Goal: Task Accomplishment & Management: Manage account settings

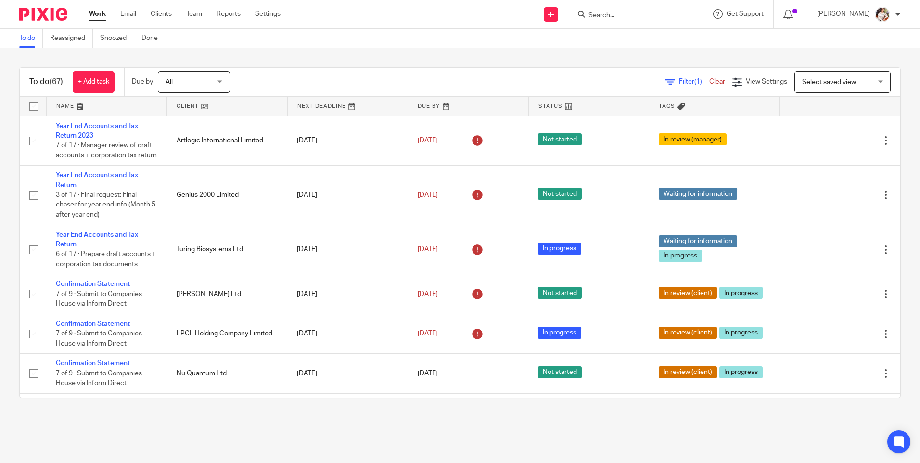
click at [640, 21] on div at bounding box center [636, 14] width 135 height 28
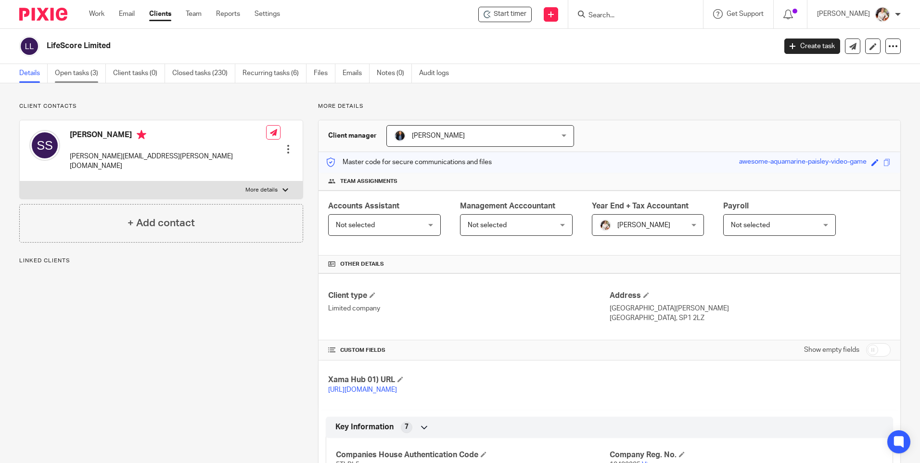
click at [84, 73] on link "Open tasks (3)" at bounding box center [80, 73] width 51 height 19
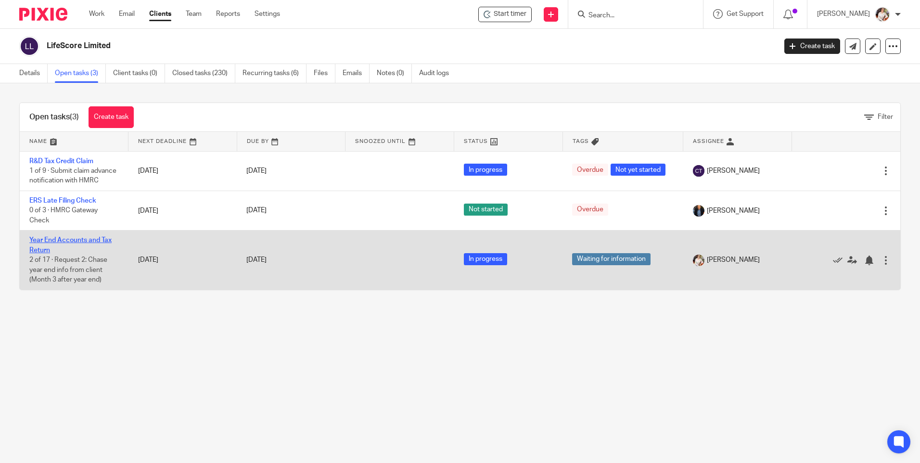
click at [71, 253] on link "Year End Accounts and Tax Return" at bounding box center [70, 245] width 82 height 16
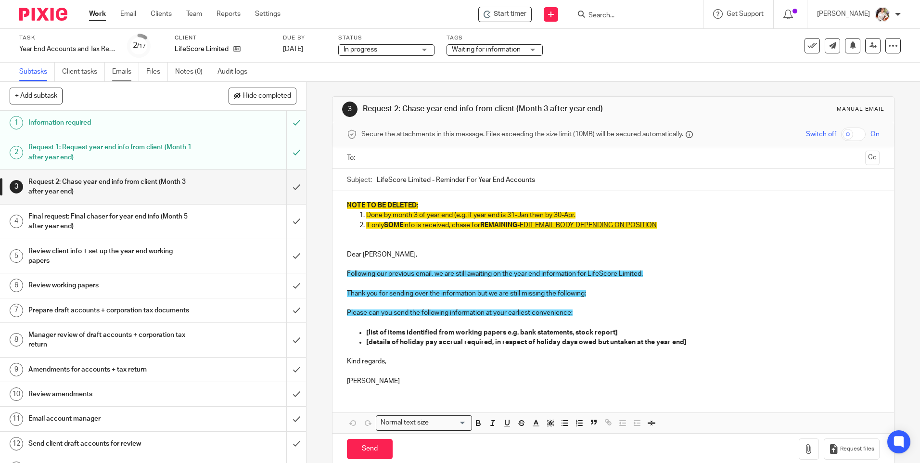
click at [139, 76] on link "Emails" at bounding box center [125, 72] width 27 height 19
click at [149, 74] on link "Files" at bounding box center [157, 72] width 22 height 19
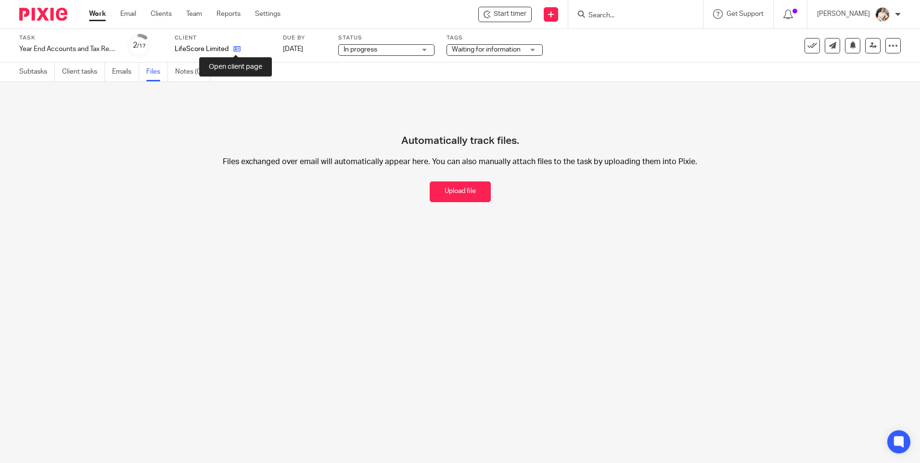
click at [236, 49] on icon at bounding box center [236, 48] width 7 height 7
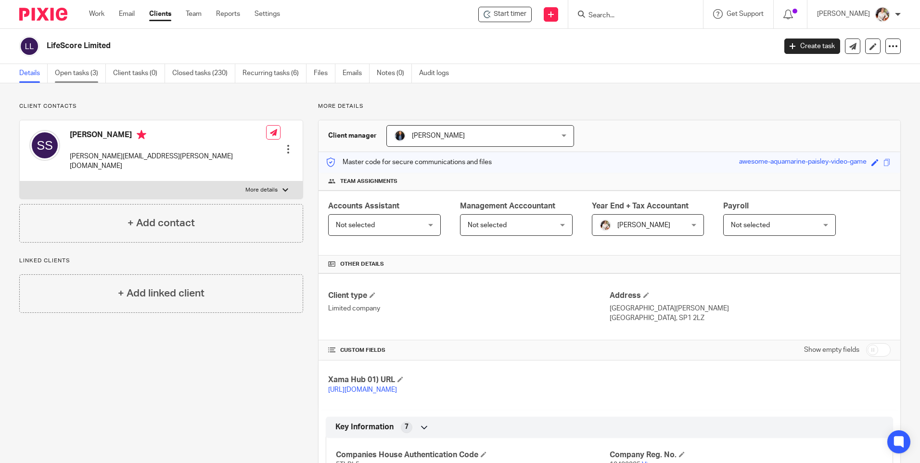
click at [80, 74] on link "Open tasks (3)" at bounding box center [80, 73] width 51 height 19
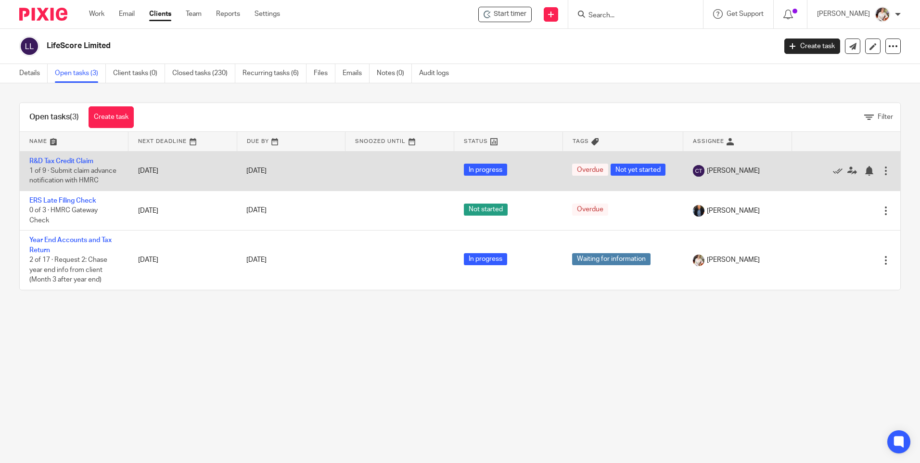
click at [881, 175] on div at bounding box center [886, 171] width 10 height 10
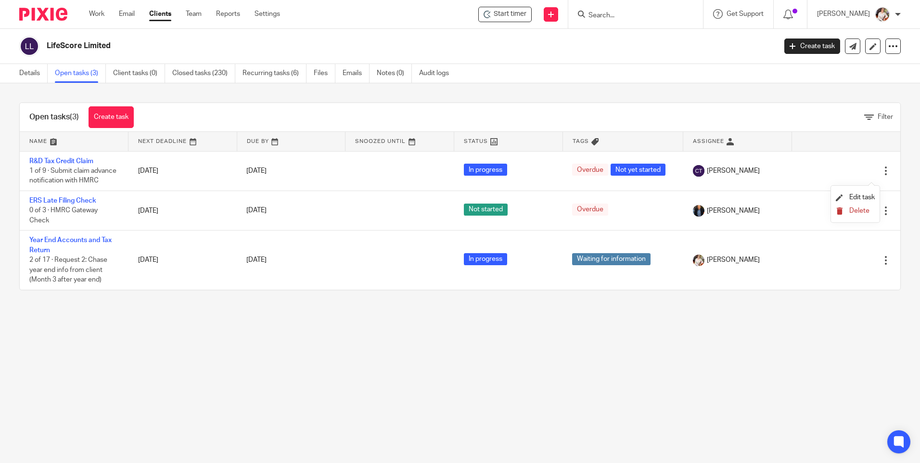
click at [858, 208] on span "Delete" at bounding box center [860, 210] width 20 height 7
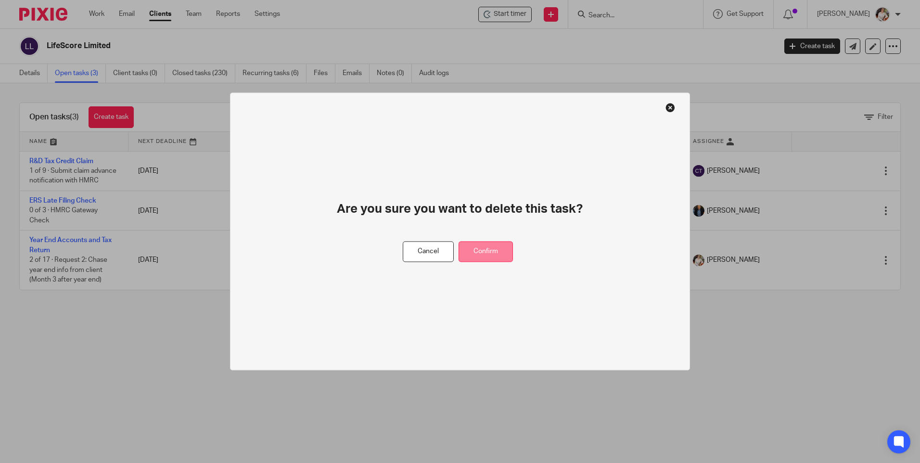
click at [495, 243] on button "Confirm" at bounding box center [486, 252] width 54 height 21
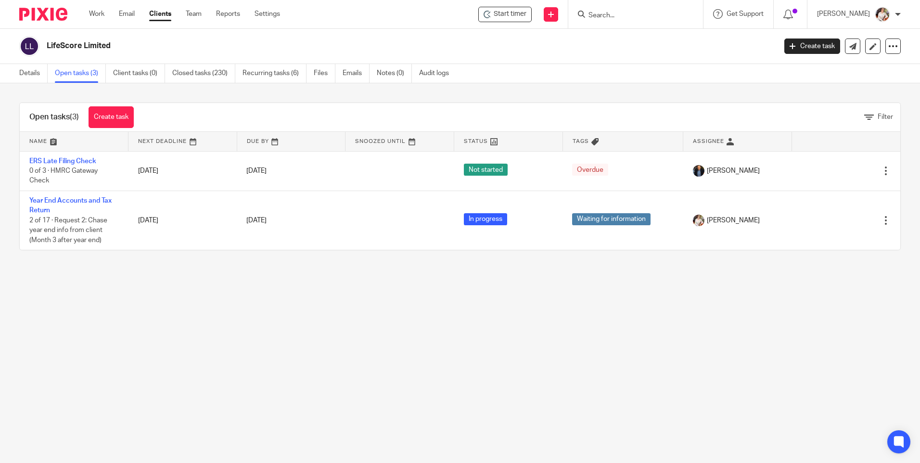
drag, startPoint x: 78, startPoint y: 354, endPoint x: 94, endPoint y: 333, distance: 26.4
click at [78, 354] on main "LifeScore Limited Create task Update from Companies House Export data Merge Arc…" at bounding box center [460, 231] width 920 height 463
click at [98, 13] on link "Work" at bounding box center [96, 14] width 15 height 10
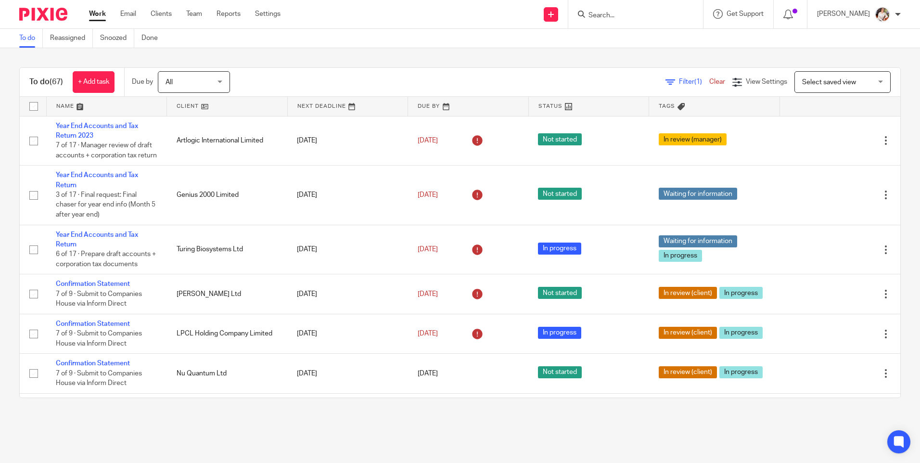
click at [215, 423] on main "To do Reassigned Snoozed Done To do (67) + Add task Due by All All Today Tomorr…" at bounding box center [460, 231] width 920 height 463
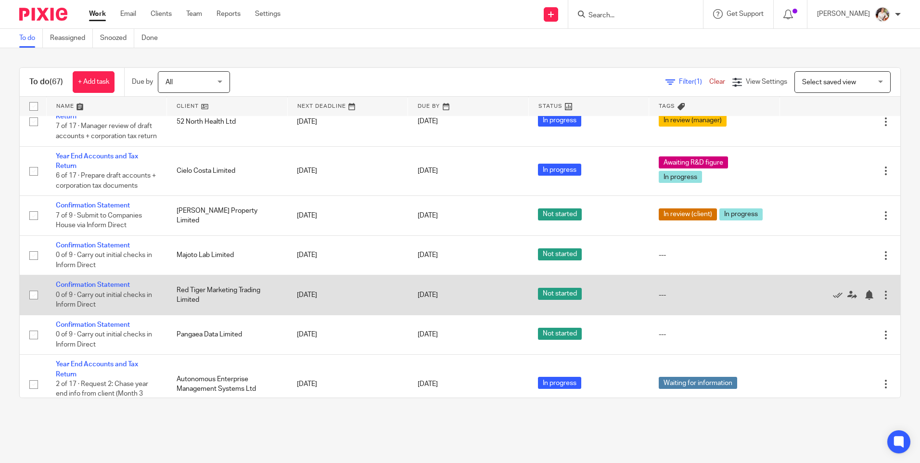
scroll to position [770, 0]
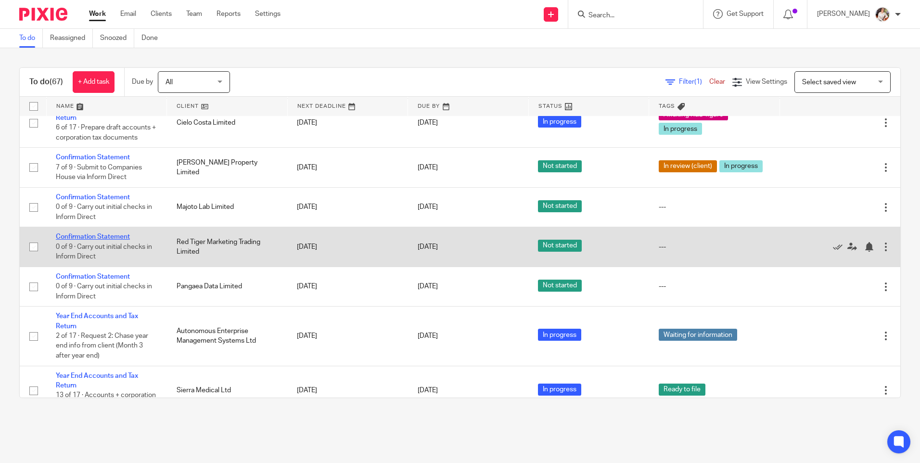
click at [116, 240] on link "Confirmation Statement" at bounding box center [93, 236] width 74 height 7
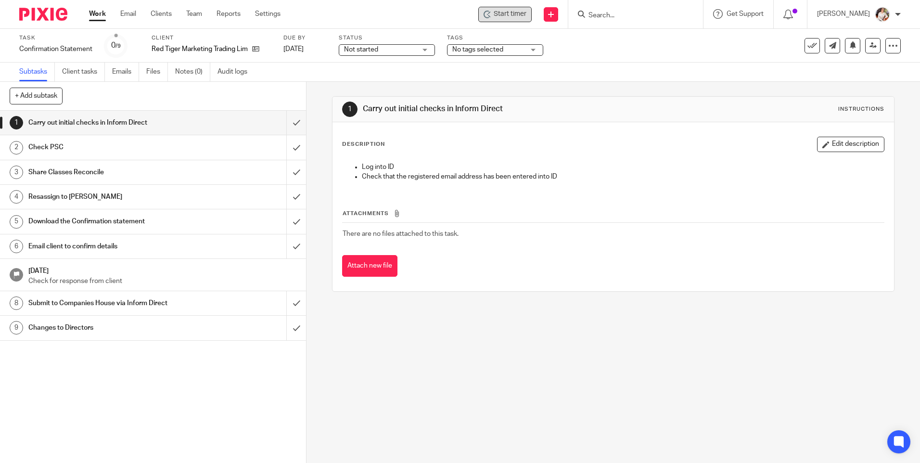
click at [518, 18] on span "Start timer" at bounding box center [510, 14] width 33 height 10
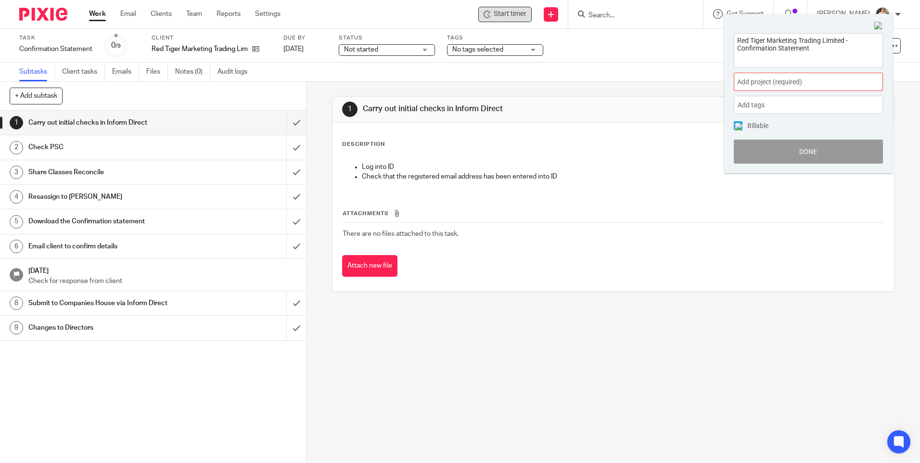
click at [860, 84] on div "Add project (required) :" at bounding box center [808, 82] width 149 height 18
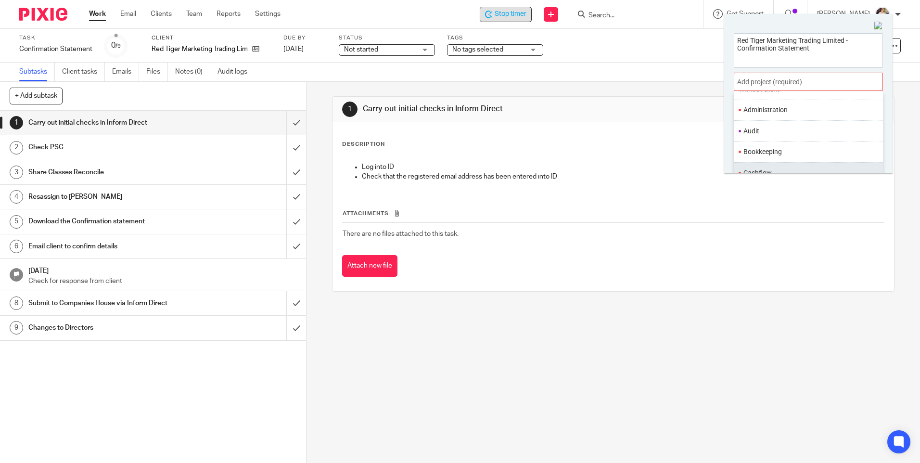
scroll to position [96, 0]
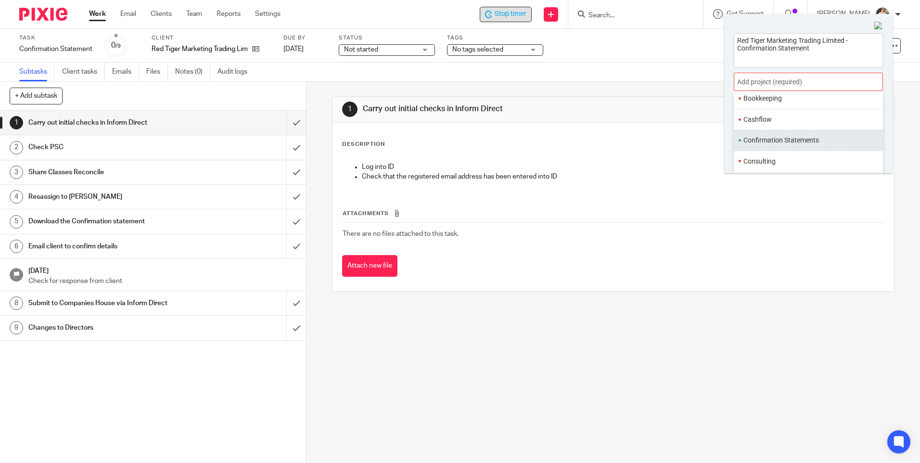
click at [798, 142] on li "Confirmation Statements" at bounding box center [807, 140] width 126 height 10
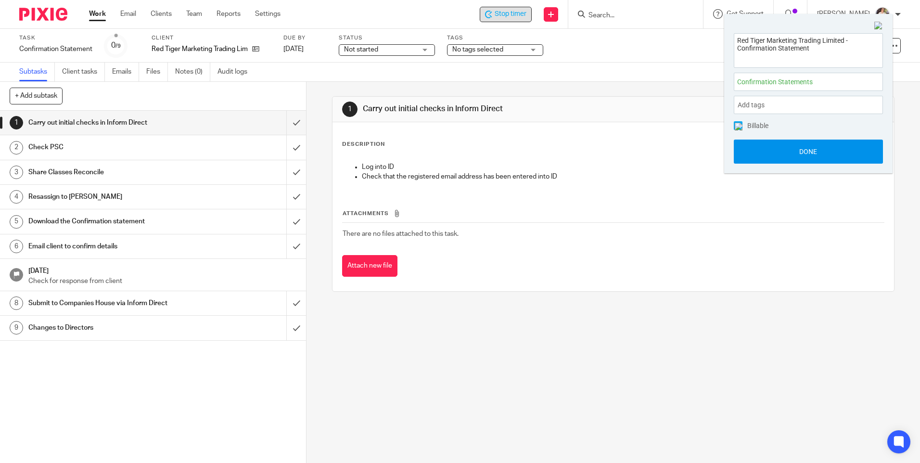
click at [797, 149] on button "Done" at bounding box center [808, 152] width 149 height 24
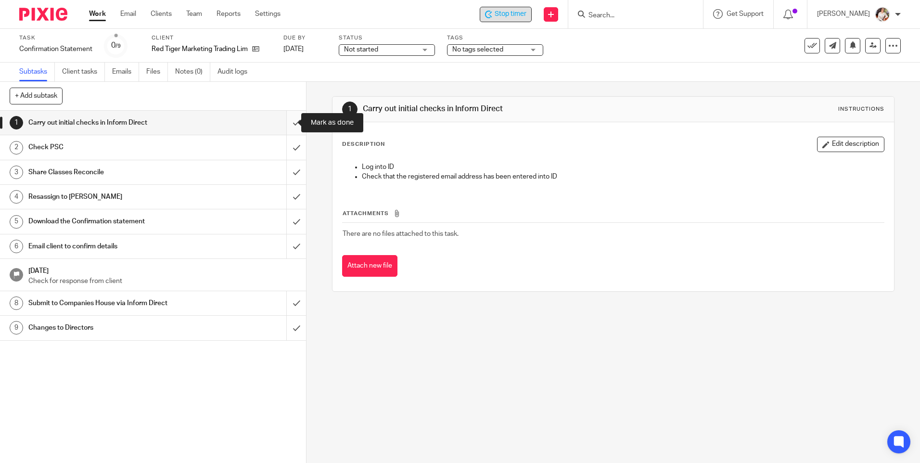
click at [286, 121] on input "submit" at bounding box center [153, 123] width 306 height 24
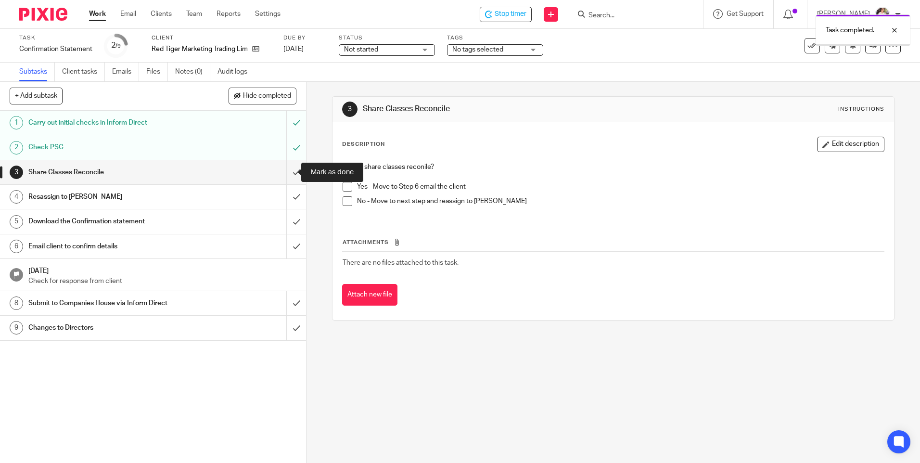
click at [285, 168] on input "submit" at bounding box center [153, 172] width 306 height 24
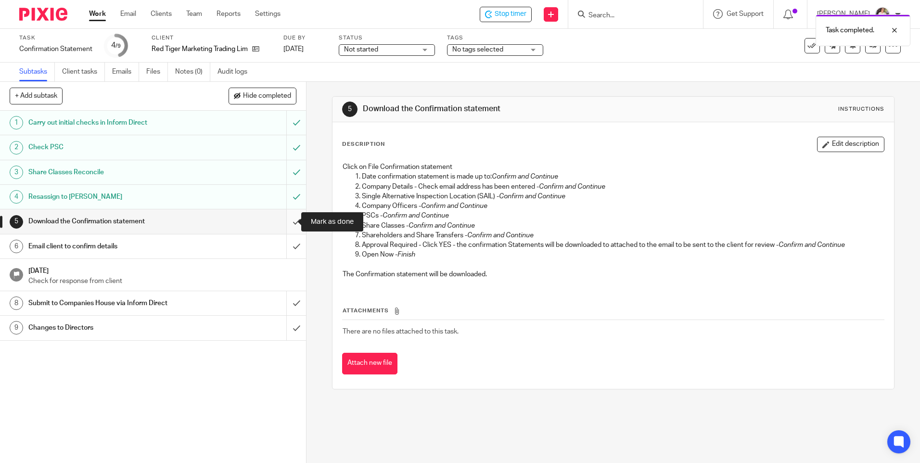
click at [287, 223] on input "submit" at bounding box center [153, 221] width 306 height 24
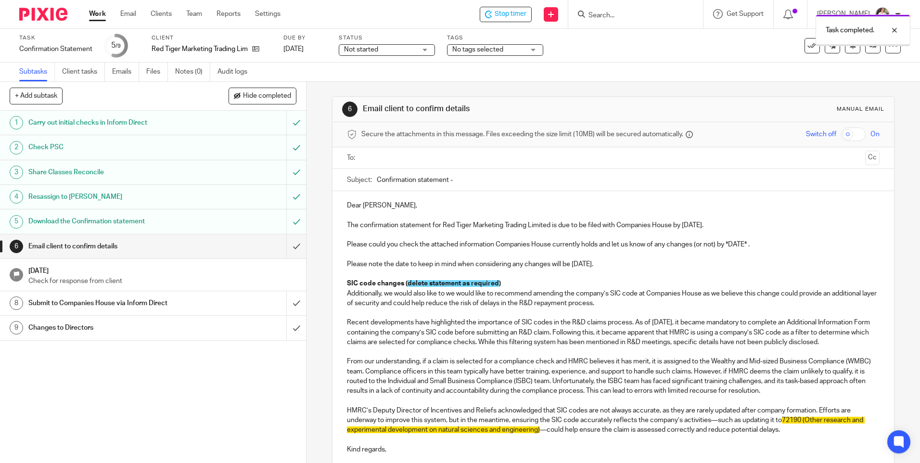
click at [380, 155] on input "text" at bounding box center [613, 158] width 496 height 11
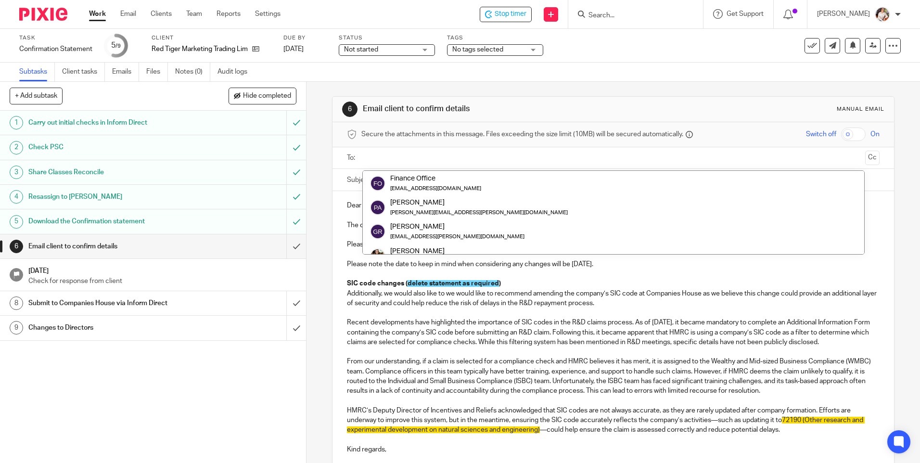
scroll to position [241, 0]
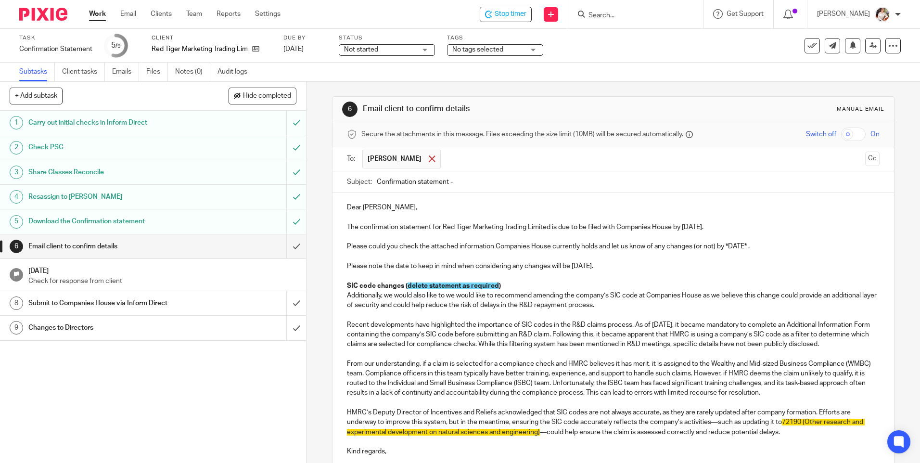
click at [429, 159] on span at bounding box center [432, 158] width 6 height 6
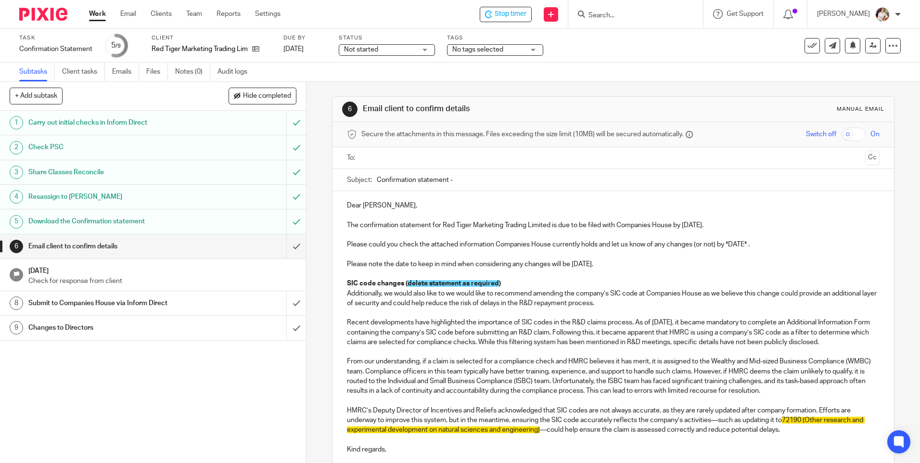
click at [399, 161] on input "text" at bounding box center [613, 158] width 496 height 11
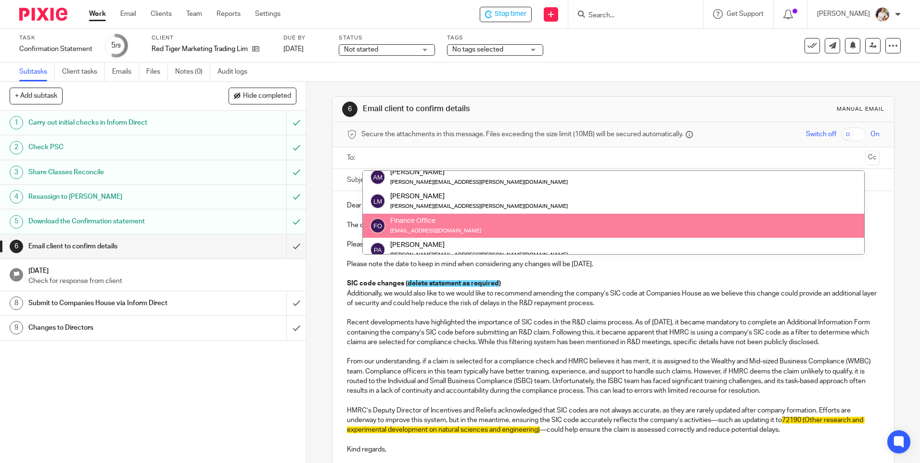
scroll to position [0, 0]
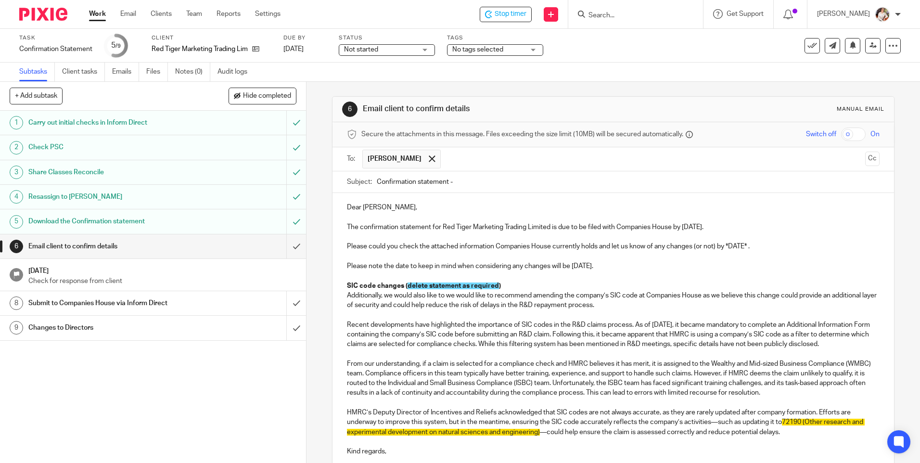
click at [464, 181] on input "Confirmation statement -" at bounding box center [628, 182] width 503 height 22
type input "Confirmation statement - Red Tiger Marketing Trading Limited"
click at [686, 230] on p "The confirmation statement for Red Tiger Marketing Trading Limited is due to be…" at bounding box center [613, 227] width 532 height 10
drag, startPoint x: 746, startPoint y: 246, endPoint x: 726, endPoint y: 246, distance: 20.2
click at [726, 246] on p "Please could you check the attached information Companies House currently holds…" at bounding box center [613, 247] width 532 height 10
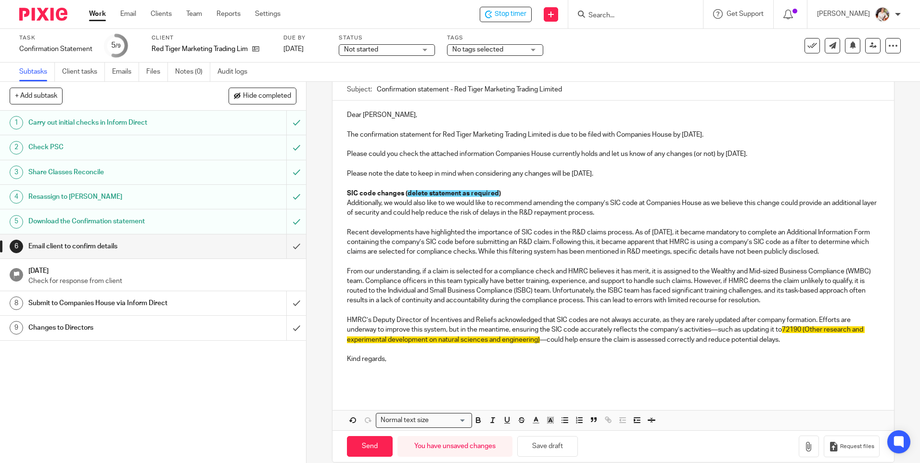
scroll to position [96, 0]
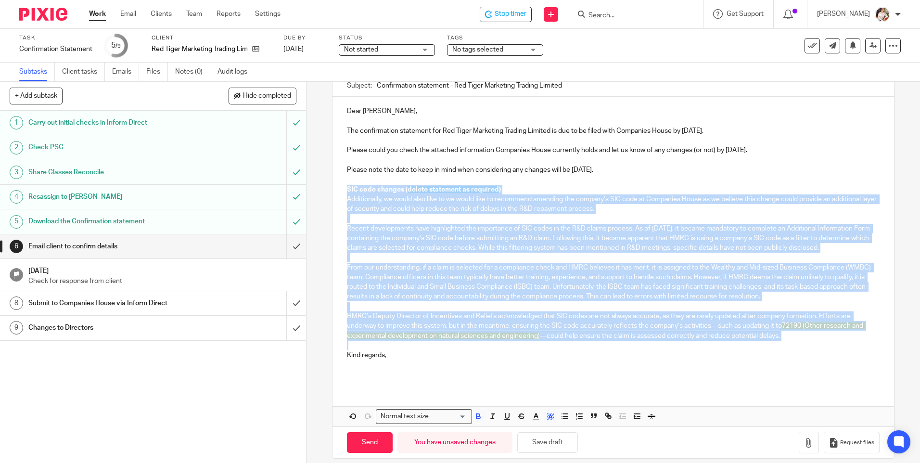
drag, startPoint x: 346, startPoint y: 189, endPoint x: 822, endPoint y: 356, distance: 505.0
click at [822, 356] on div "Dear Andrew, The confirmation statement for Red Tiger Marketing Trading Limited…" at bounding box center [613, 242] width 561 height 290
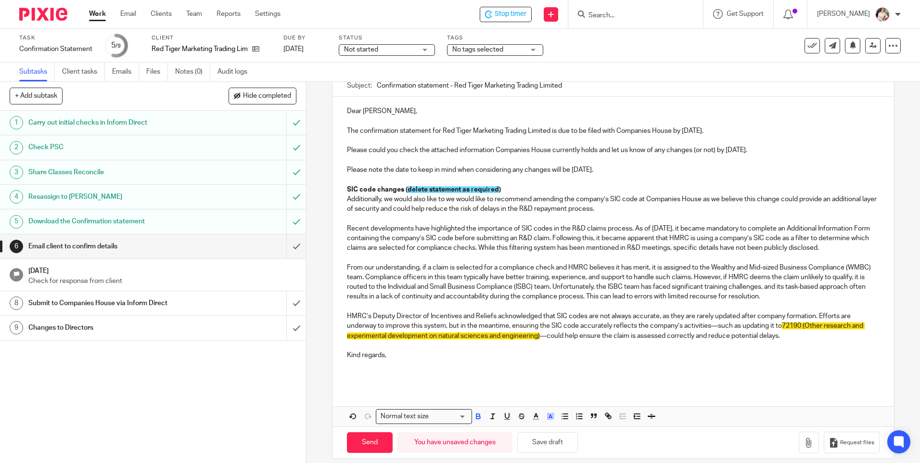
scroll to position [32, 0]
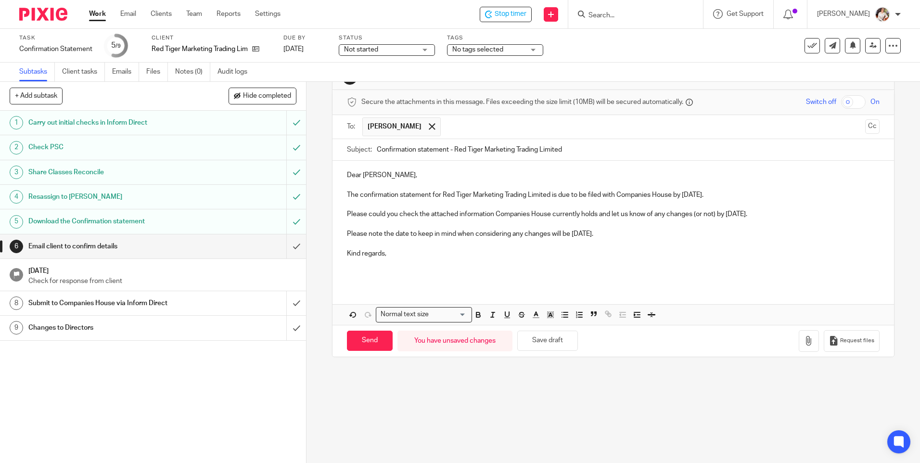
click at [359, 269] on p at bounding box center [613, 269] width 532 height 20
click at [799, 335] on button "button" at bounding box center [809, 341] width 20 height 22
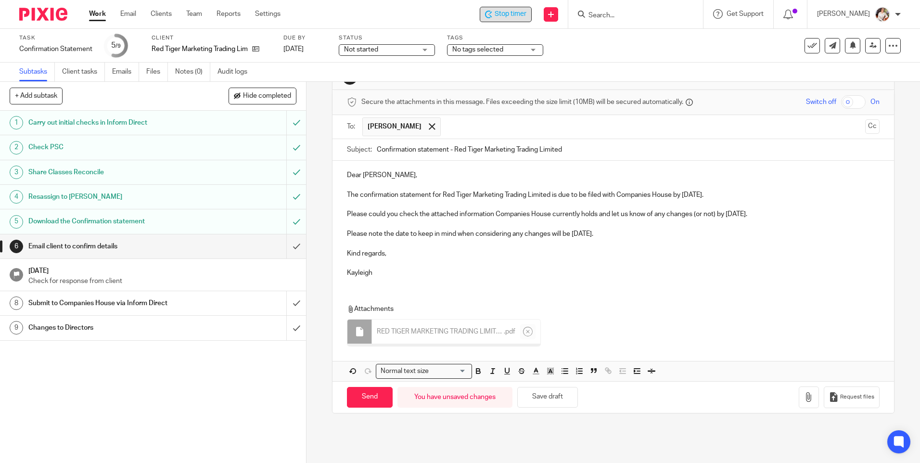
click at [513, 11] on span "Stop timer" at bounding box center [511, 14] width 32 height 10
drag, startPoint x: 500, startPoint y: 264, endPoint x: 500, endPoint y: 270, distance: 6.3
click at [500, 264] on p "Kayleigh" at bounding box center [613, 269] width 532 height 20
click at [593, 274] on p "Kayleigh" at bounding box center [613, 269] width 532 height 20
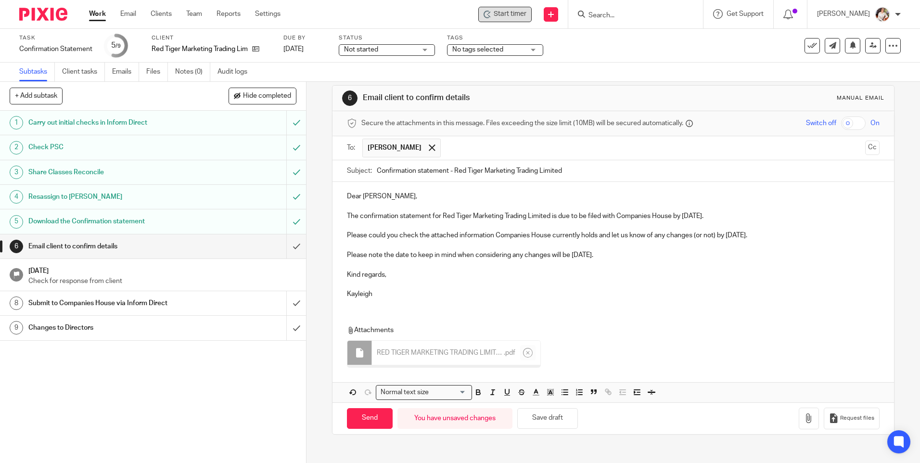
scroll to position [0, 0]
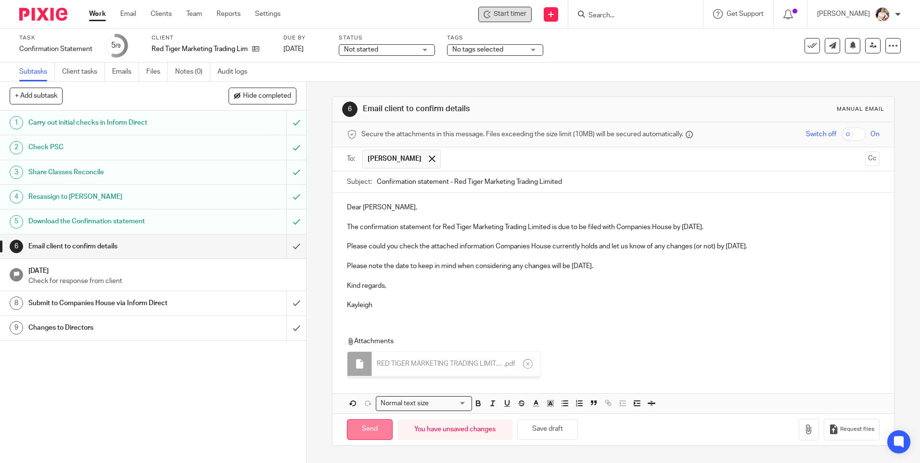
click at [380, 430] on input "Send" at bounding box center [370, 429] width 46 height 21
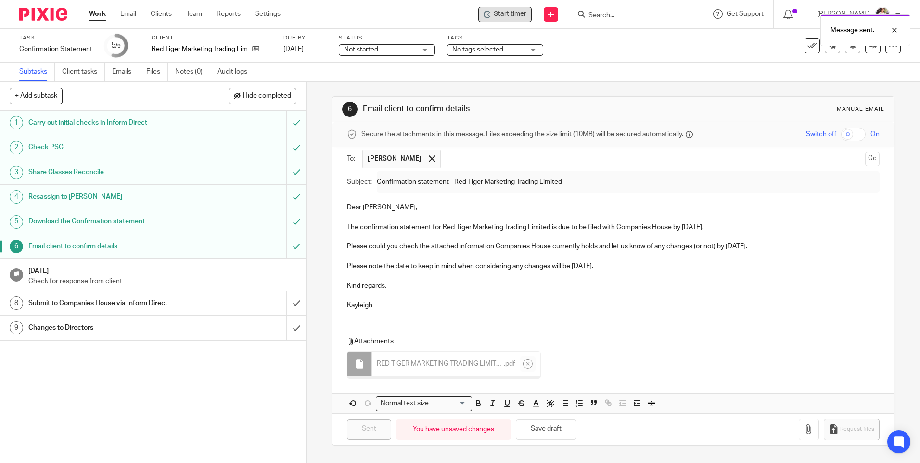
type input "Sent"
click at [125, 72] on link "Emails" at bounding box center [125, 72] width 27 height 19
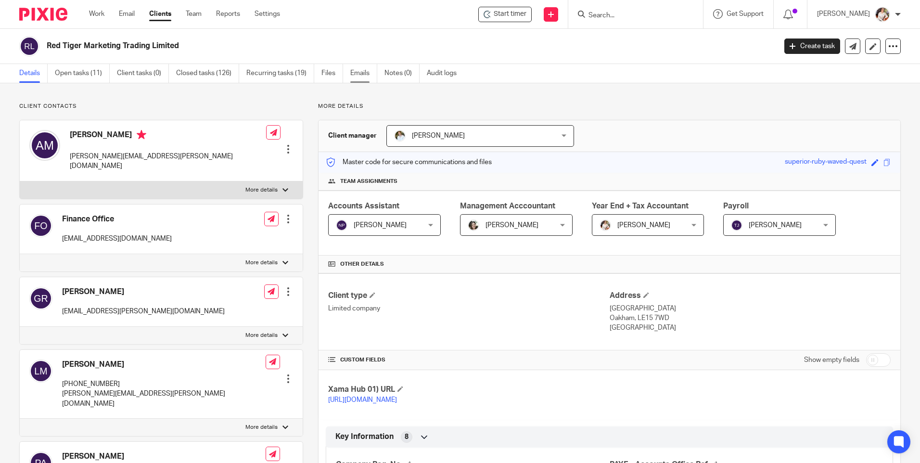
click at [367, 76] on link "Emails" at bounding box center [363, 73] width 27 height 19
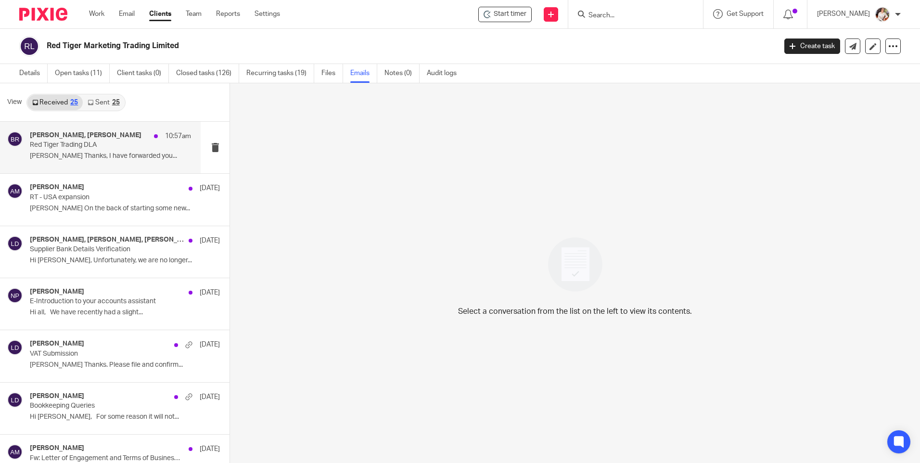
click at [65, 150] on div "Andrew Maynard, Barbara Raine 10:57am Red Tiger Trading DLA Barbara Thanks, I h…" at bounding box center [110, 147] width 161 height 32
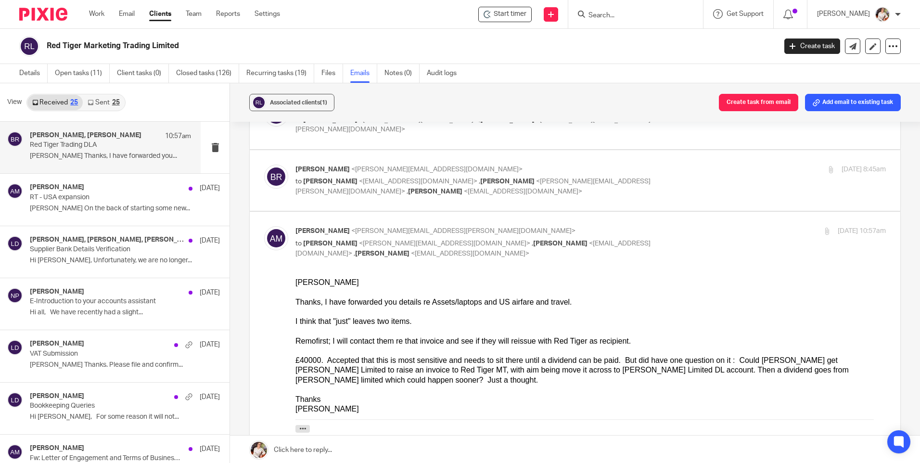
scroll to position [96, 0]
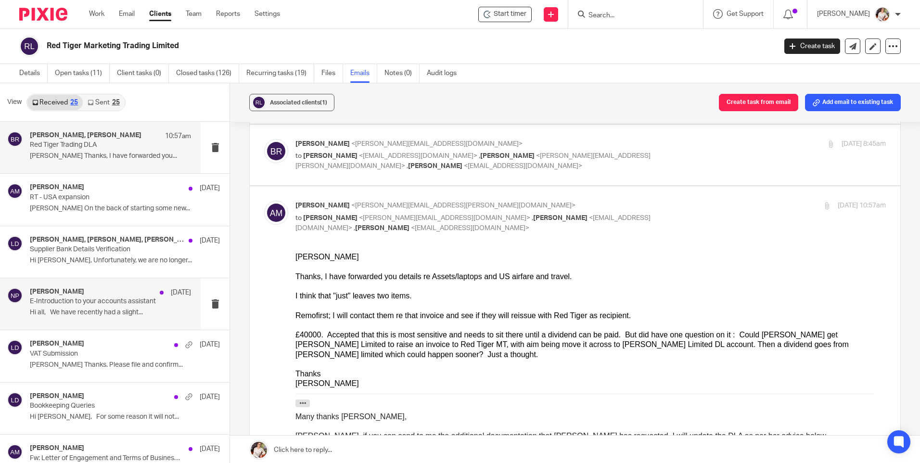
click at [91, 319] on div "Natasha Pengelly 7 Aug E-Introduction to your accounts assistant Hi all, We hav…" at bounding box center [110, 304] width 161 height 32
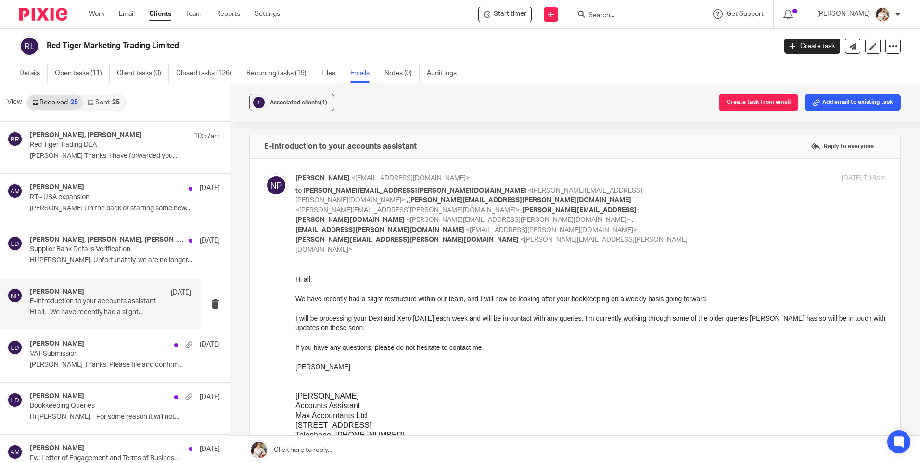
scroll to position [0, 0]
click at [100, 104] on link "Sent 25" at bounding box center [103, 102] width 41 height 15
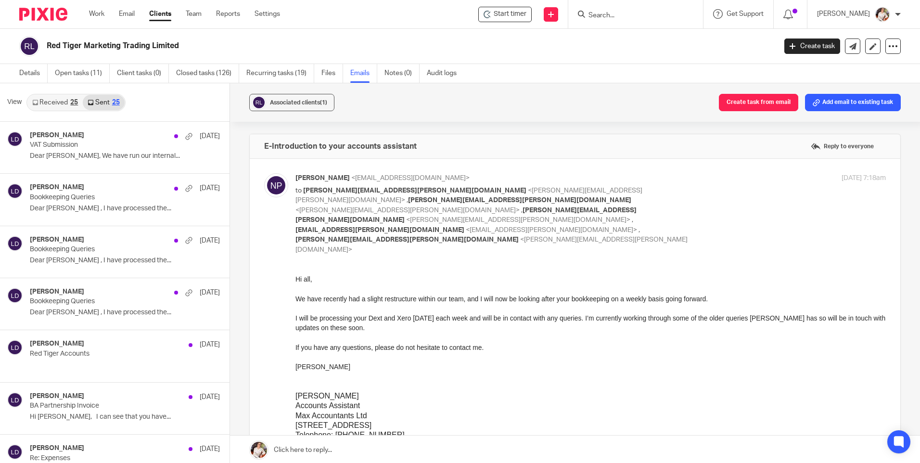
scroll to position [1, 0]
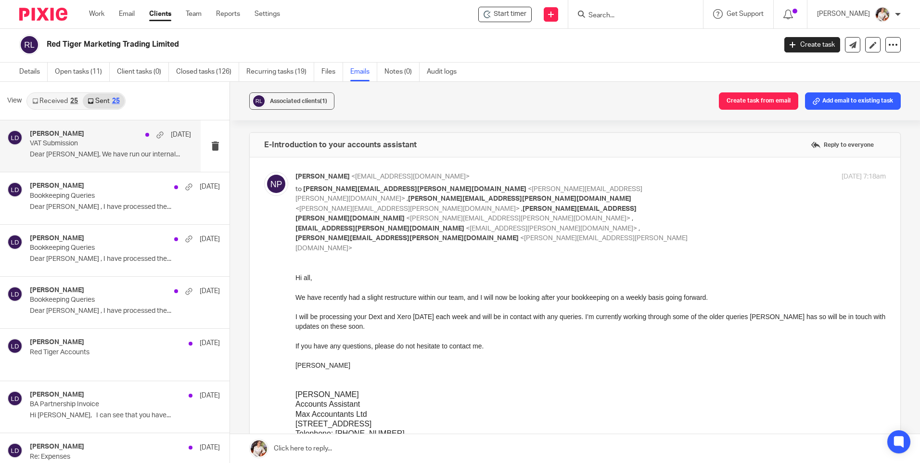
click at [74, 162] on div "Lewis Darlington 1 Aug VAT Submission Dear Andrew, We have run our internal..." at bounding box center [110, 146] width 161 height 32
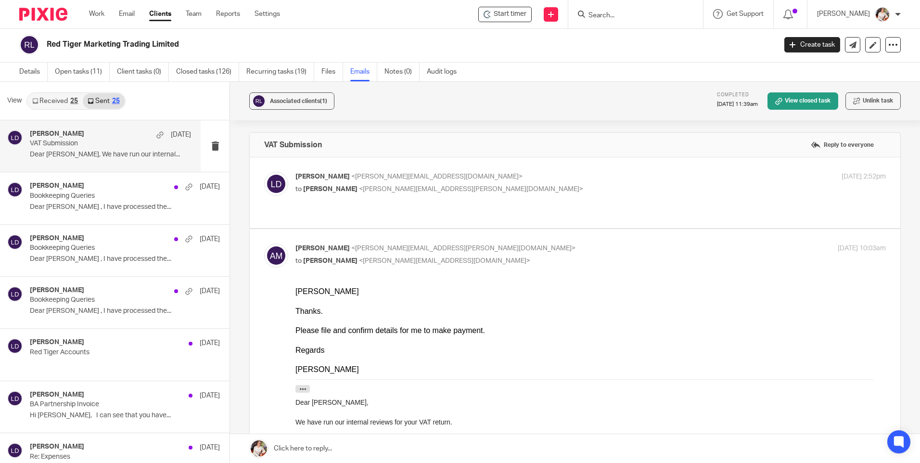
scroll to position [0, 0]
click at [95, 366] on p at bounding box center [110, 364] width 161 height 8
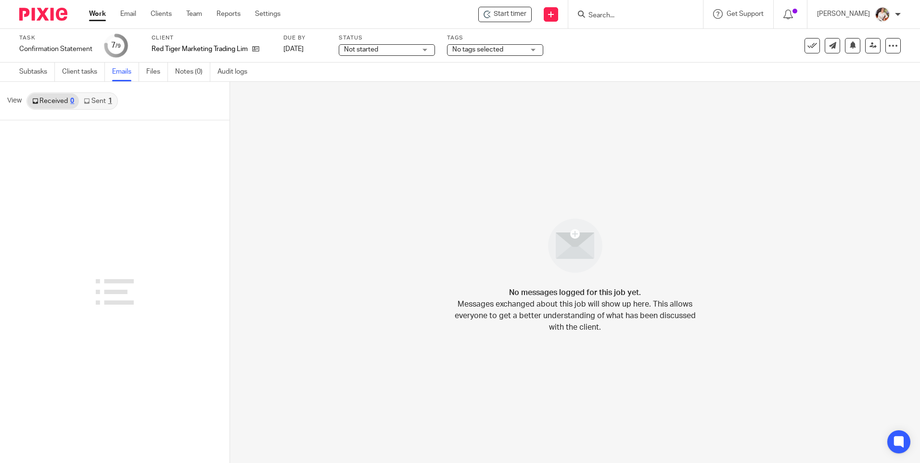
click at [100, 103] on link "Sent 1" at bounding box center [98, 100] width 38 height 15
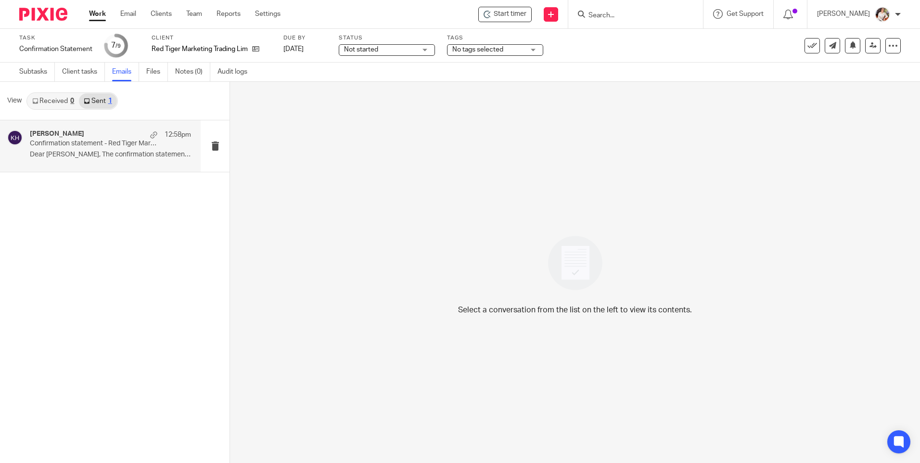
click at [100, 151] on p "Dear [PERSON_NAME], The confirmation statement for..." at bounding box center [110, 155] width 161 height 8
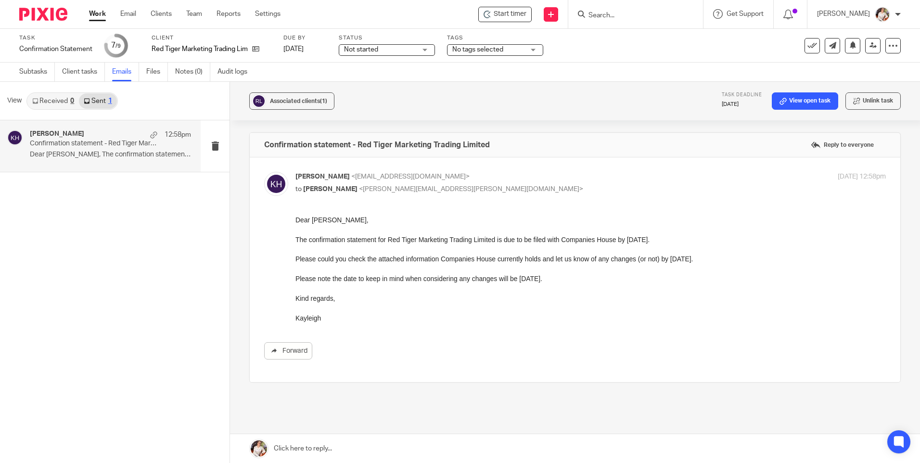
click at [514, 54] on span "No tags selected" at bounding box center [489, 50] width 72 height 10
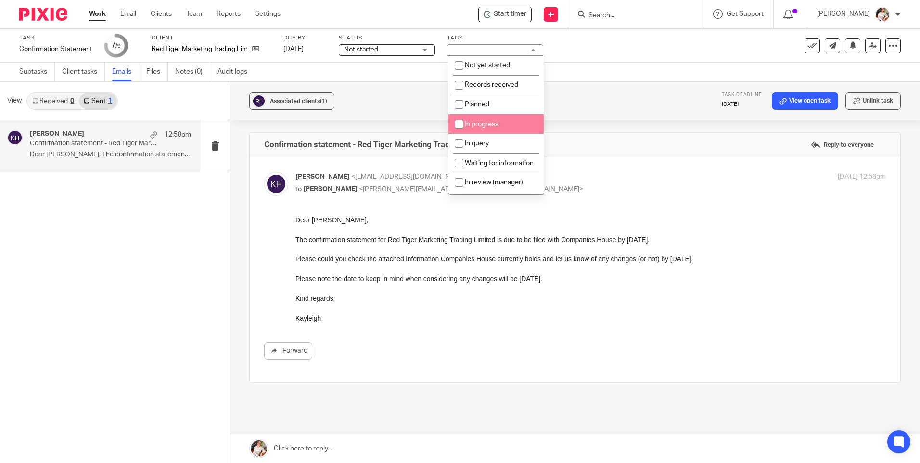
click at [498, 119] on li "In progress" at bounding box center [496, 124] width 95 height 20
checkbox input "true"
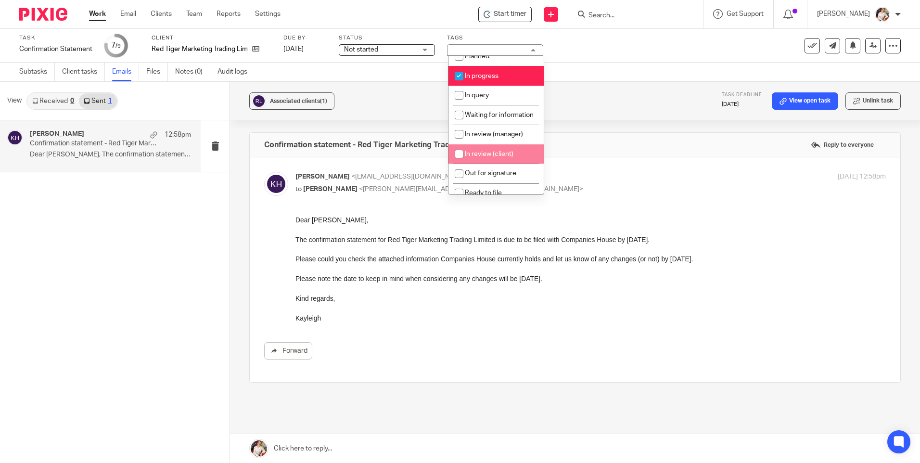
click at [501, 157] on span "In review (client)" at bounding box center [489, 154] width 49 height 7
checkbox input "true"
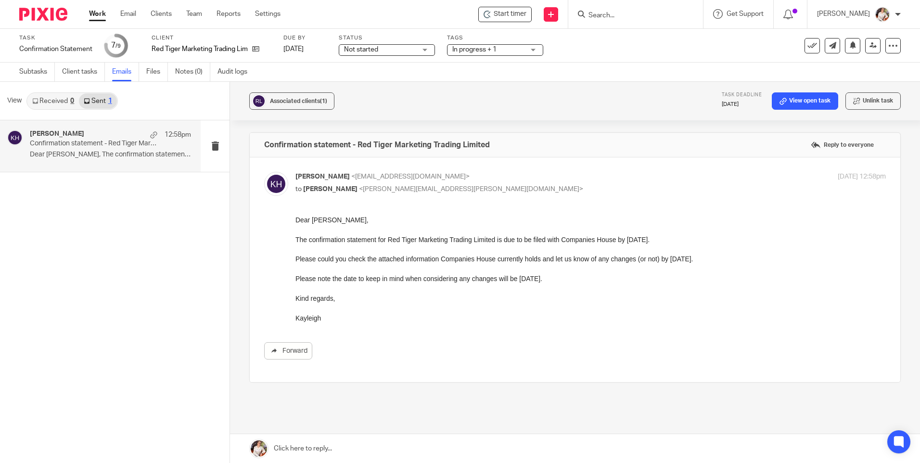
click at [99, 10] on link "Work" at bounding box center [97, 14] width 17 height 10
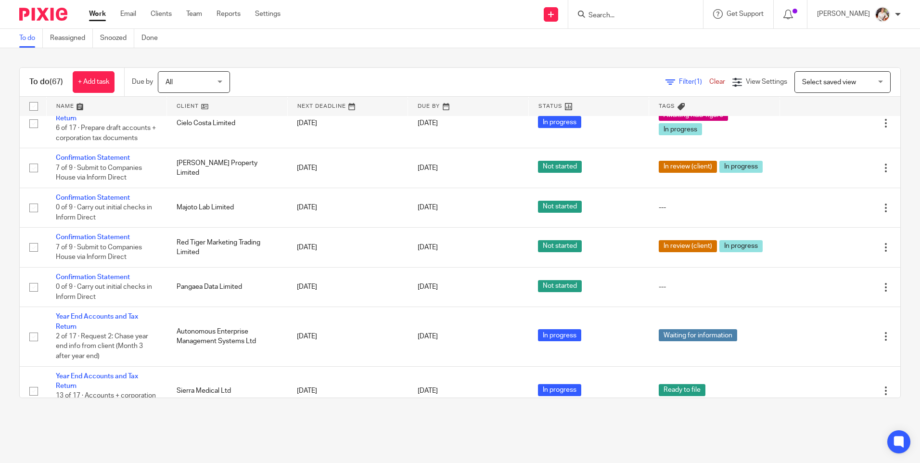
scroll to position [770, 0]
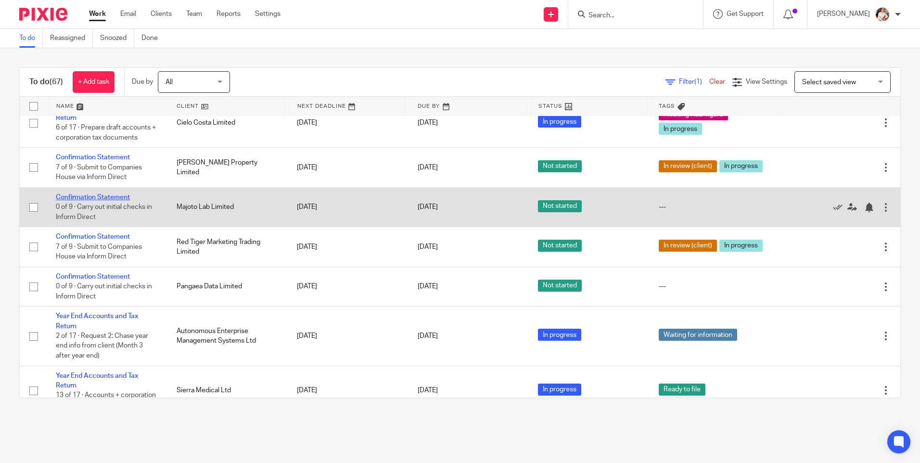
click at [110, 201] on link "Confirmation Statement" at bounding box center [93, 197] width 74 height 7
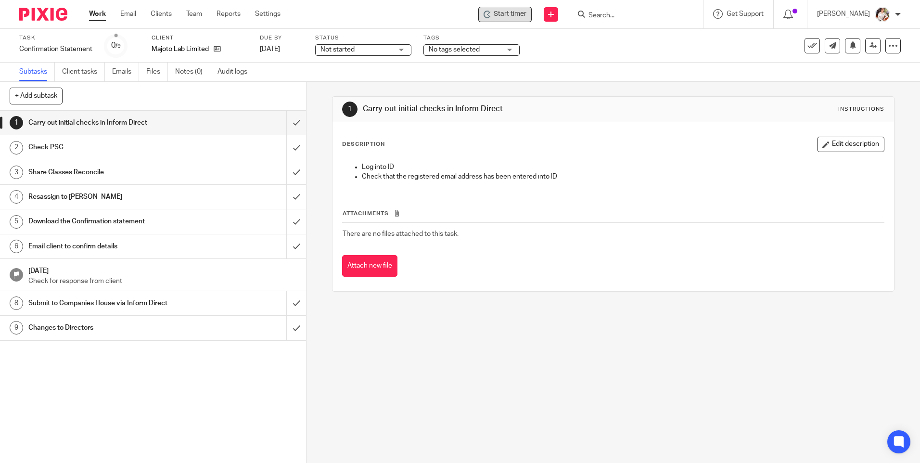
click at [502, 11] on span "Start timer" at bounding box center [510, 14] width 33 height 10
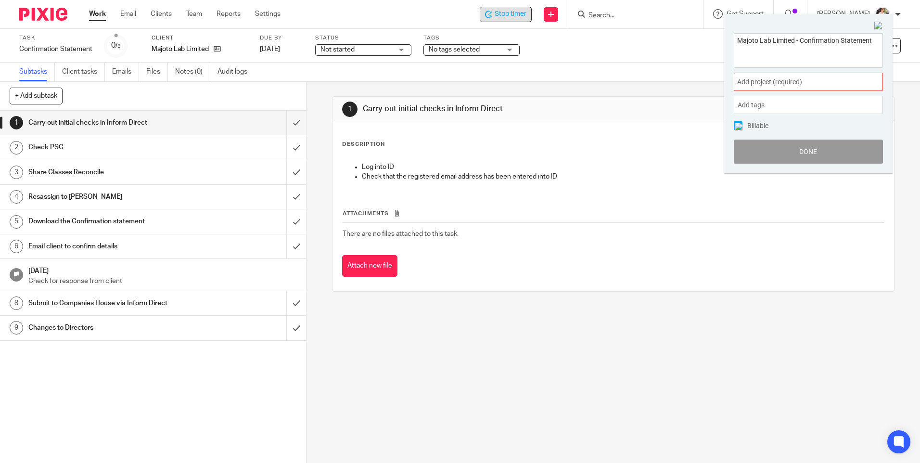
click at [833, 81] on span "Add project (required) :" at bounding box center [797, 82] width 121 height 10
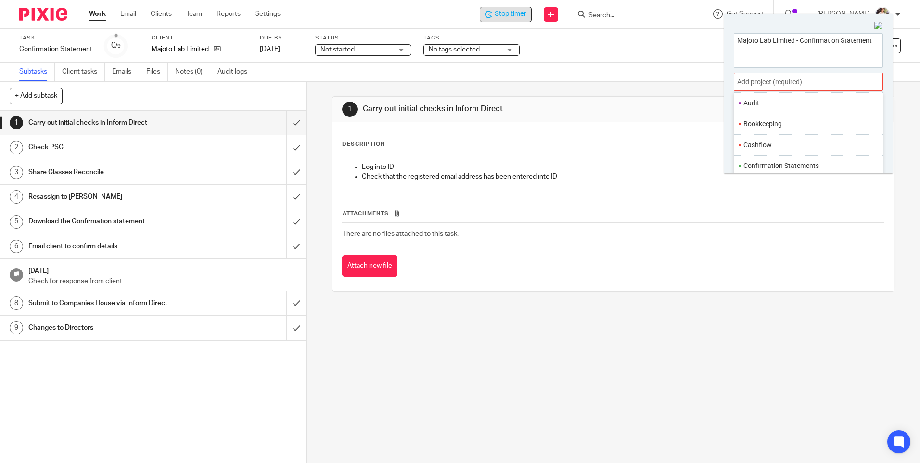
scroll to position [96, 0]
click at [781, 137] on li "Confirmation Statements" at bounding box center [807, 140] width 126 height 10
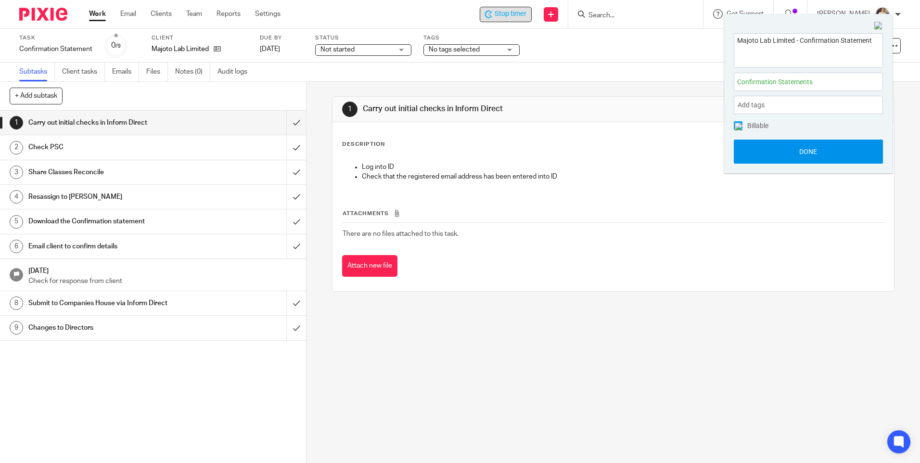
click at [781, 152] on button "Done" at bounding box center [808, 152] width 149 height 24
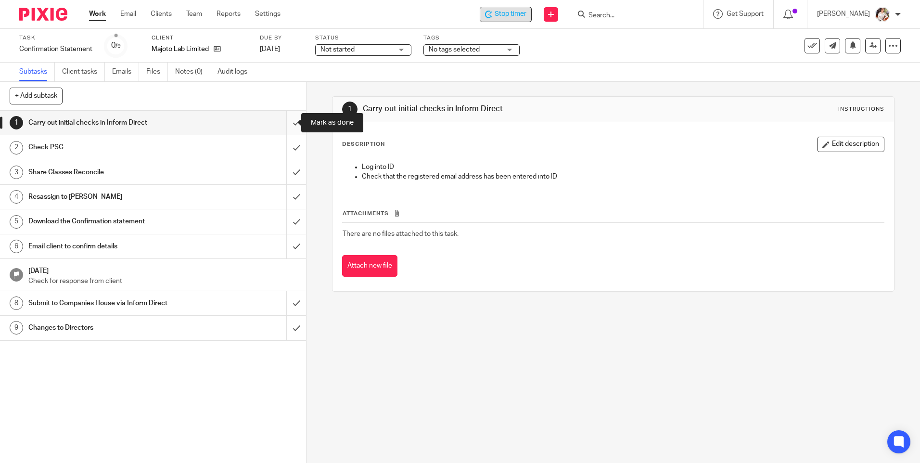
click at [281, 121] on input "submit" at bounding box center [153, 123] width 306 height 24
click at [278, 151] on input "submit" at bounding box center [153, 147] width 306 height 24
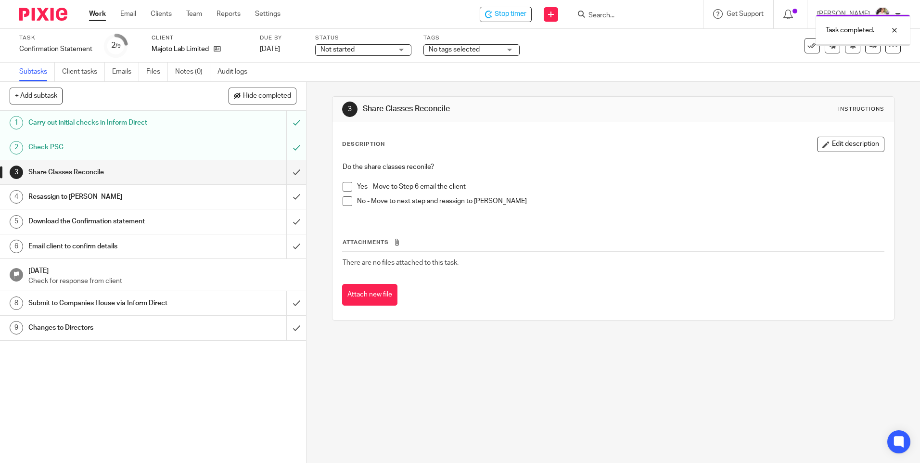
click at [344, 185] on span at bounding box center [348, 187] width 10 height 10
click at [285, 171] on input "submit" at bounding box center [153, 172] width 306 height 24
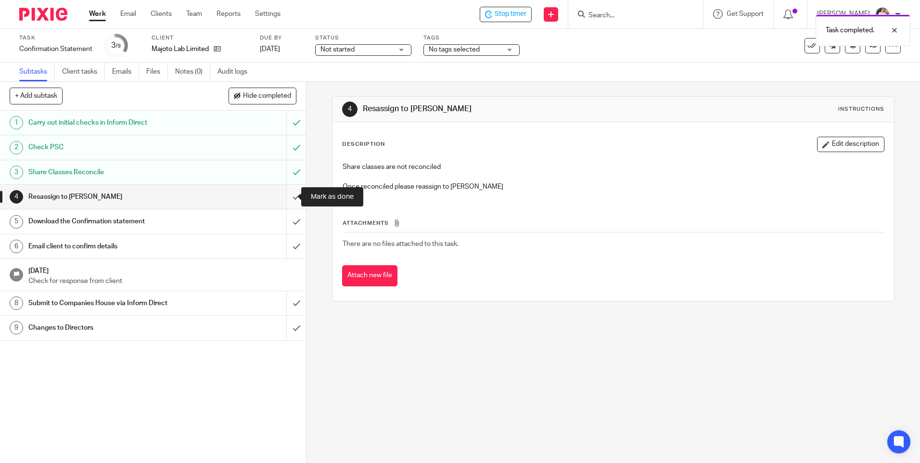
click at [291, 192] on input "submit" at bounding box center [153, 197] width 306 height 24
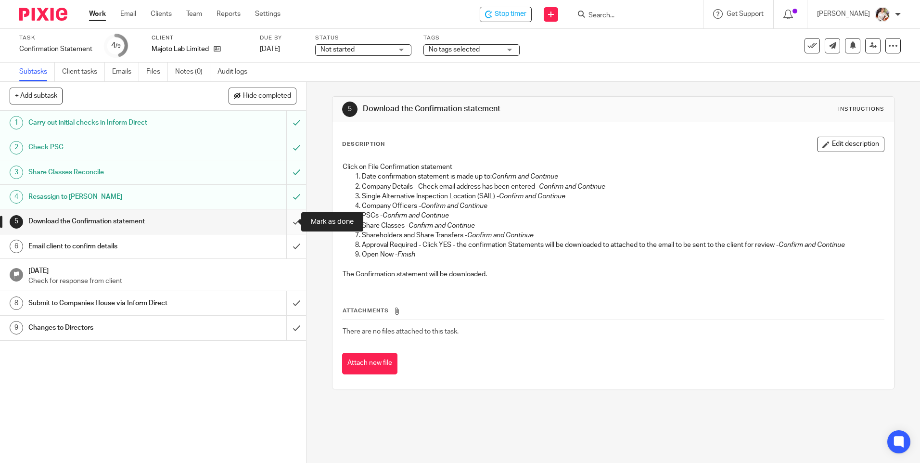
click at [294, 219] on input "submit" at bounding box center [153, 221] width 306 height 24
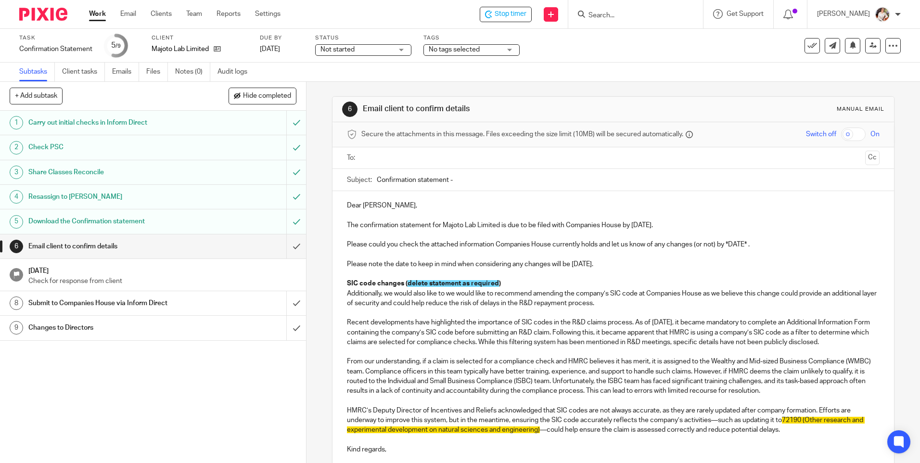
click at [394, 155] on input "text" at bounding box center [613, 158] width 496 height 11
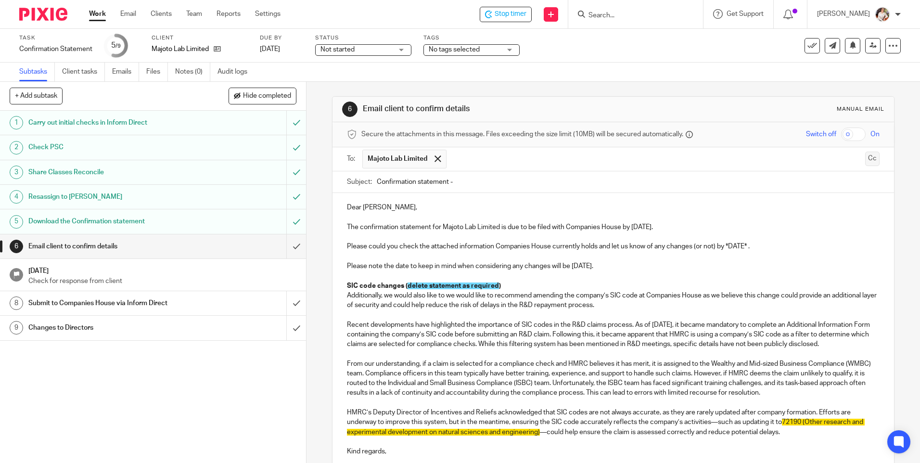
click at [866, 158] on button "Cc" at bounding box center [873, 159] width 14 height 14
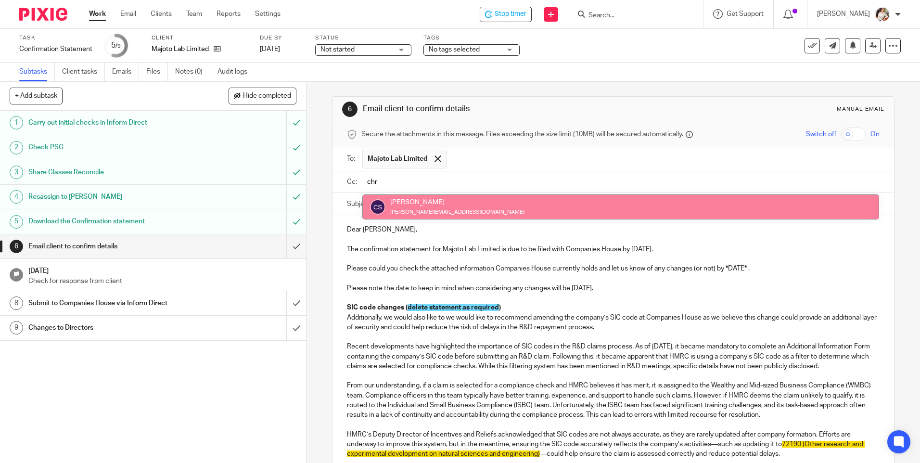
type input "chr"
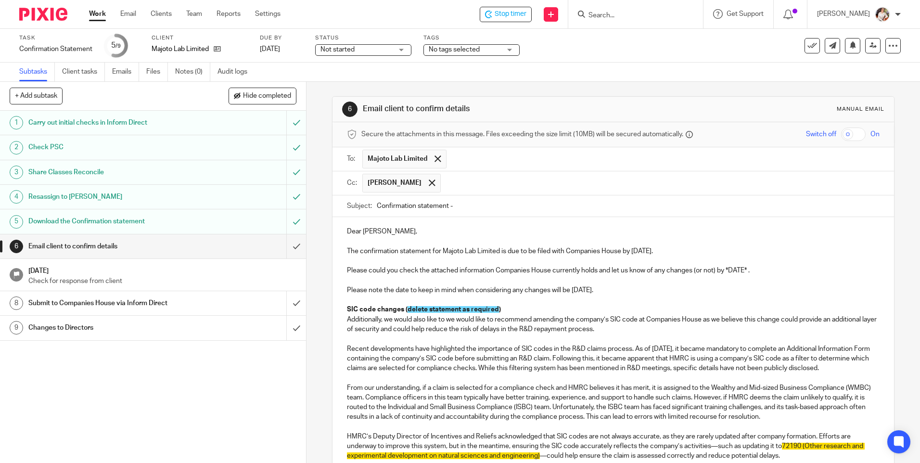
click at [478, 200] on input "Confirmation statement -" at bounding box center [628, 206] width 503 height 22
type input "Confirmation statement - Majoto Lab Limited"
click at [631, 252] on p "The confirmation statement for Majoto Lab Limited is due to be filed with Compa…" at bounding box center [613, 251] width 532 height 10
click at [634, 253] on p "The confirmation statement for Majoto Lab Limited is due to be filed with Compa…" at bounding box center [613, 251] width 532 height 10
click at [744, 271] on p "Please could you check the attached information Companies House currently holds…" at bounding box center [613, 271] width 532 height 10
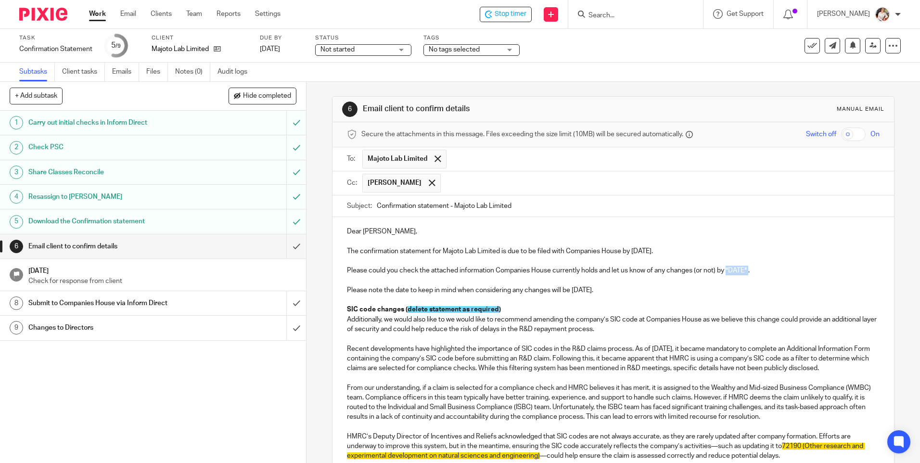
drag, startPoint x: 749, startPoint y: 272, endPoint x: 725, endPoint y: 272, distance: 23.1
click at [725, 272] on p "Please could you check the attached information Companies House currently holds…" at bounding box center [613, 271] width 532 height 10
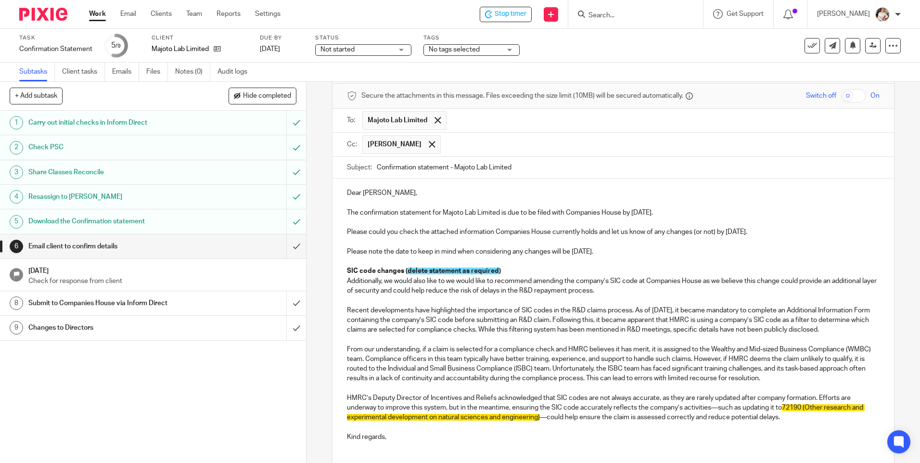
scroll to position [140, 0]
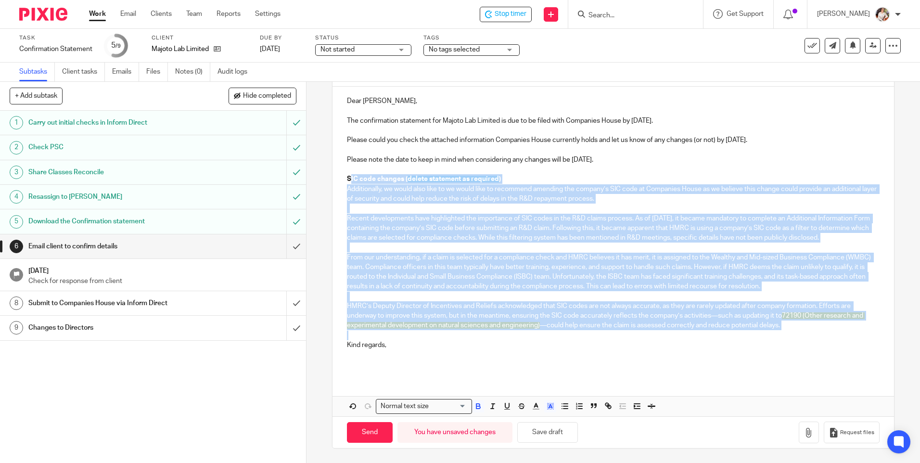
drag, startPoint x: 777, startPoint y: 331, endPoint x: 348, endPoint y: 170, distance: 459.0
click at [348, 170] on div "Dear Denis, The confirmation statement for Majoto Lab Limited is due to be file…" at bounding box center [613, 232] width 561 height 290
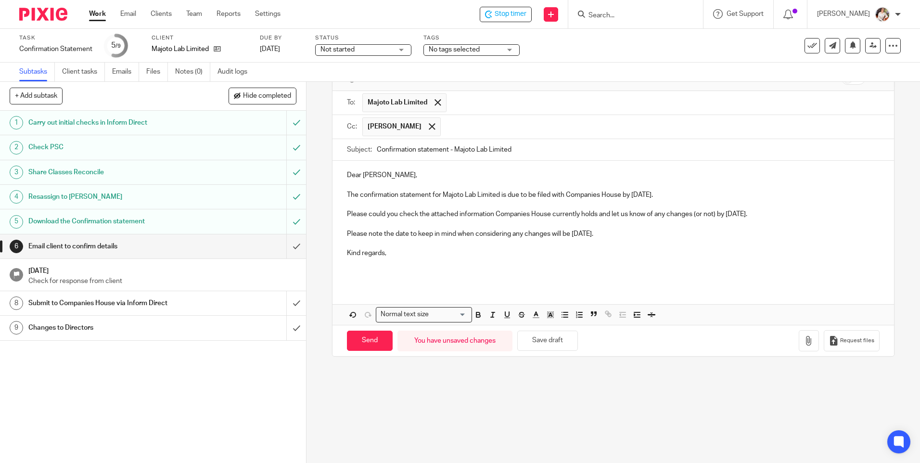
scroll to position [0, 0]
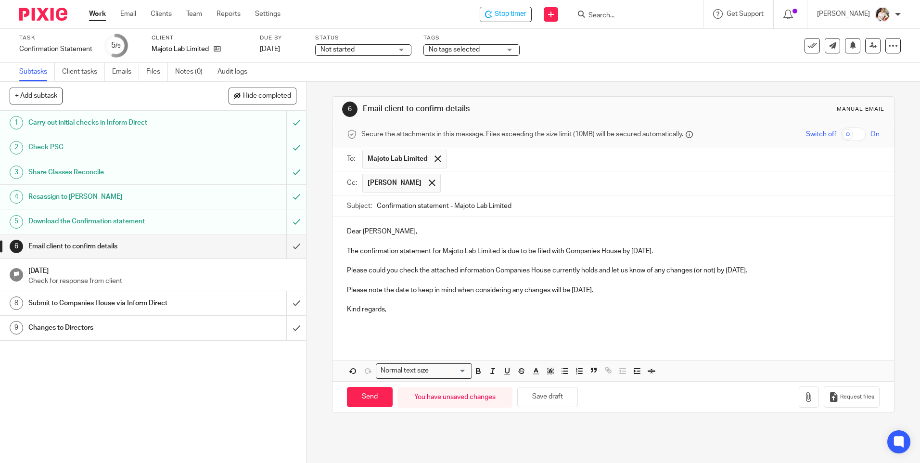
click at [349, 329] on div "Dear Denis, The confirmation statement for Majoto Lab Limited is due to be file…" at bounding box center [613, 279] width 561 height 124
click at [804, 397] on icon "button" at bounding box center [809, 397] width 10 height 10
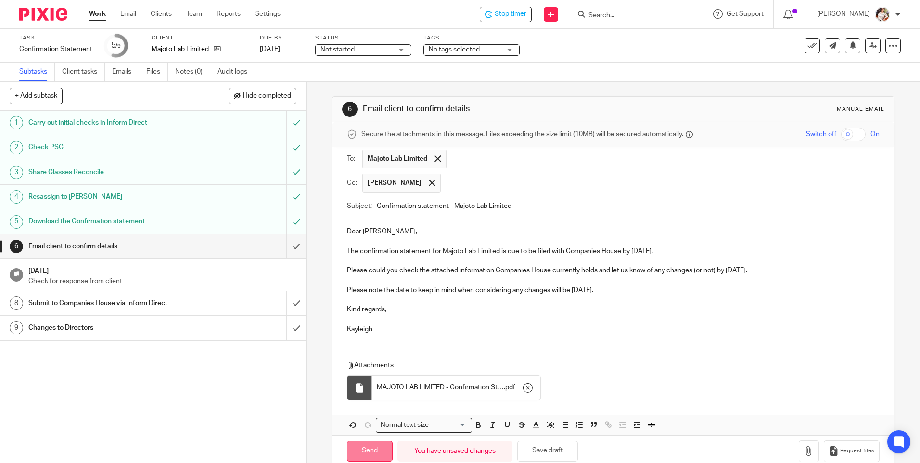
click at [352, 455] on input "Send" at bounding box center [370, 451] width 46 height 21
type input "Sent"
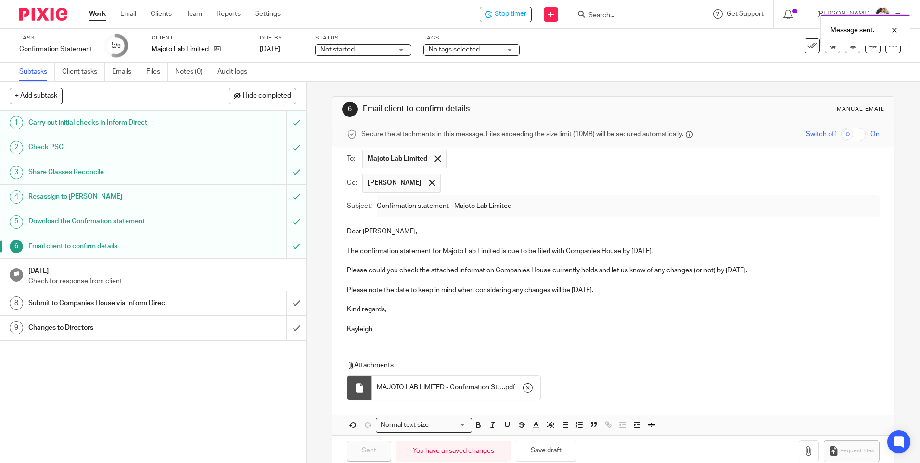
click at [500, 52] on span "No tags selected" at bounding box center [465, 50] width 72 height 10
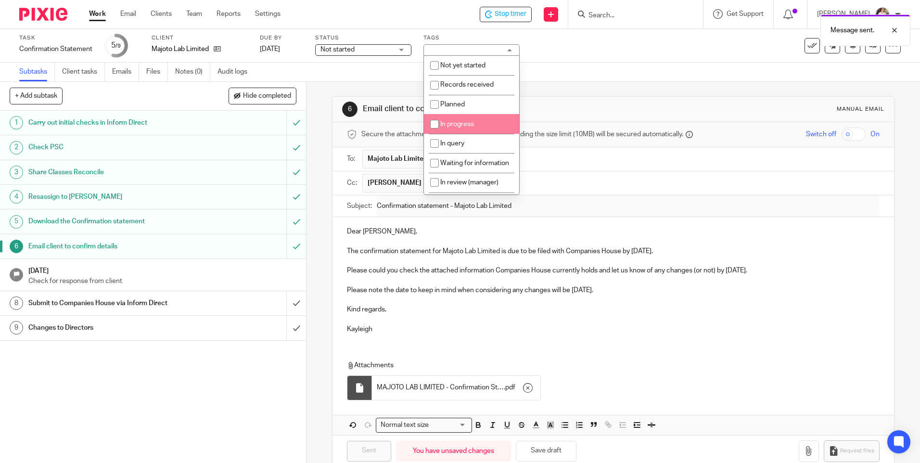
click at [475, 124] on li "In progress" at bounding box center [471, 124] width 95 height 20
checkbox input "true"
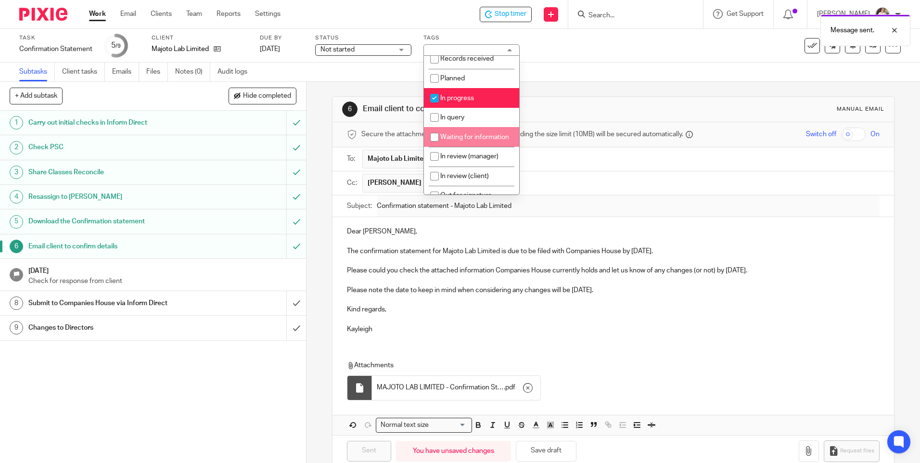
scroll to position [48, 0]
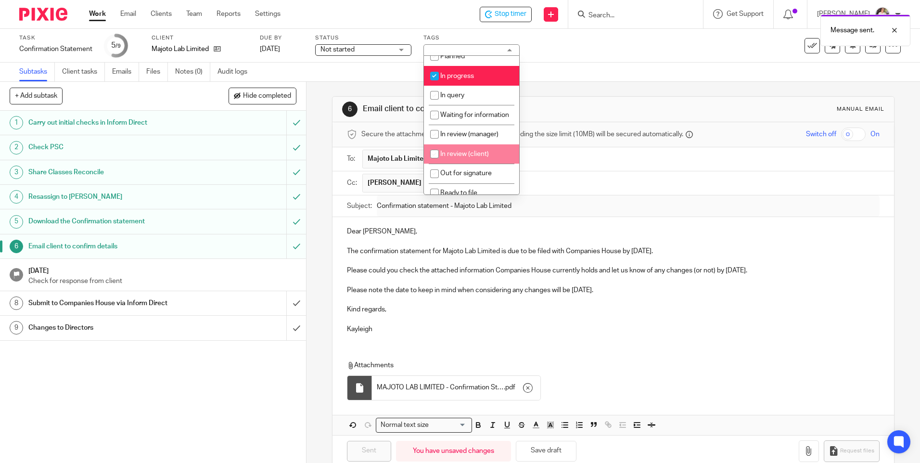
click at [478, 157] on span "In review (client)" at bounding box center [464, 154] width 49 height 7
checkbox input "true"
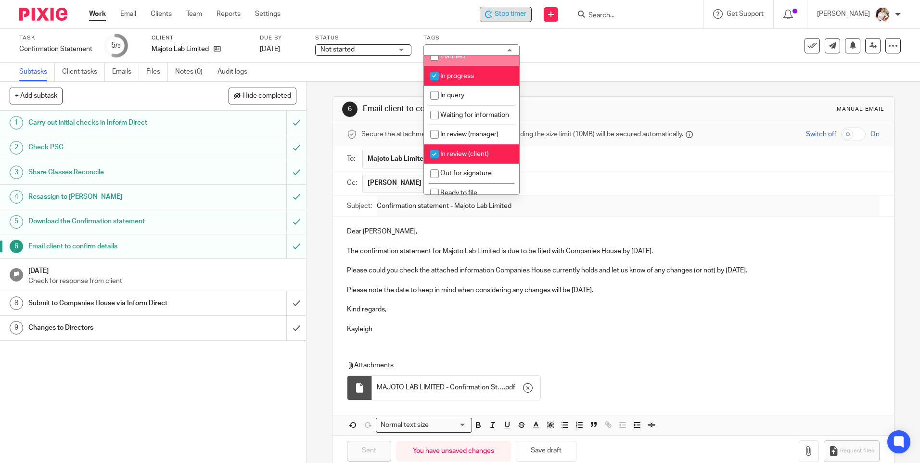
click at [516, 17] on span "Stop timer" at bounding box center [511, 14] width 32 height 10
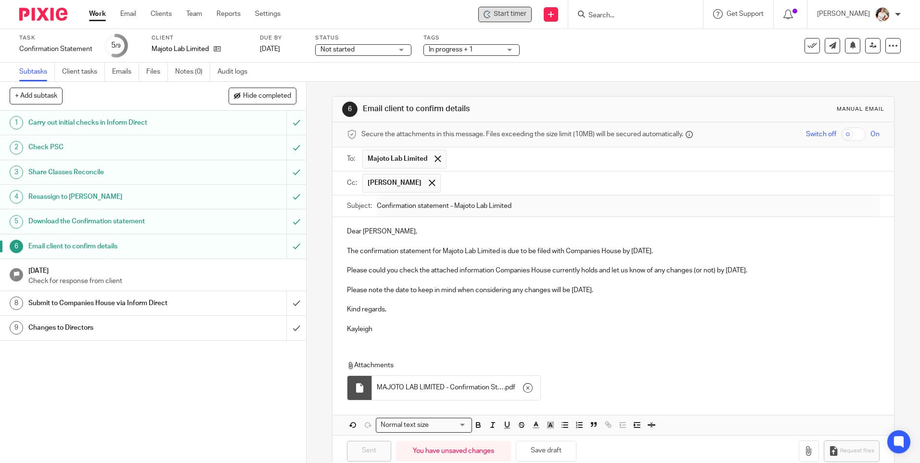
click at [91, 17] on link "Work" at bounding box center [97, 14] width 17 height 10
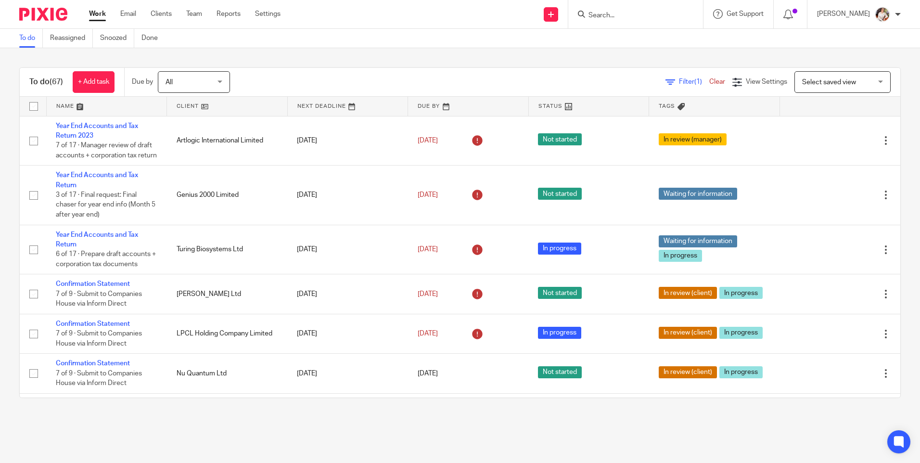
drag, startPoint x: 374, startPoint y: 441, endPoint x: 377, endPoint y: 427, distance: 14.5
click at [374, 441] on main "To do Reassigned Snoozed Done To do (67) + Add task Due by All All Today Tomorr…" at bounding box center [460, 231] width 920 height 463
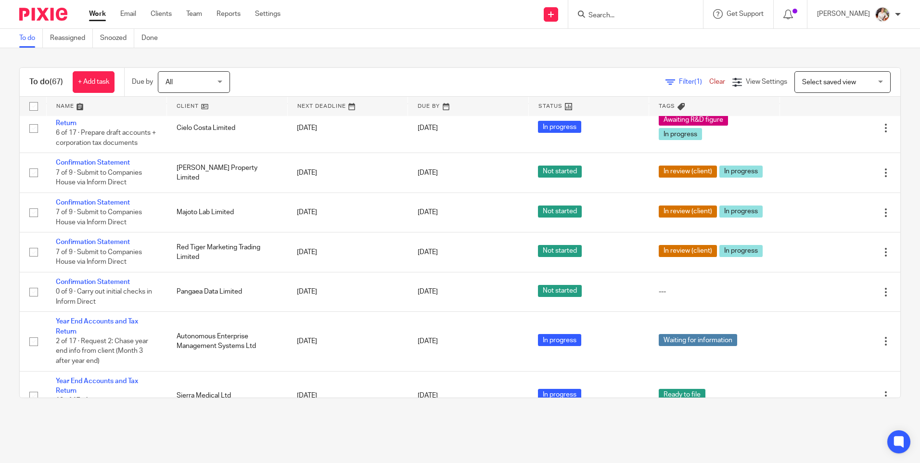
scroll to position [770, 0]
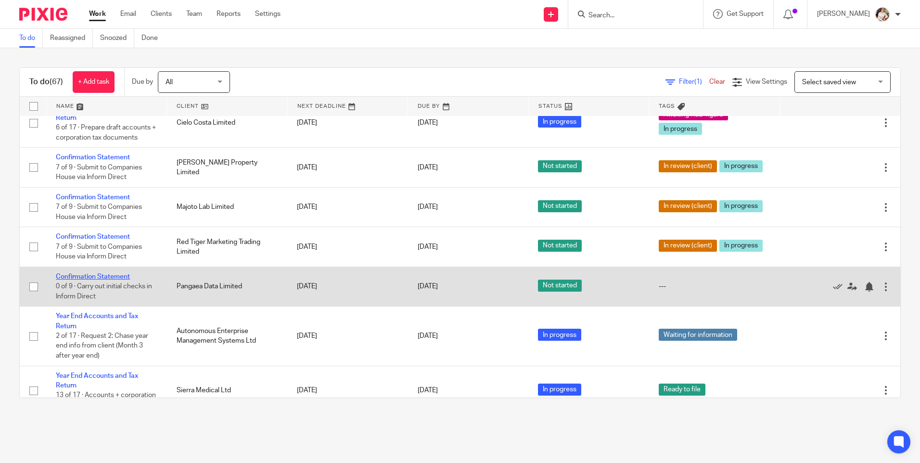
click at [119, 280] on link "Confirmation Statement" at bounding box center [93, 276] width 74 height 7
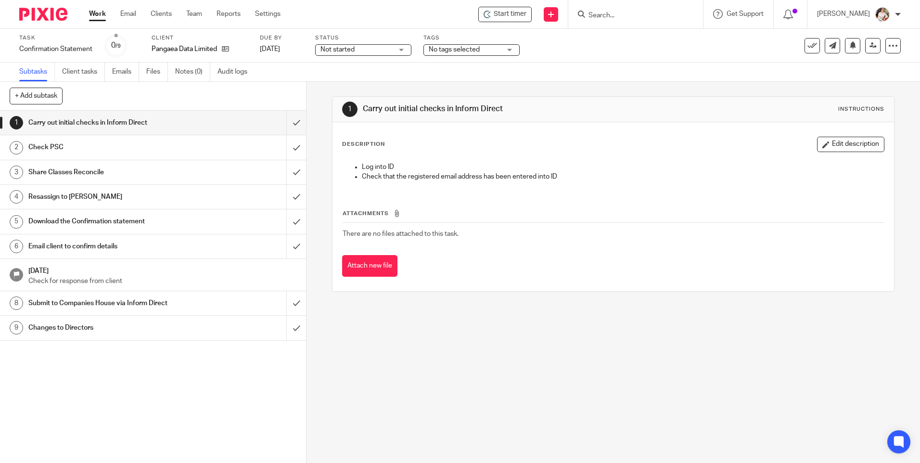
click at [515, 13] on span "Start timer" at bounding box center [510, 14] width 33 height 10
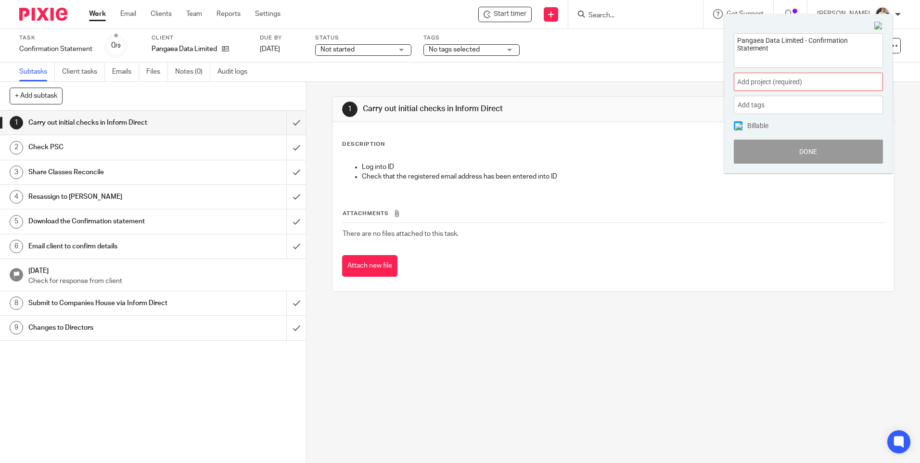
click at [877, 86] on div "Add project (required) :" at bounding box center [808, 82] width 149 height 18
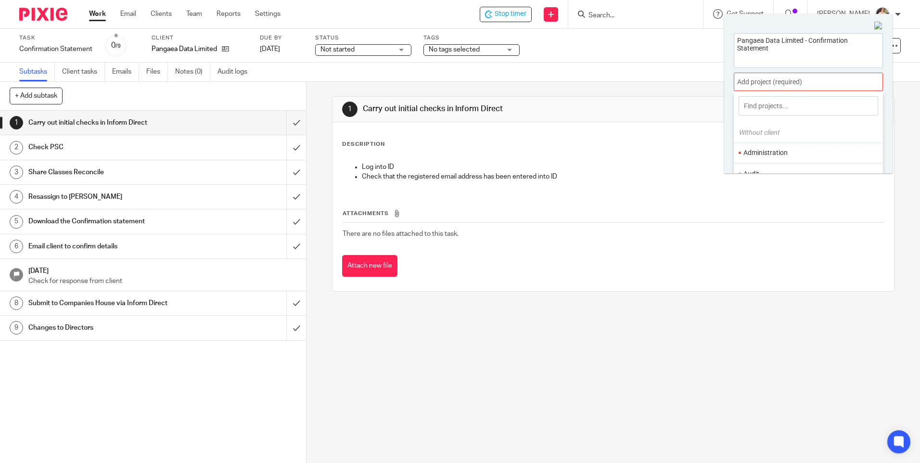
scroll to position [96, 0]
click at [788, 133] on ul "Confirmation Statements" at bounding box center [808, 140] width 149 height 21
click at [788, 141] on li "Confirmation Statements" at bounding box center [807, 140] width 126 height 10
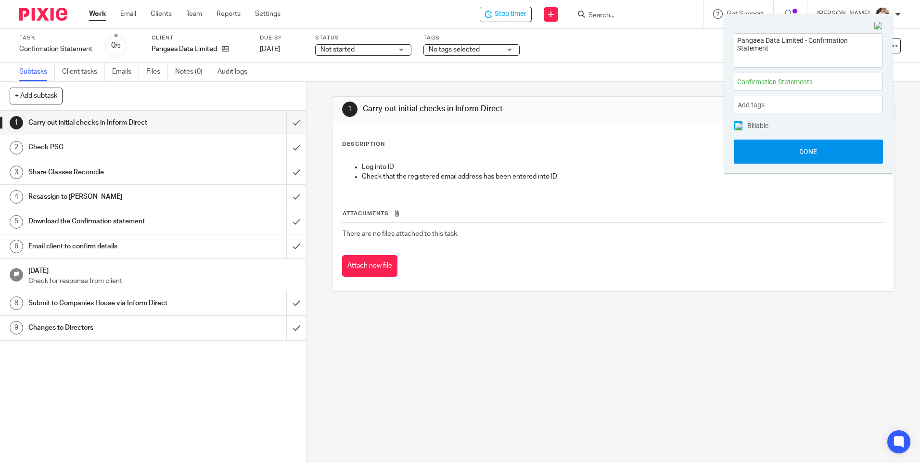
click at [786, 146] on button "Done" at bounding box center [808, 152] width 149 height 24
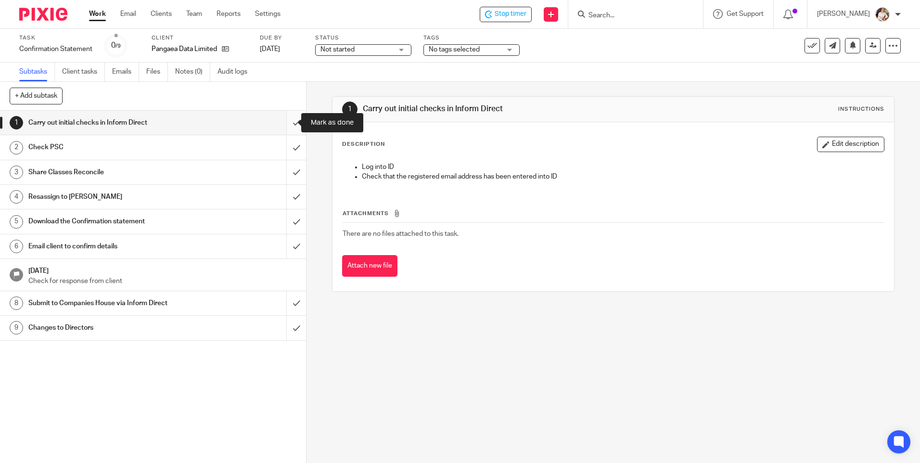
click at [285, 123] on input "submit" at bounding box center [153, 123] width 306 height 24
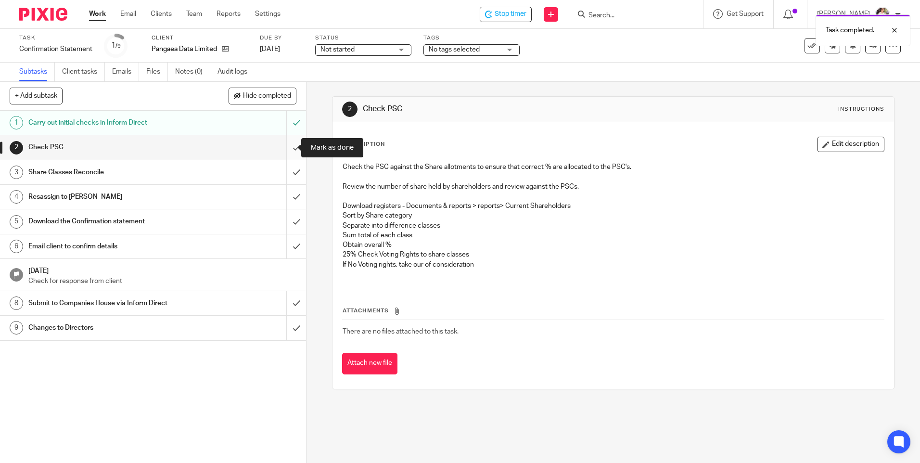
click at [289, 141] on input "submit" at bounding box center [153, 147] width 306 height 24
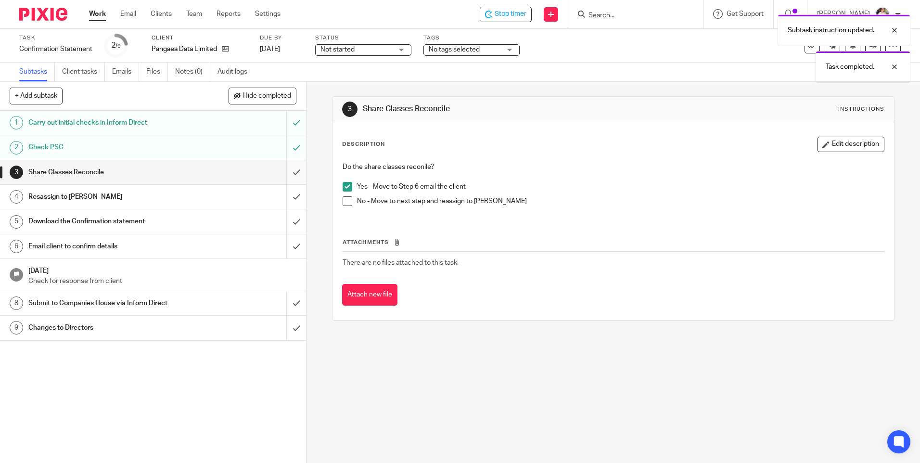
click at [292, 172] on input "submit" at bounding box center [153, 172] width 306 height 24
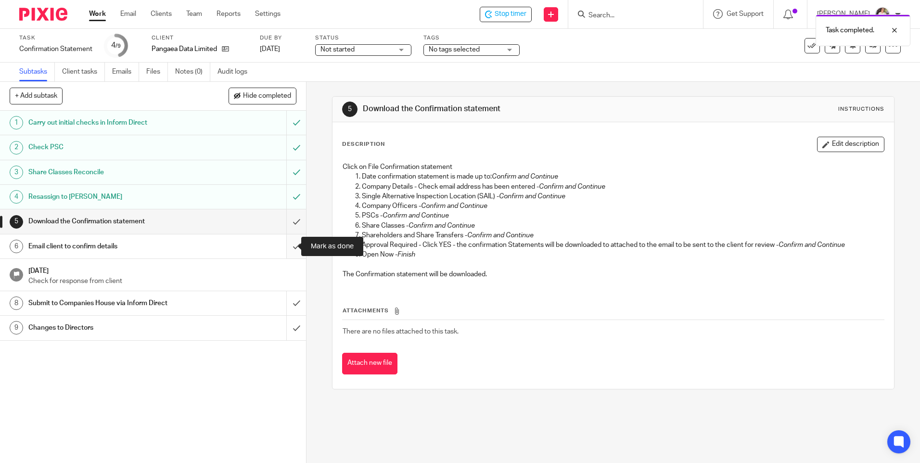
click at [281, 249] on input "submit" at bounding box center [153, 246] width 306 height 24
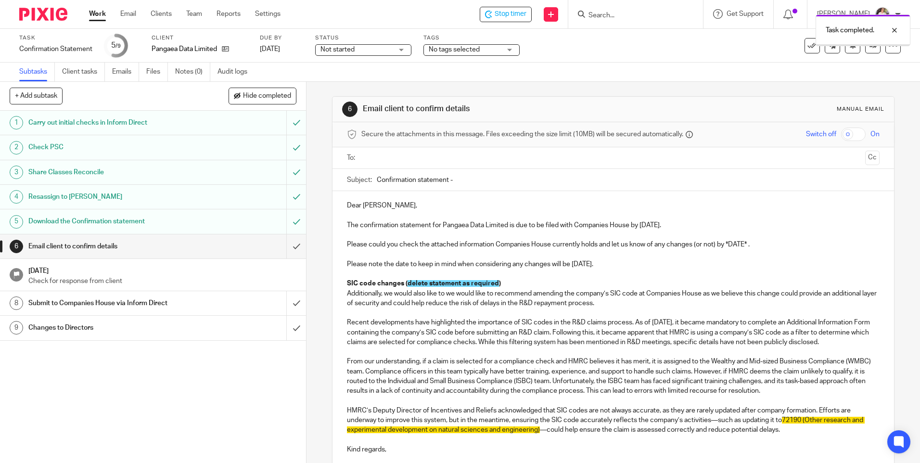
click at [418, 159] on input "text" at bounding box center [613, 158] width 496 height 11
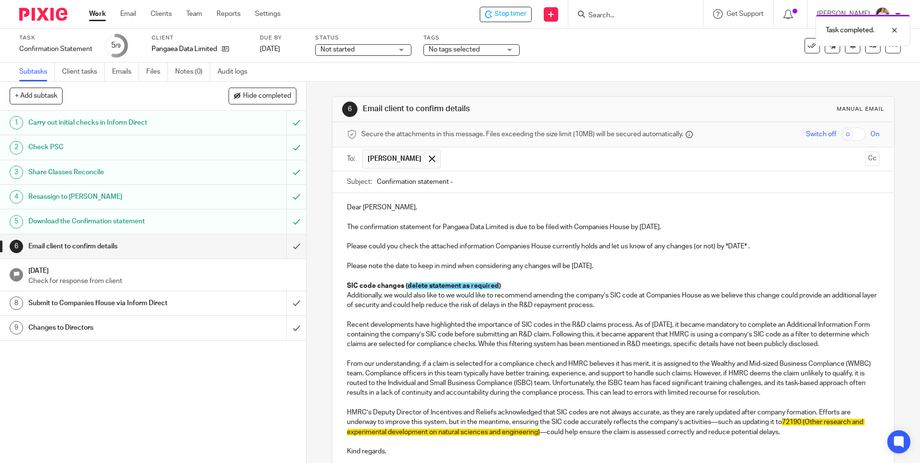
click at [459, 185] on input "Confirmation statement -" at bounding box center [628, 182] width 503 height 22
type input "Confirmation statement - Pangaea Data Ltd"
click at [643, 227] on p "The confirmation statement for Pangaea Data Limited is due to be filed with Com…" at bounding box center [613, 227] width 532 height 10
drag, startPoint x: 746, startPoint y: 245, endPoint x: 725, endPoint y: 246, distance: 20.3
click at [725, 246] on p "Please could you check the attached information Companies House currently holds…" at bounding box center [613, 247] width 532 height 10
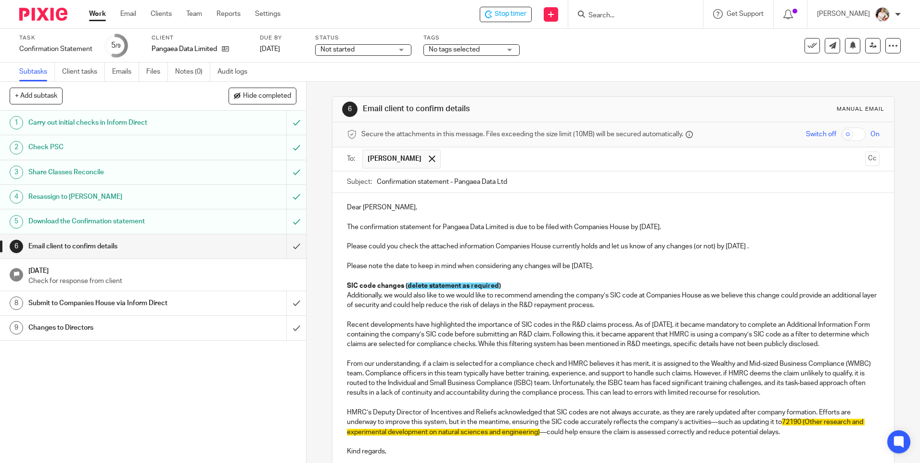
click at [762, 250] on p "Please could you check the attached information Companies House currently holds…" at bounding box center [613, 247] width 532 height 10
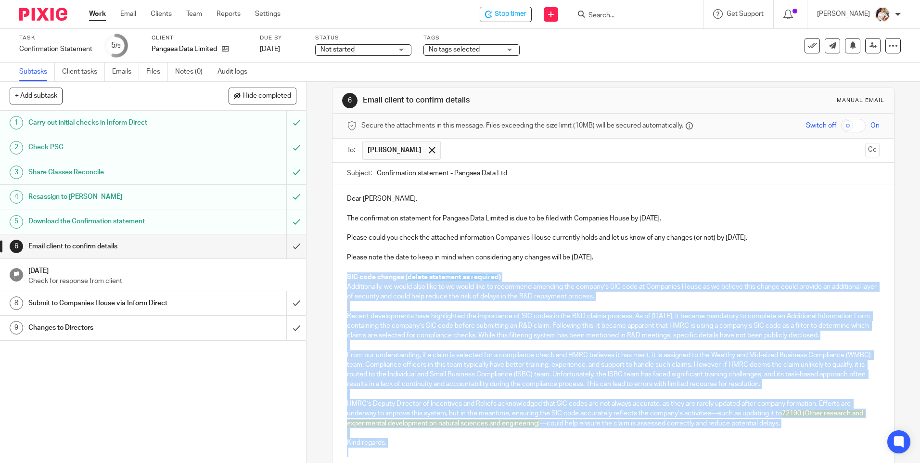
scroll to position [17, 0]
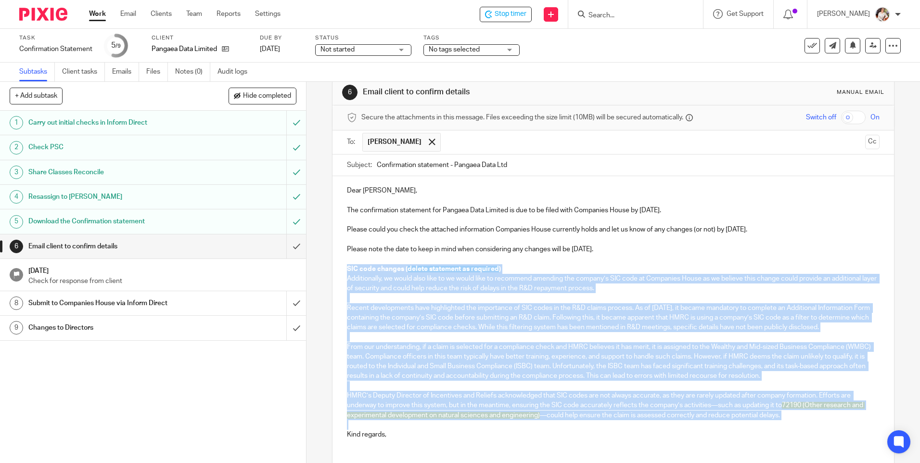
drag, startPoint x: 345, startPoint y: 287, endPoint x: 492, endPoint y: 434, distance: 207.6
click at [492, 434] on div "Dear Vibhor, The confirmation statement for Pangaea Data Limited is due to be f…" at bounding box center [613, 321] width 561 height 290
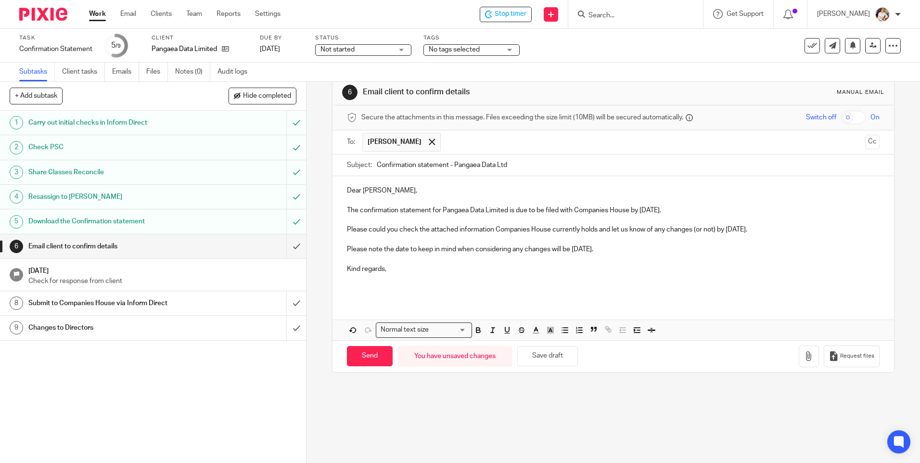
click at [363, 294] on div "Dear Vibhor, The confirmation statement for Pangaea Data Limited is due to be f…" at bounding box center [613, 238] width 561 height 124
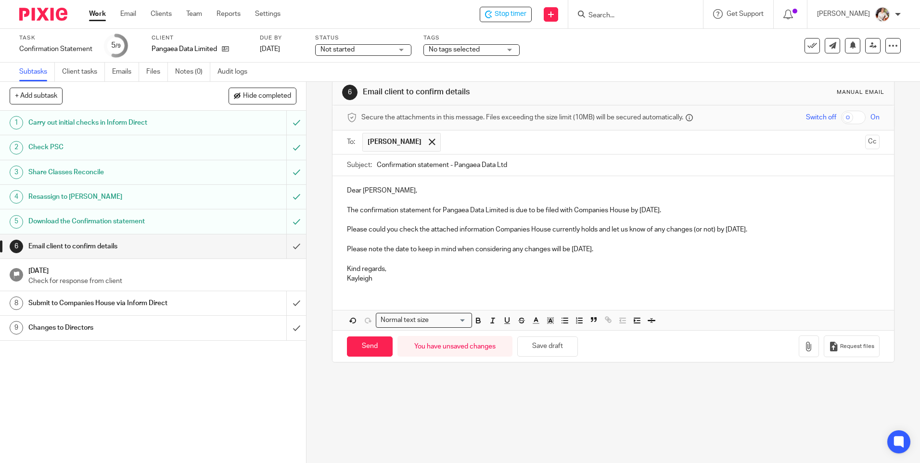
click at [341, 285] on div "Dear Vibhor, The confirmation statement for Pangaea Data Limited is due to be f…" at bounding box center [613, 233] width 561 height 115
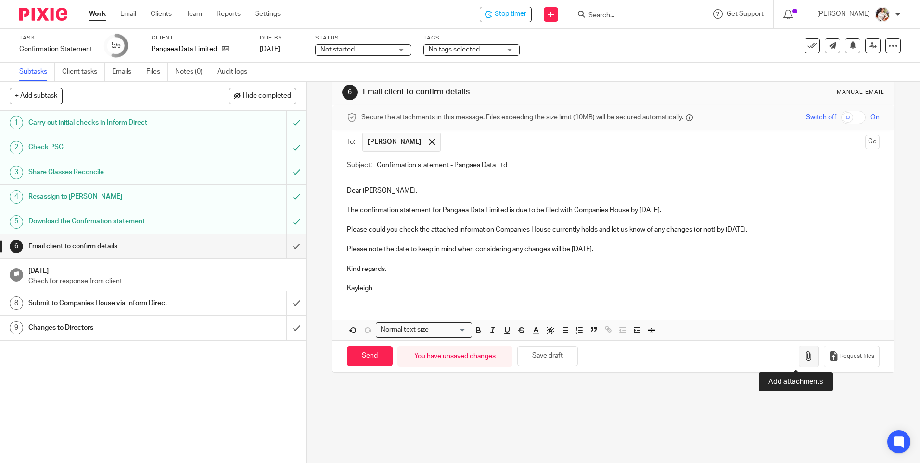
click at [804, 360] on icon "button" at bounding box center [809, 356] width 10 height 10
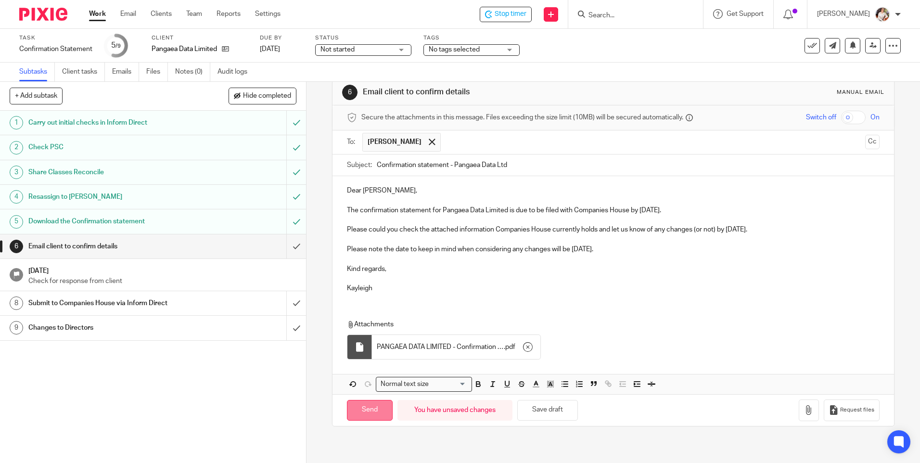
click at [371, 411] on input "Send" at bounding box center [370, 410] width 46 height 21
type input "Sent"
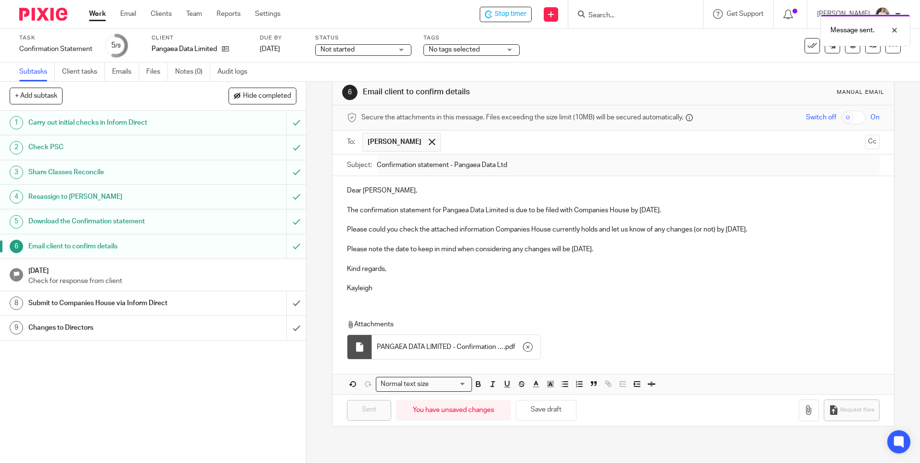
click at [509, 52] on div "No tags selected" at bounding box center [472, 50] width 96 height 12
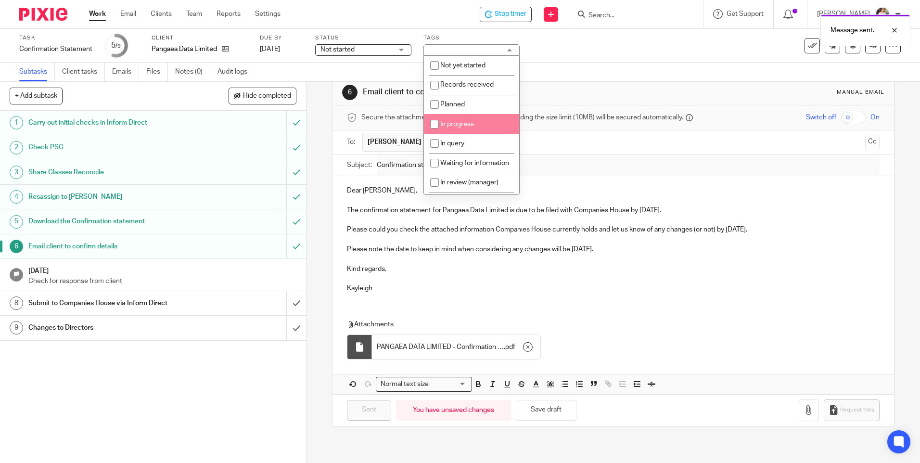
click at [455, 124] on span "In progress" at bounding box center [457, 124] width 34 height 7
checkbox input "true"
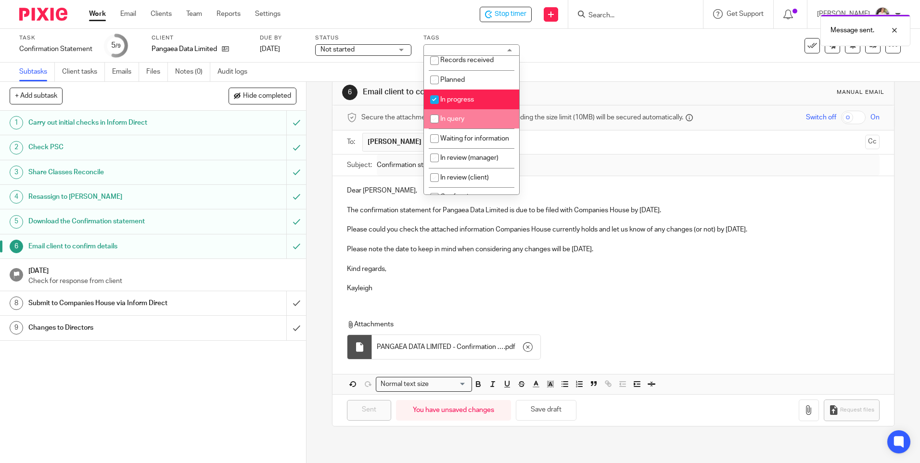
scroll to position [48, 0]
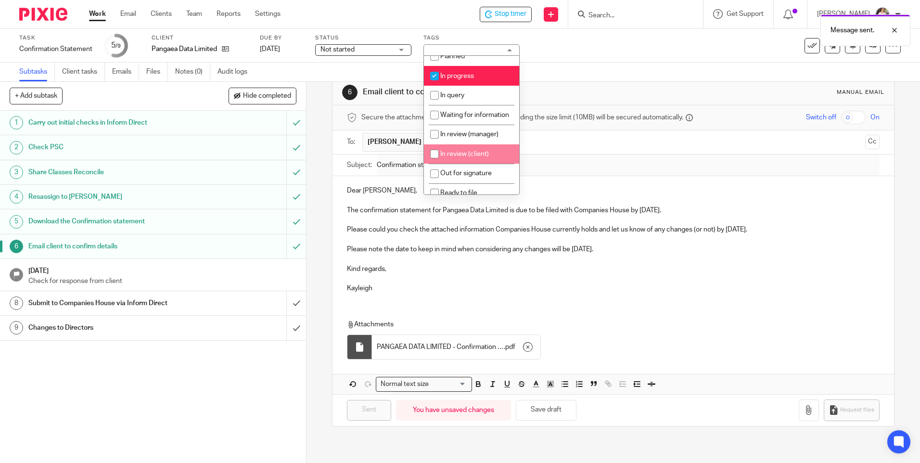
click at [472, 160] on li "In review (client)" at bounding box center [471, 154] width 95 height 20
checkbox input "true"
click at [585, 65] on div "Subtasks Client tasks Emails Files Notes (0) Audit logs" at bounding box center [460, 72] width 920 height 19
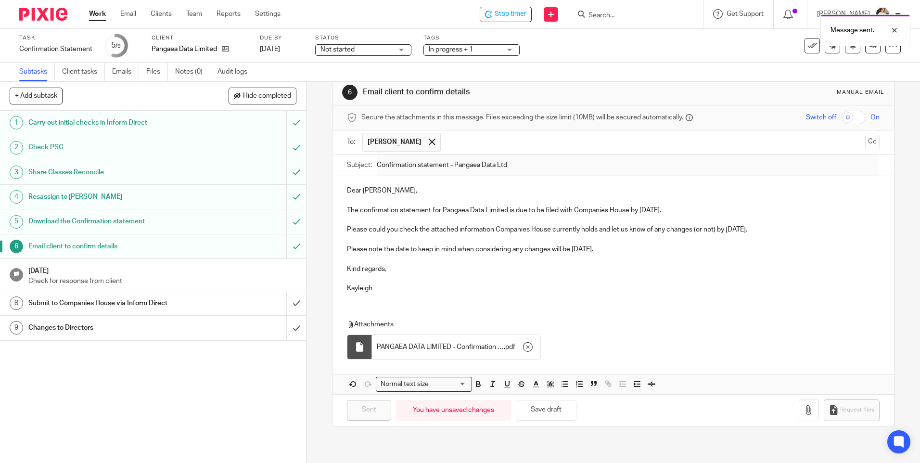
click at [518, 18] on div "Message sent." at bounding box center [685, 28] width 451 height 37
click at [516, 13] on span "Stop timer" at bounding box center [511, 14] width 32 height 10
click at [91, 14] on link "Work" at bounding box center [97, 14] width 17 height 10
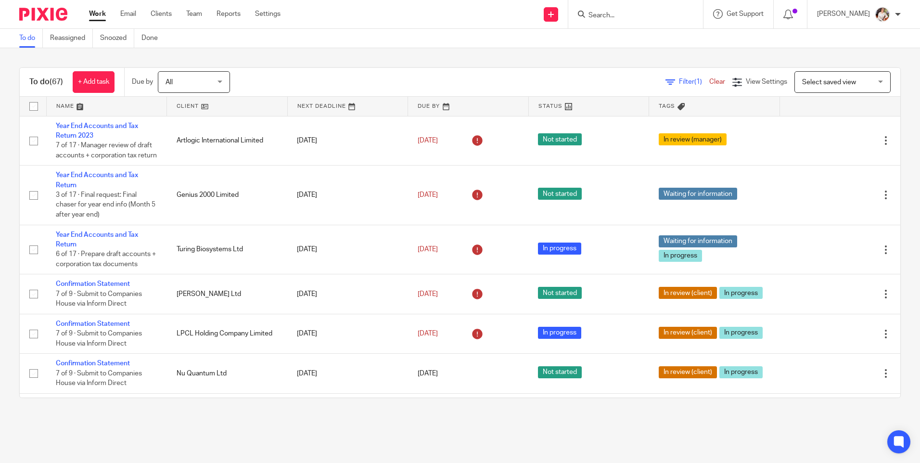
click at [390, 63] on div "To do (67) + Add task Due by All All Today Tomorrow This week Next week This mo…" at bounding box center [460, 232] width 920 height 369
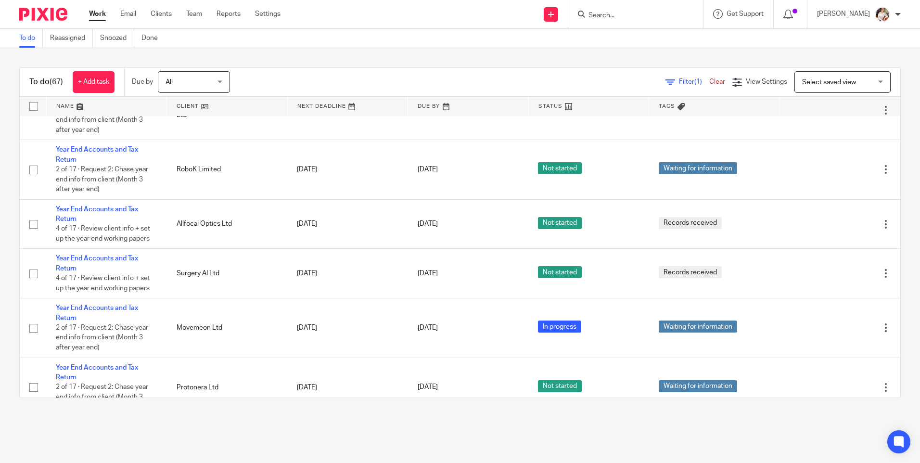
scroll to position [3093, 0]
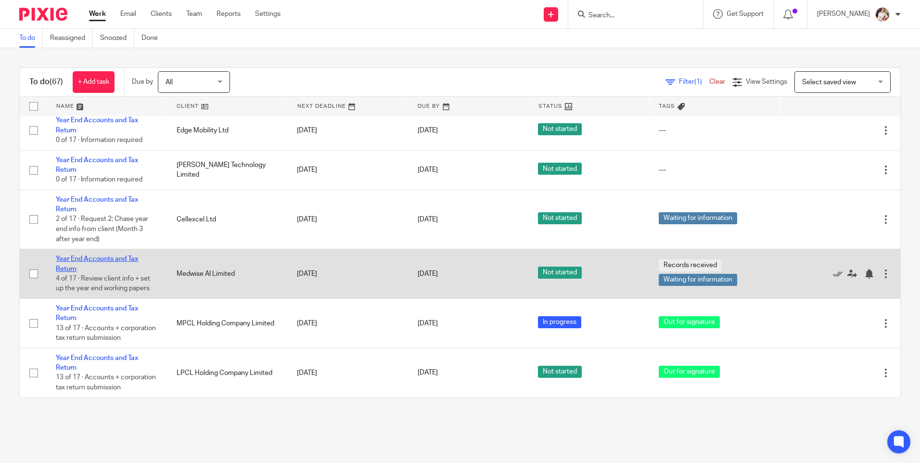
click at [65, 256] on link "Year End Accounts and Tax Return" at bounding box center [97, 264] width 82 height 16
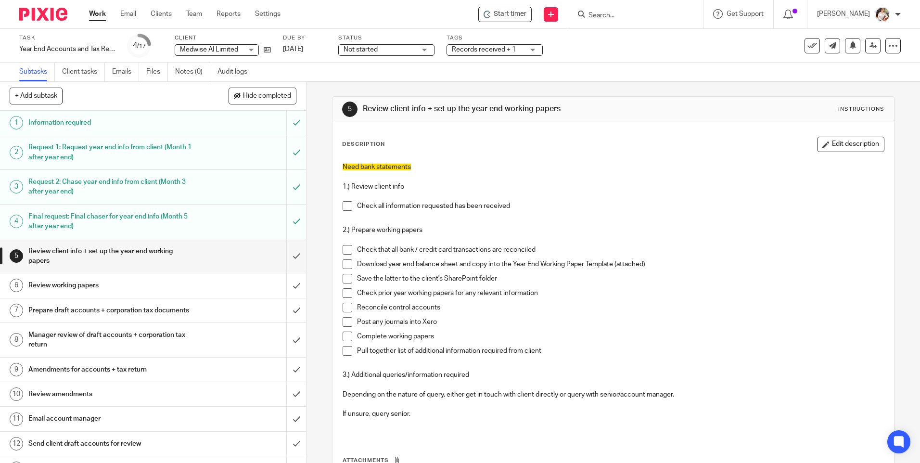
click at [154, 72] on link "Files" at bounding box center [157, 72] width 22 height 19
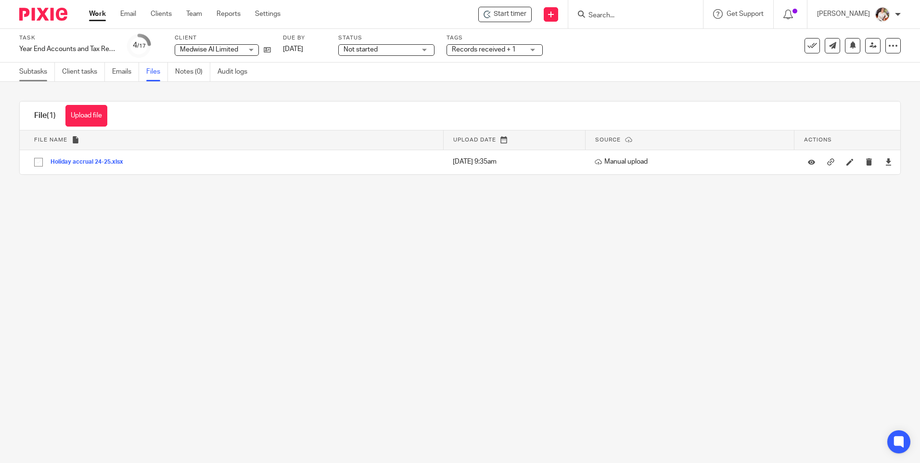
click at [23, 72] on link "Subtasks" at bounding box center [37, 72] width 36 height 19
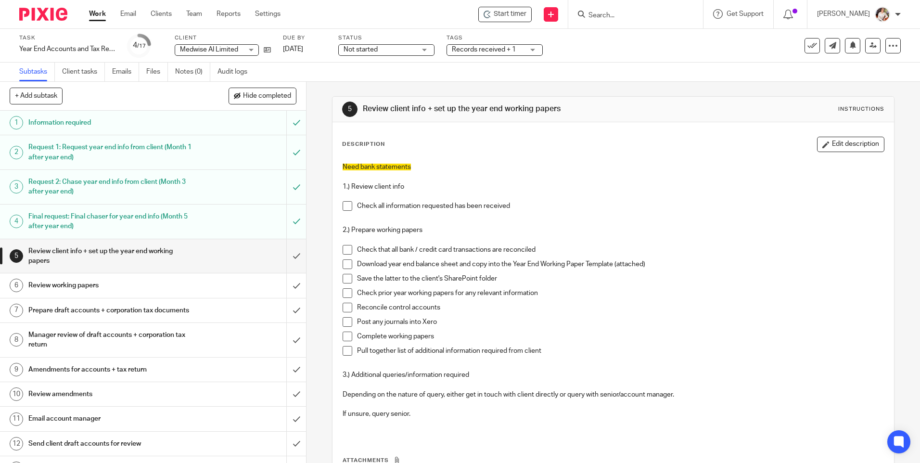
click at [102, 12] on link "Work" at bounding box center [97, 14] width 17 height 10
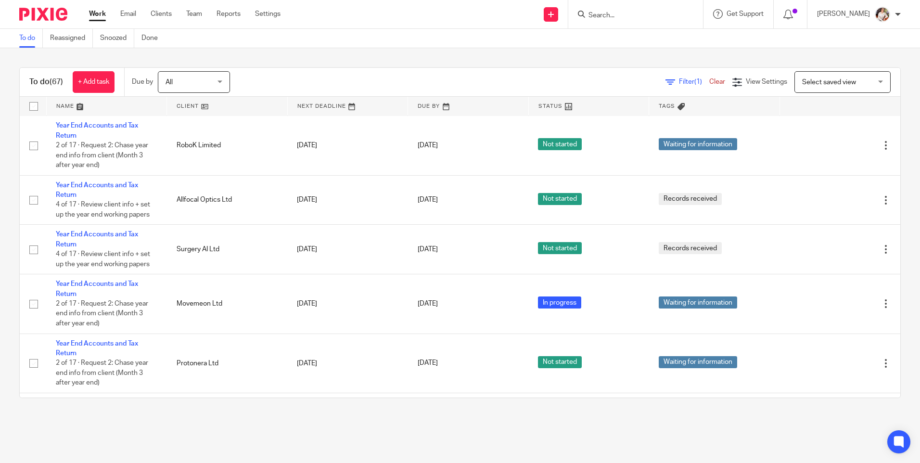
scroll to position [2166, 0]
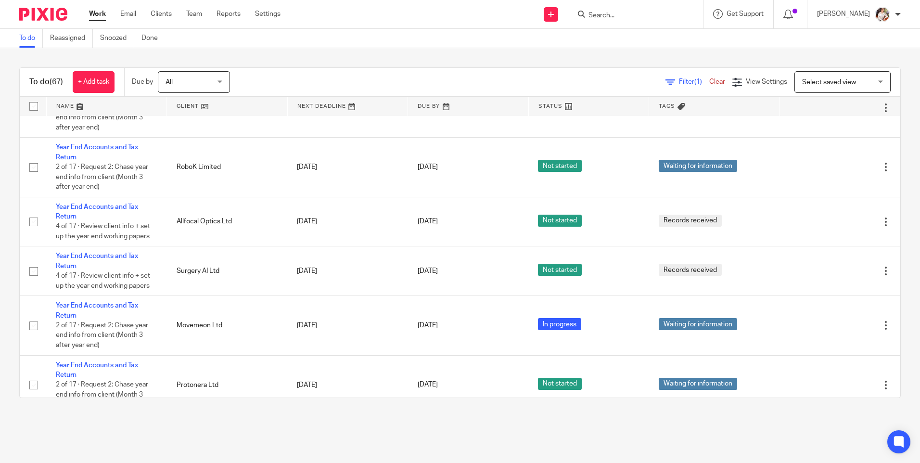
click at [608, 16] on input "Search" at bounding box center [631, 16] width 87 height 9
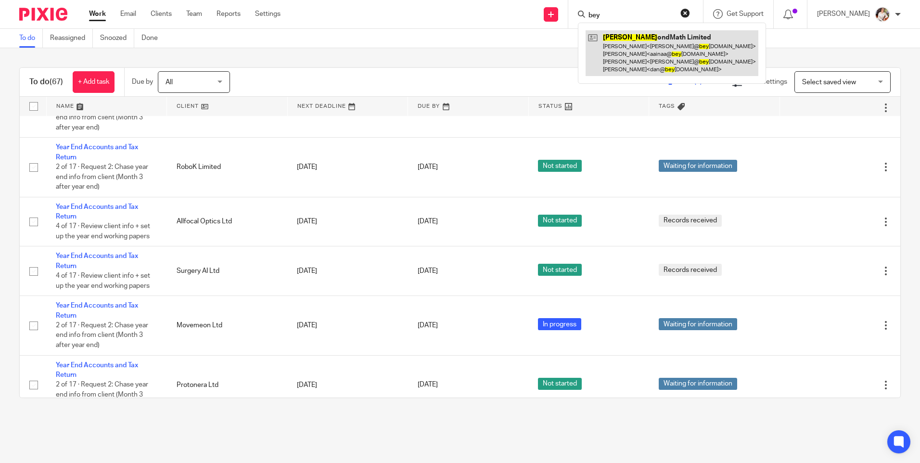
type input "bey"
click at [628, 65] on link at bounding box center [672, 53] width 173 height 46
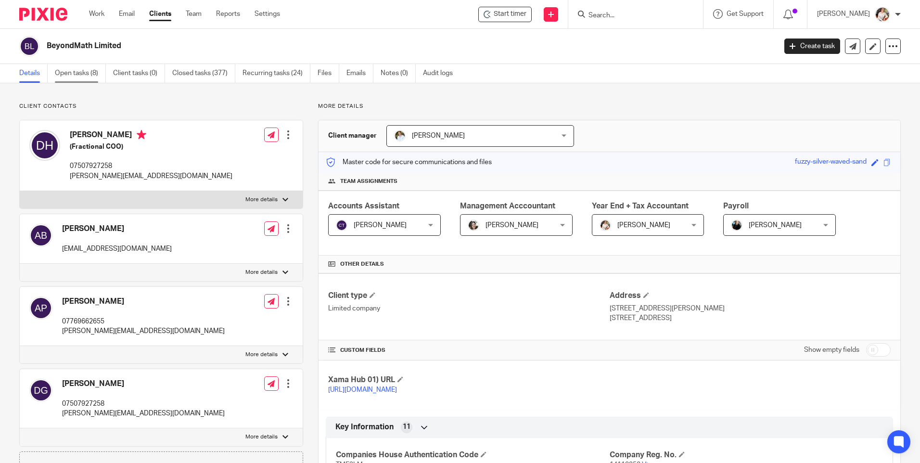
click at [78, 72] on link "Open tasks (8)" at bounding box center [80, 73] width 51 height 19
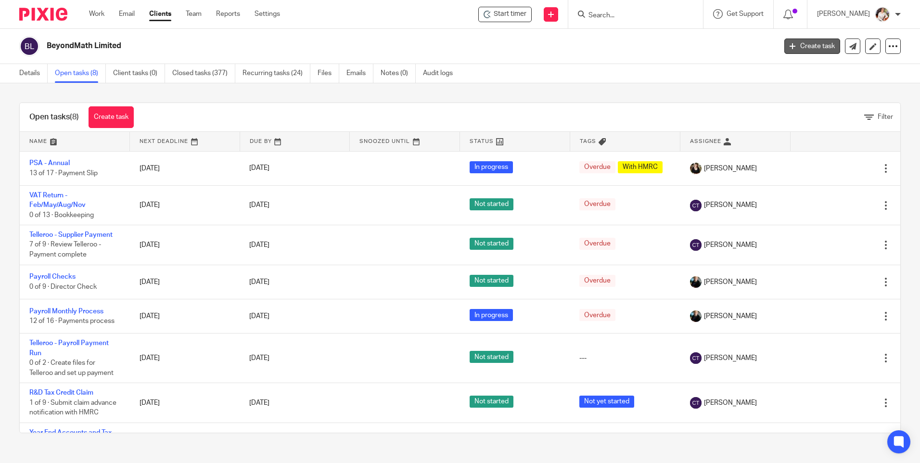
click at [790, 39] on link "Create task" at bounding box center [813, 46] width 56 height 15
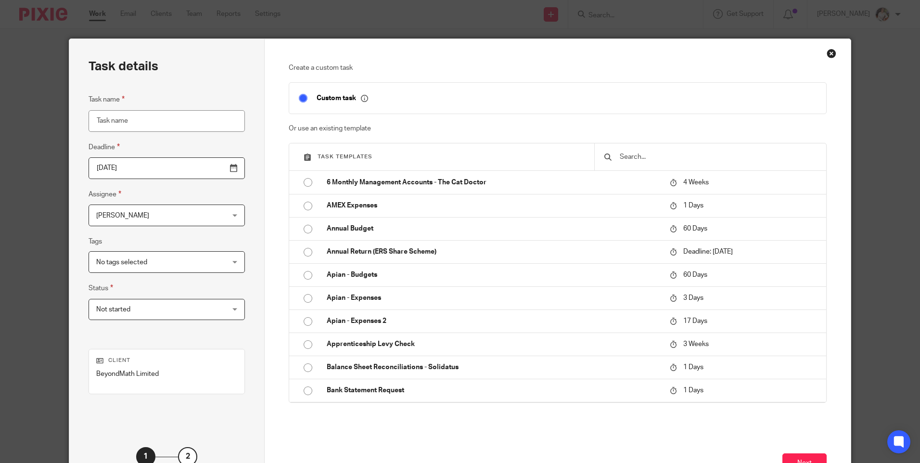
click at [634, 158] on input "text" at bounding box center [718, 157] width 198 height 11
type input "u"
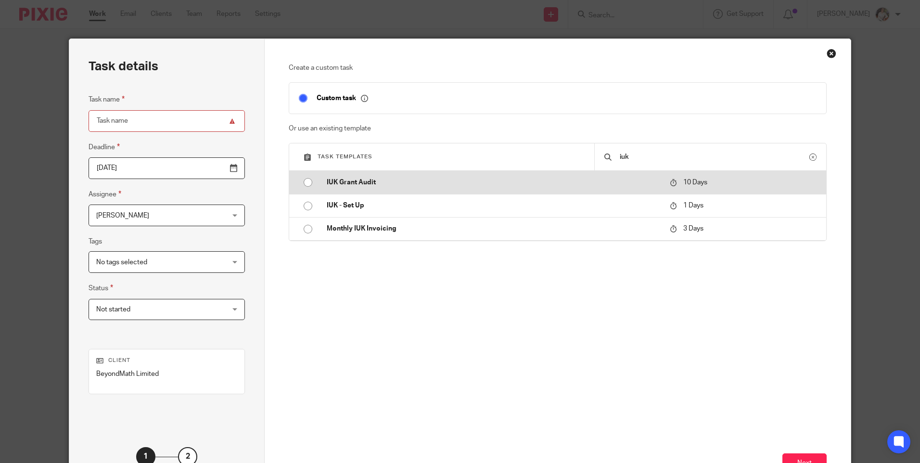
type input "iuk"
click at [349, 184] on p "IUK Grant Audit" at bounding box center [494, 183] width 334 height 10
type input "[DATE]"
type input "IUK Grant Audit"
checkbox input "false"
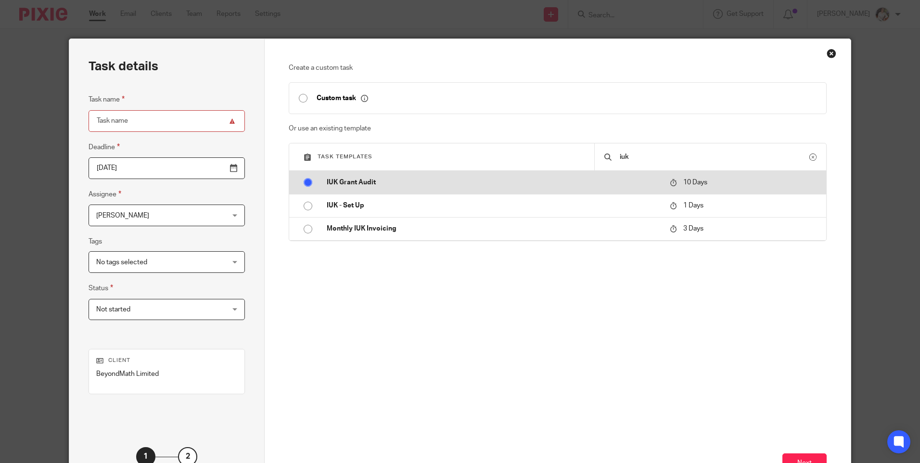
radio input "true"
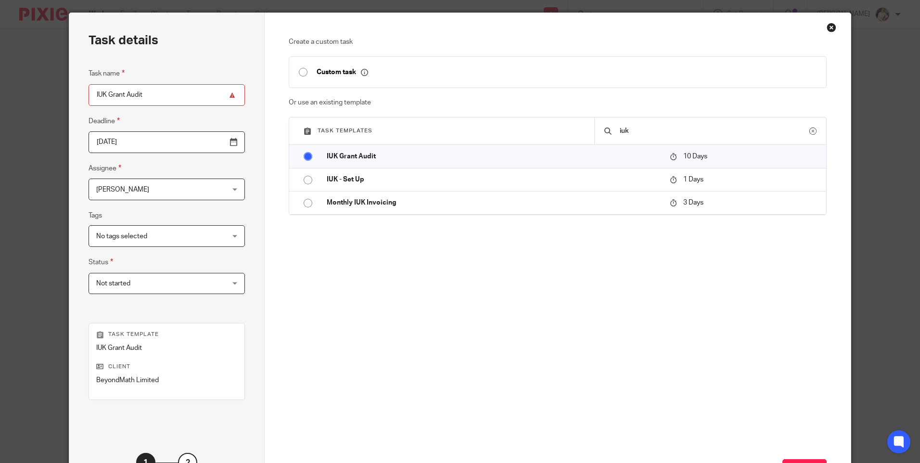
scroll to position [48, 0]
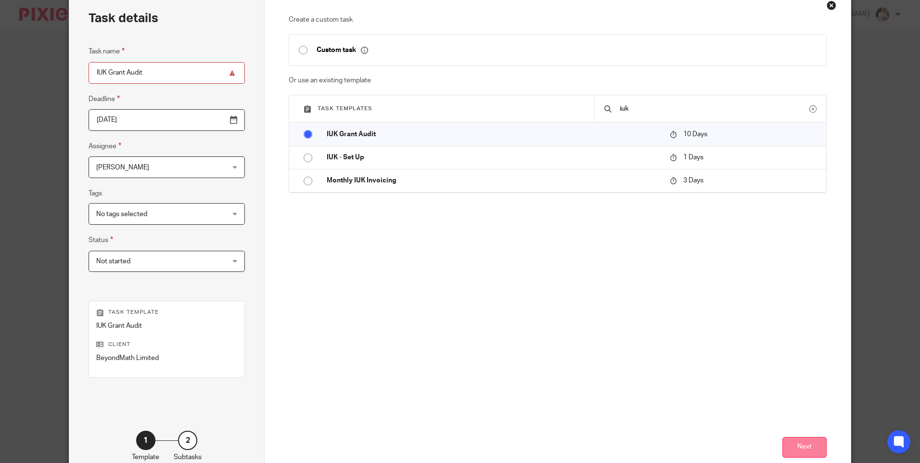
click at [801, 440] on button "Next" at bounding box center [805, 447] width 44 height 21
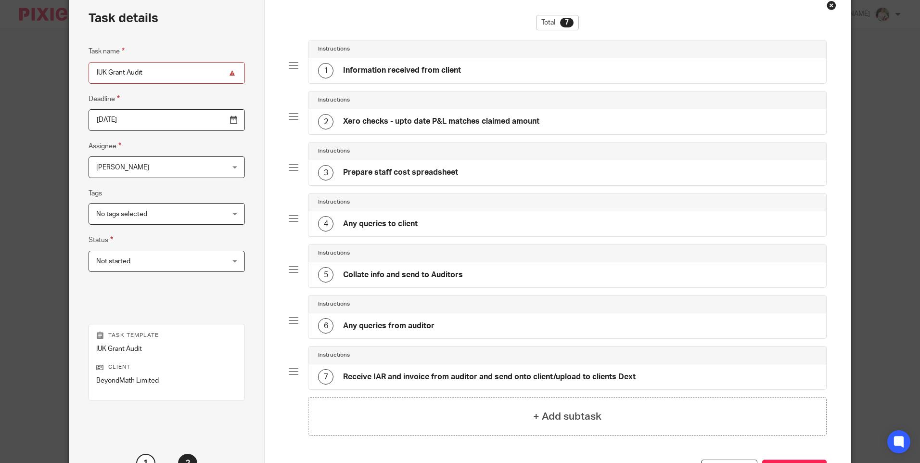
click at [166, 74] on input "IUK Grant Audit" at bounding box center [167, 73] width 156 height 22
click at [189, 67] on input "IUK Grant Audit - STRATA" at bounding box center [167, 73] width 156 height 22
click at [191, 68] on input "IUK Grant Audit - STRATA" at bounding box center [167, 73] width 156 height 22
click at [170, 74] on input "IUK Grant Audit - STRATA 10141268" at bounding box center [167, 73] width 156 height 22
click at [215, 72] on input "IUK Grant Audit - STRATA 10141268" at bounding box center [167, 73] width 156 height 22
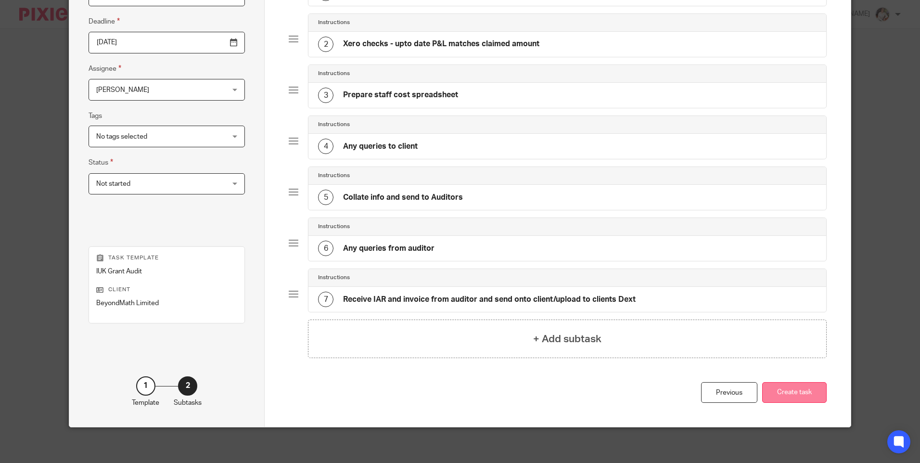
scroll to position [129, 0]
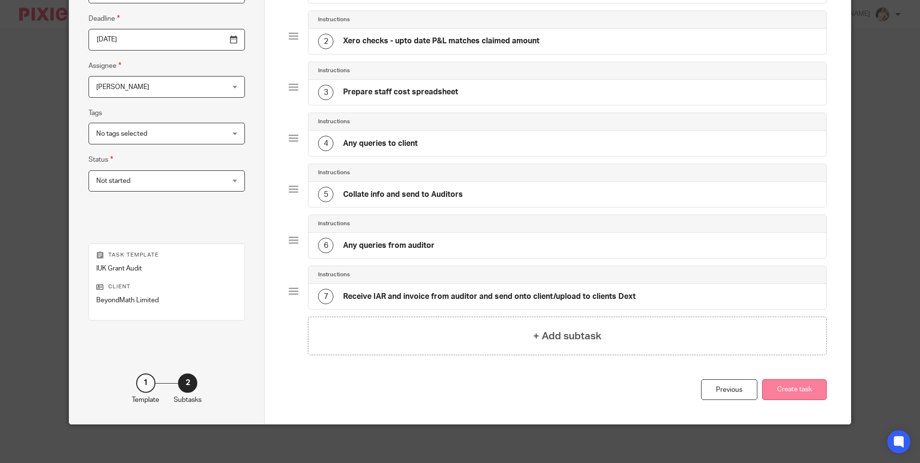
type input "IUK Grant Audit - STRATA 10141268 Q1"
click at [800, 382] on button "Create task" at bounding box center [795, 389] width 65 height 21
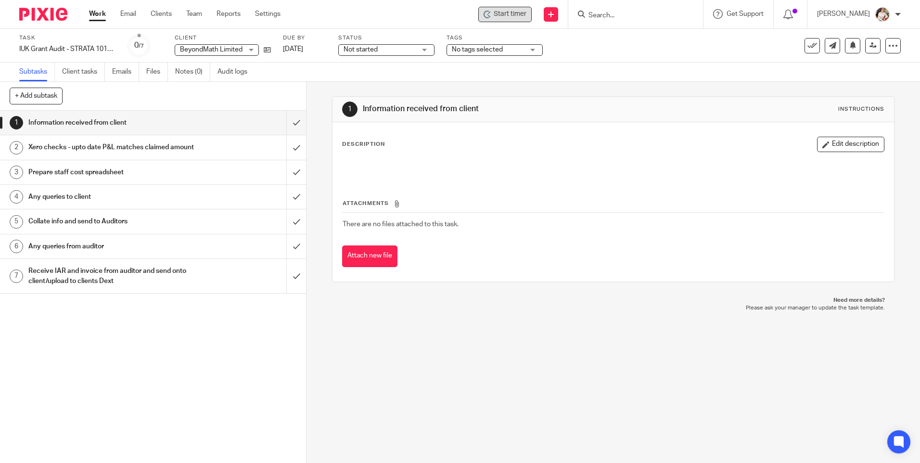
click at [516, 17] on span "Start timer" at bounding box center [510, 14] width 33 height 10
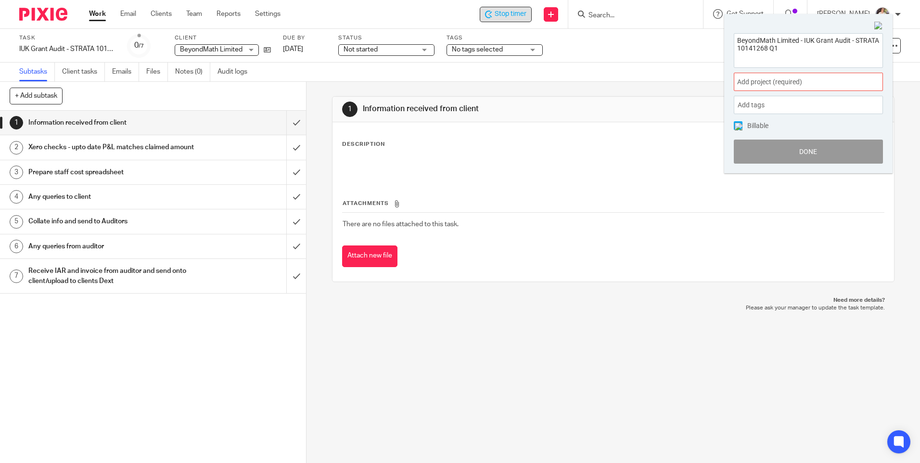
click at [806, 85] on span "Add project (required) :" at bounding box center [797, 82] width 121 height 10
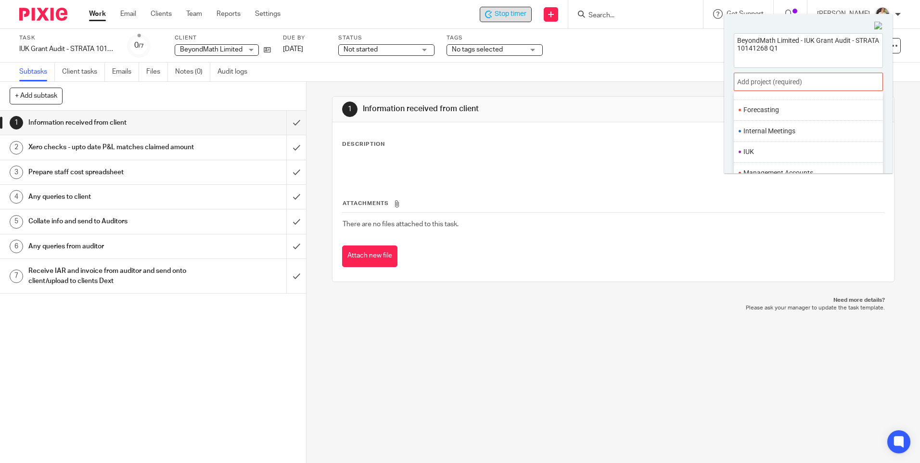
scroll to position [216, 0]
click at [758, 162] on ul "IUK" at bounding box center [808, 166] width 149 height 21
click at [750, 167] on li "IUK" at bounding box center [807, 167] width 126 height 10
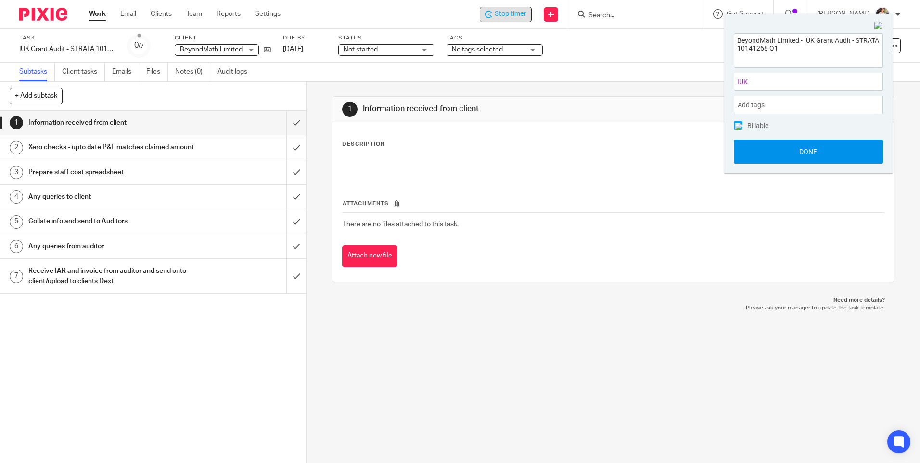
click at [752, 155] on button "Done" at bounding box center [808, 152] width 149 height 24
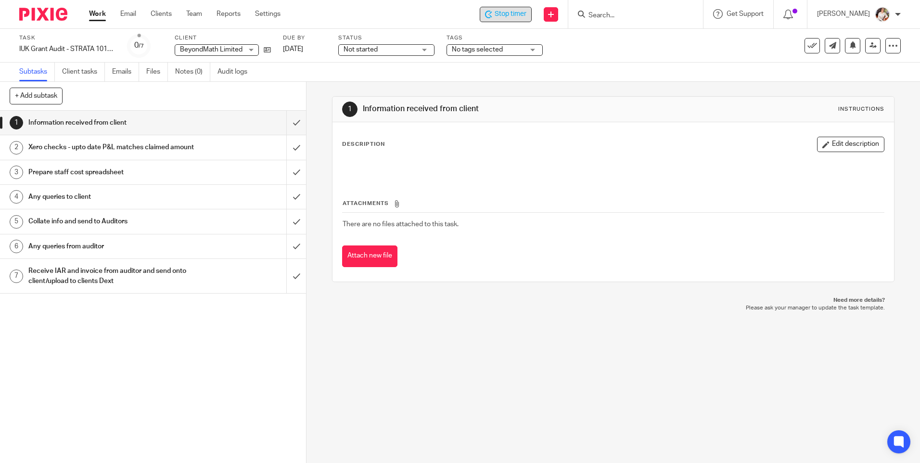
click at [505, 340] on div "1 Information received from client Instructions Description Edit description At…" at bounding box center [614, 272] width 614 height 381
click at [286, 119] on input "submit" at bounding box center [153, 123] width 306 height 24
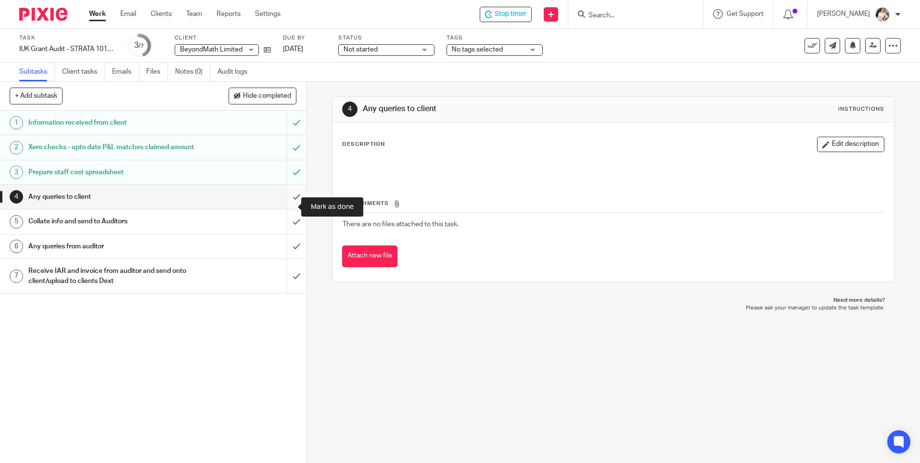
click at [287, 206] on input "submit" at bounding box center [153, 197] width 306 height 24
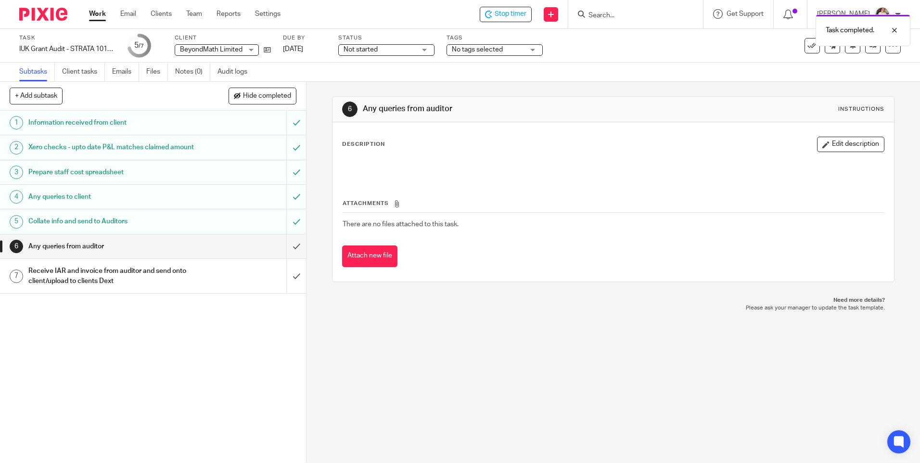
click at [485, 45] on div "Task completed." at bounding box center [685, 28] width 451 height 37
click at [486, 49] on span "No tags selected" at bounding box center [477, 49] width 51 height 7
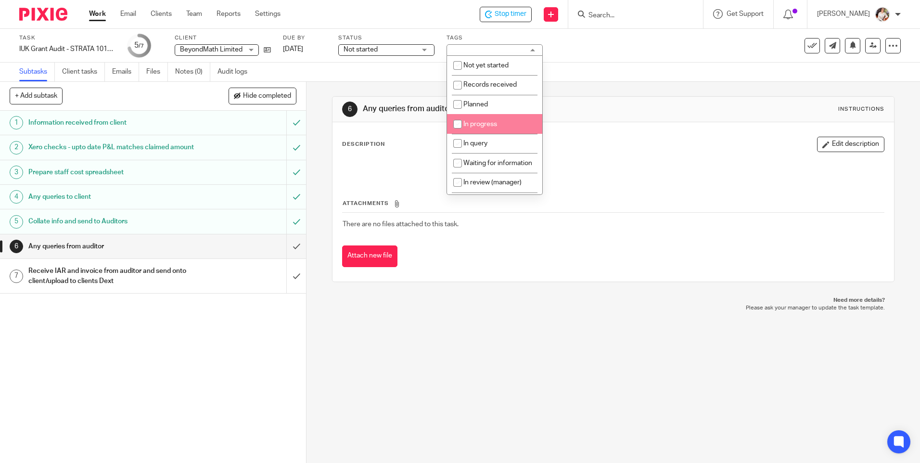
click at [486, 125] on span "In progress" at bounding box center [481, 124] width 34 height 7
checkbox input "true"
click at [483, 138] on li "In query" at bounding box center [494, 144] width 95 height 20
checkbox input "true"
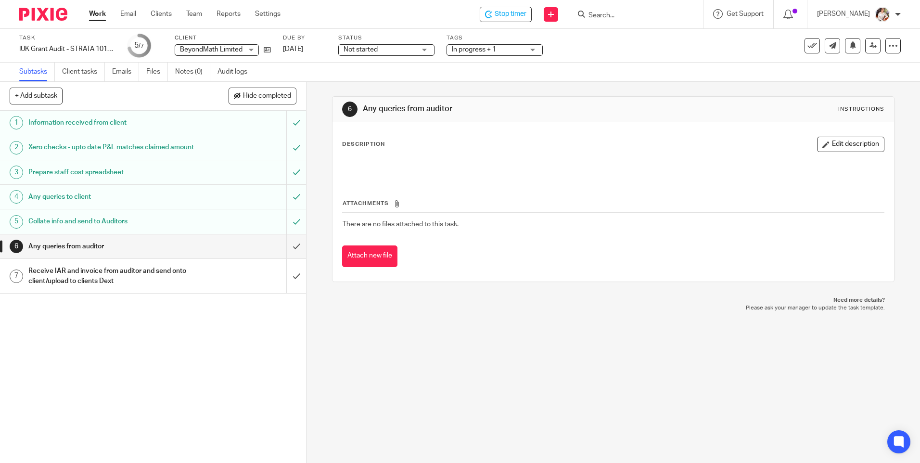
click at [387, 46] on span "Not started" at bounding box center [380, 50] width 72 height 10
click at [372, 80] on li "In progress" at bounding box center [386, 85] width 95 height 20
click at [518, 17] on span "Stop timer" at bounding box center [511, 14] width 32 height 10
click at [617, 14] on input "Search" at bounding box center [631, 16] width 87 height 9
drag, startPoint x: 602, startPoint y: 13, endPoint x: 607, endPoint y: 1, distance: 13.4
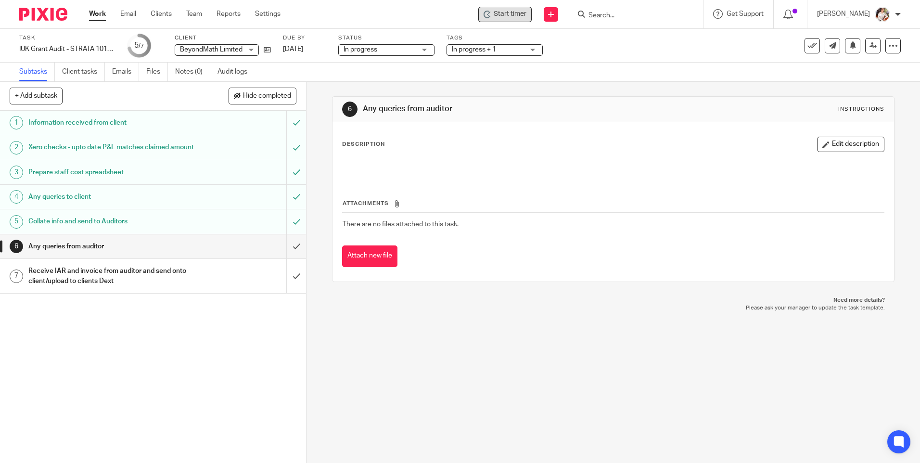
click at [602, 13] on input "Search" at bounding box center [631, 16] width 87 height 9
type input "MEDWISE"
click at [629, 70] on div "Medwise AI Limited Dr. Daniel Duma < daniel@ medwise .ai > Dr. Keith Tsui < kei…" at bounding box center [660, 49] width 164 height 53
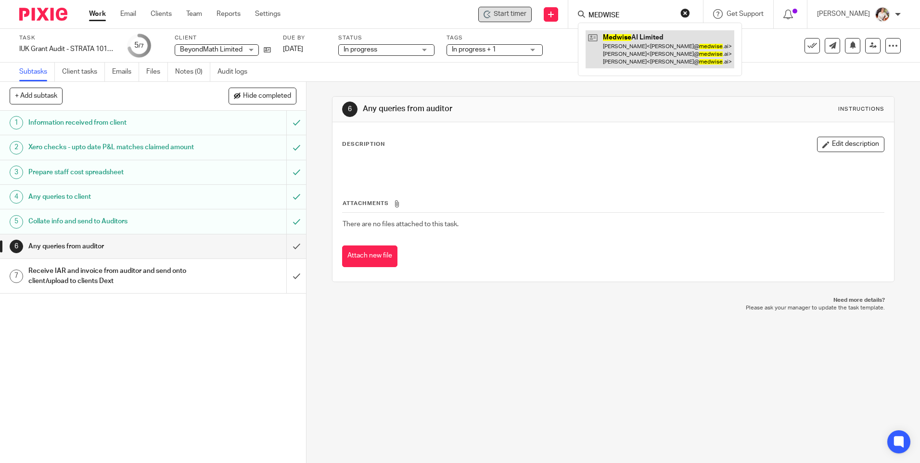
click at [635, 53] on link at bounding box center [660, 49] width 149 height 38
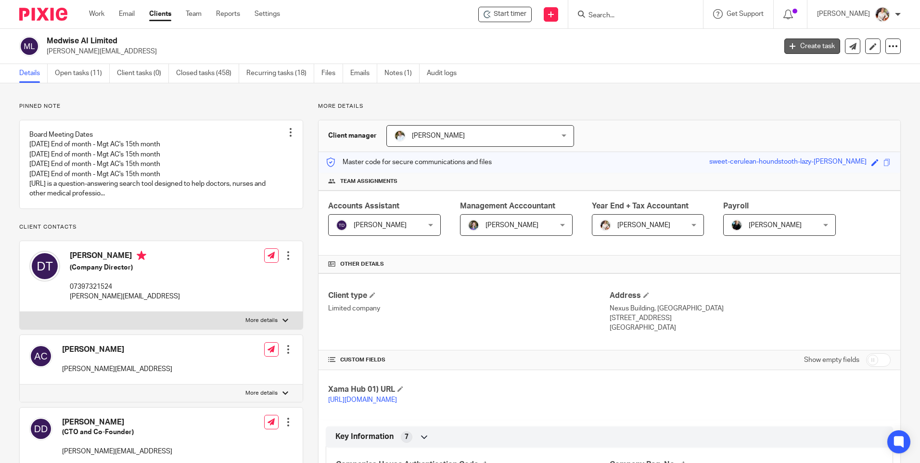
click at [824, 39] on link "Create task" at bounding box center [813, 46] width 56 height 15
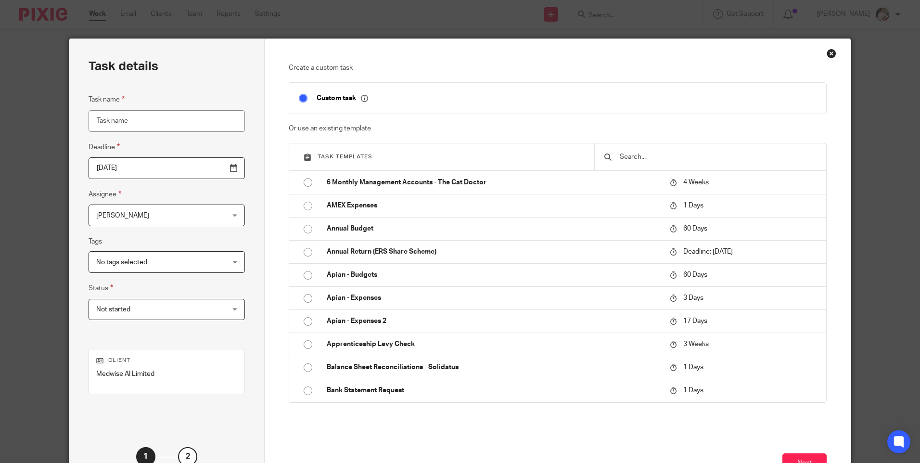
click at [645, 154] on input "text" at bounding box center [718, 157] width 198 height 11
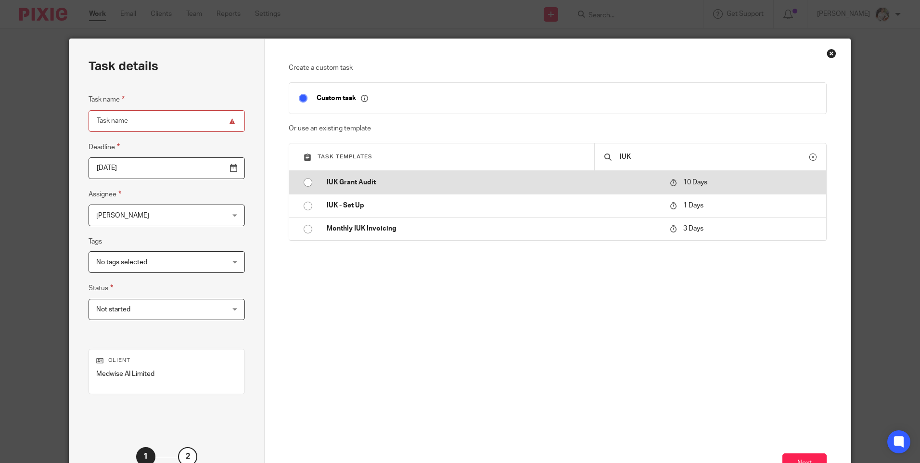
type input "IUK"
click at [468, 182] on p "IUK Grant Audit" at bounding box center [494, 183] width 334 height 10
type input "[DATE]"
type input "IUK Grant Audit"
checkbox input "false"
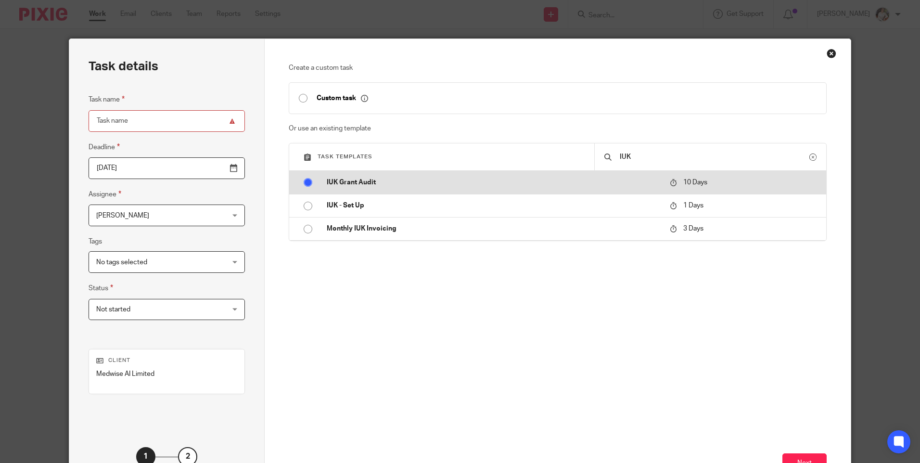
radio input "true"
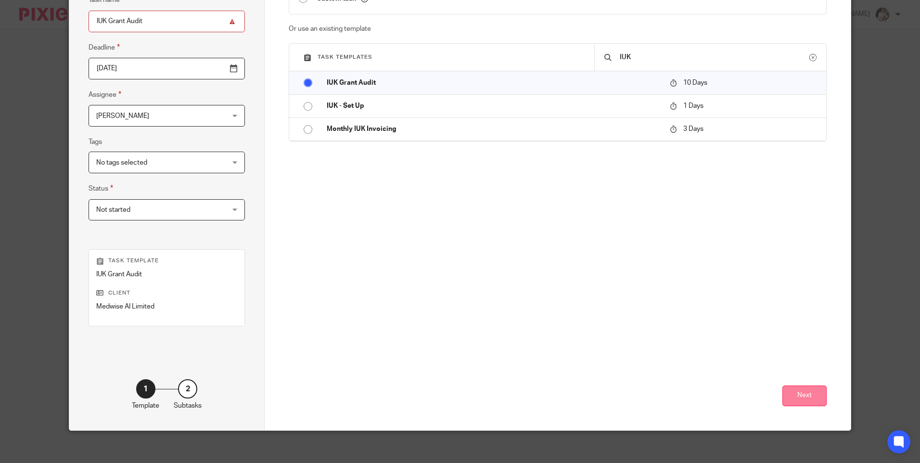
scroll to position [106, 0]
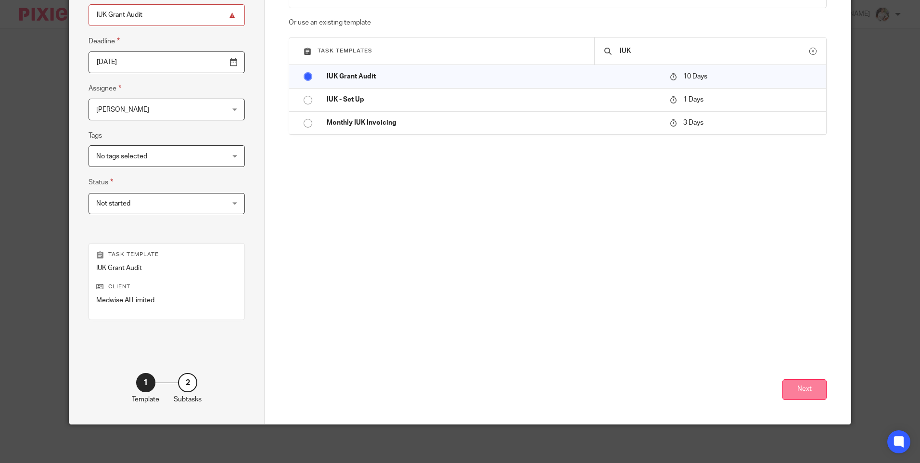
click at [801, 384] on button "Next" at bounding box center [805, 389] width 44 height 21
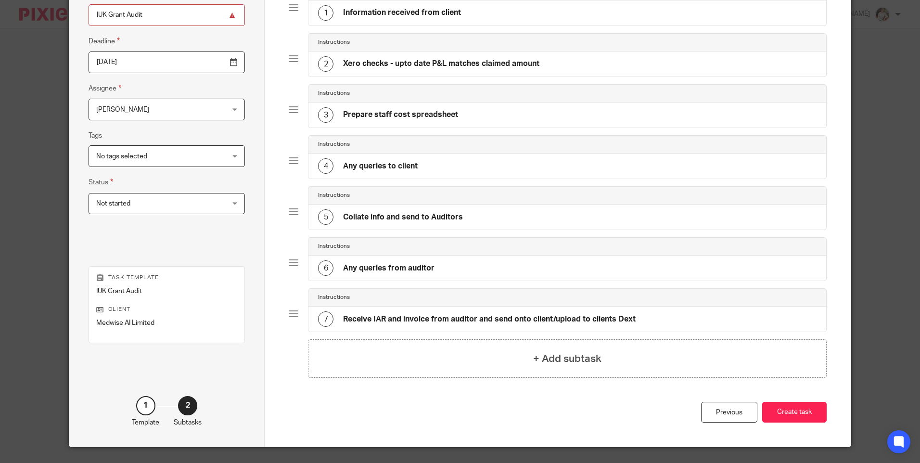
click at [153, 9] on input "IUK Grant Audit" at bounding box center [167, 15] width 156 height 22
click at [183, 17] on input "IUK Grant Audit -" at bounding box center [167, 15] width 156 height 22
drag, startPoint x: 177, startPoint y: 12, endPoint x: 230, endPoint y: 24, distance: 54.9
click at [178, 11] on input "IUK Grant Audit - Ai Co-pilot Annual Audit" at bounding box center [167, 15] width 156 height 22
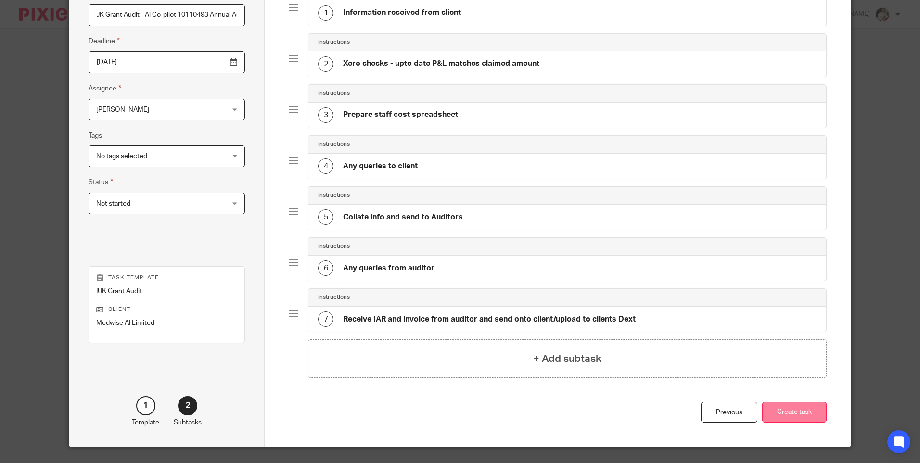
type input "IUK Grant Audit - Ai Co-pilot 10110493 Annual Audit"
click at [812, 406] on button "Create task" at bounding box center [795, 412] width 65 height 21
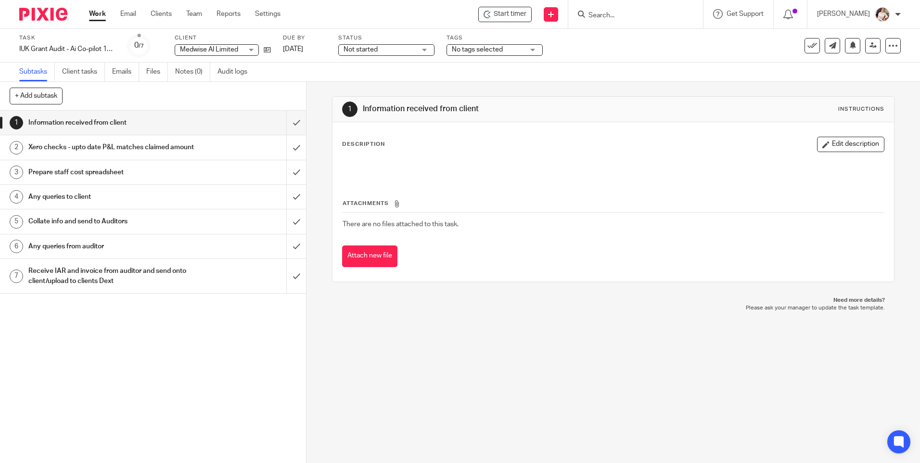
click at [99, 14] on link "Work" at bounding box center [97, 14] width 17 height 10
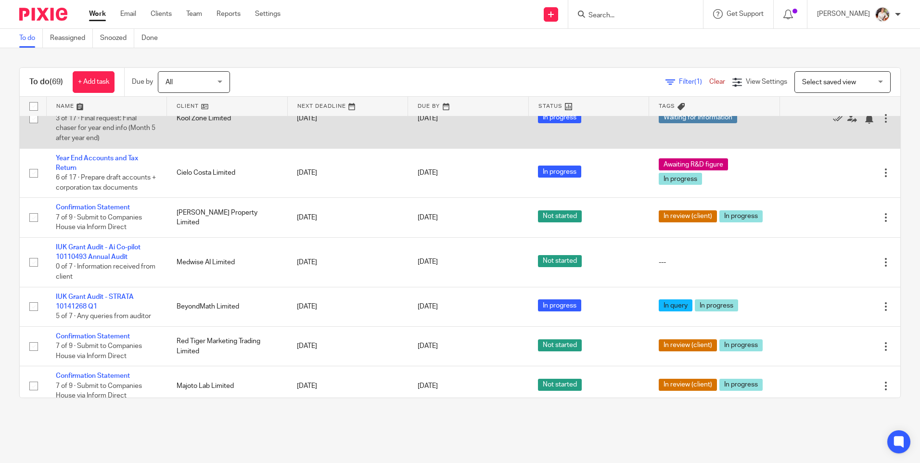
scroll to position [770, 0]
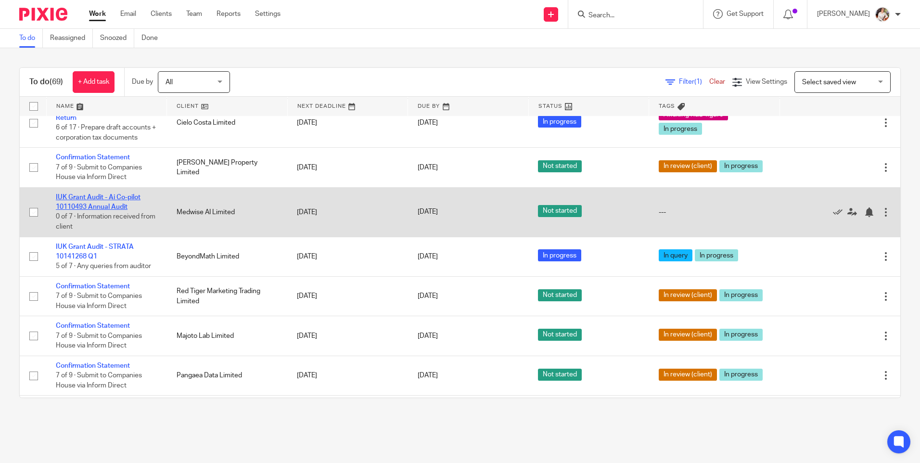
click at [116, 210] on link "IUK Grant Audit - Ai Co-pilot 10110493 Annual Audit" at bounding box center [98, 202] width 85 height 16
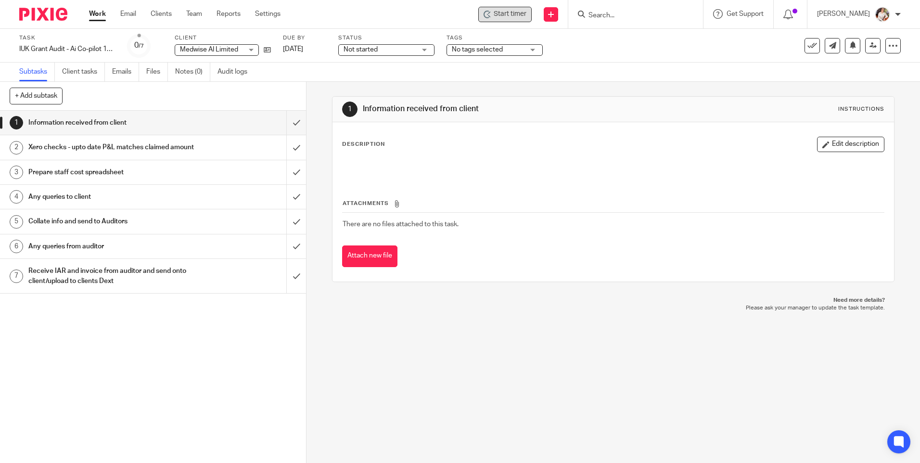
click at [504, 16] on span "Start timer" at bounding box center [510, 14] width 33 height 10
click at [503, 17] on span "Start timer" at bounding box center [510, 14] width 33 height 10
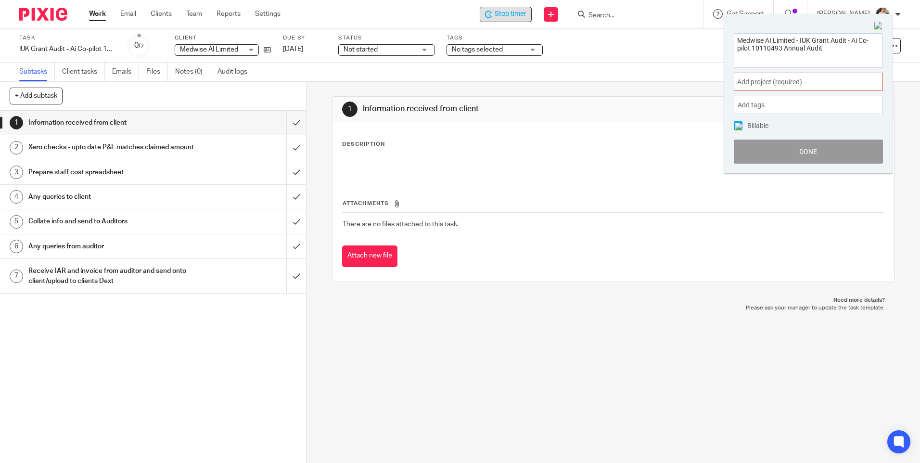
click at [820, 83] on span "Add project (required) :" at bounding box center [797, 82] width 121 height 10
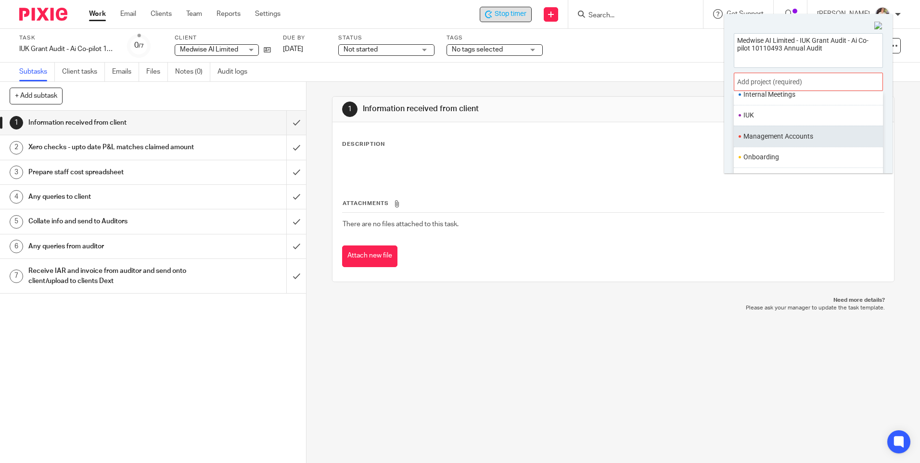
scroll to position [264, 0]
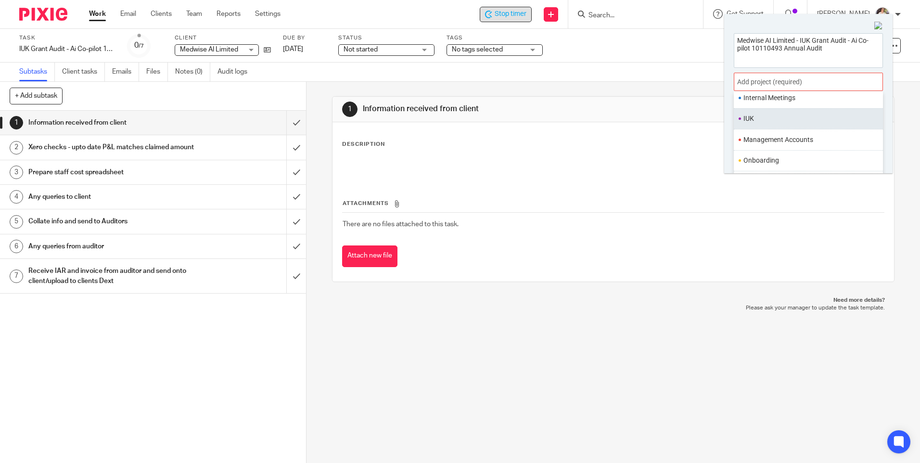
click at [763, 117] on li "IUK" at bounding box center [807, 119] width 126 height 10
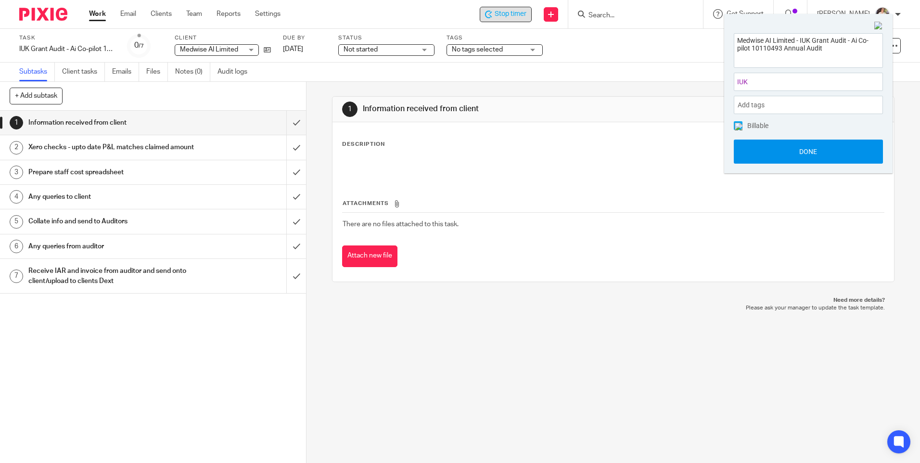
click at [771, 148] on button "Done" at bounding box center [808, 152] width 149 height 24
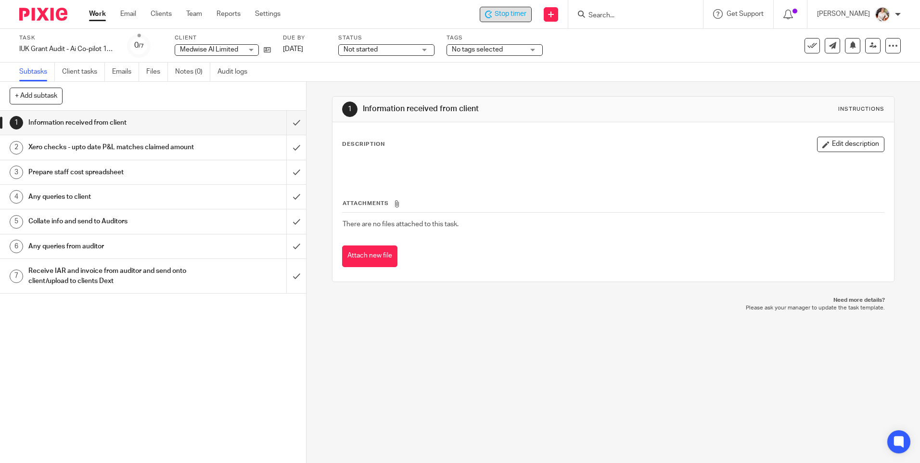
click at [498, 18] on span "Stop timer" at bounding box center [511, 14] width 32 height 10
click at [610, 21] on div at bounding box center [636, 14] width 135 height 28
click at [612, 13] on input "Search" at bounding box center [631, 16] width 87 height 9
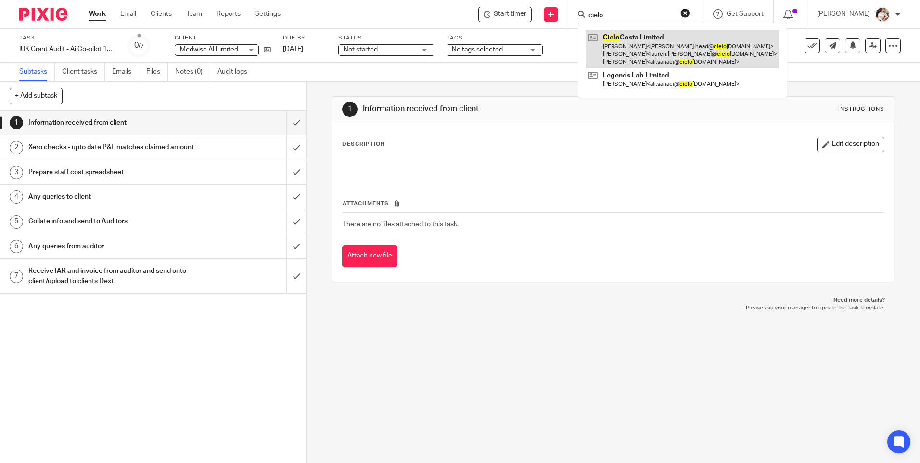
type input "cielo"
click at [642, 39] on link at bounding box center [683, 49] width 194 height 38
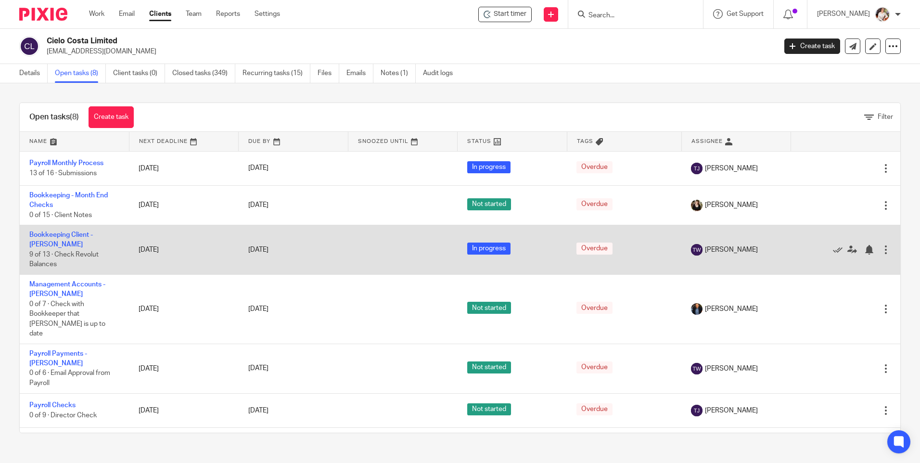
scroll to position [84, 0]
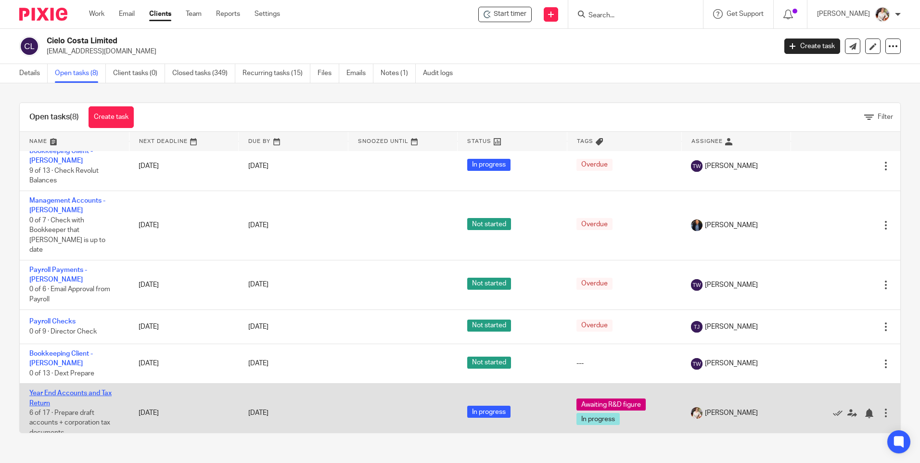
click at [64, 390] on link "Year End Accounts and Tax Return" at bounding box center [70, 398] width 82 height 16
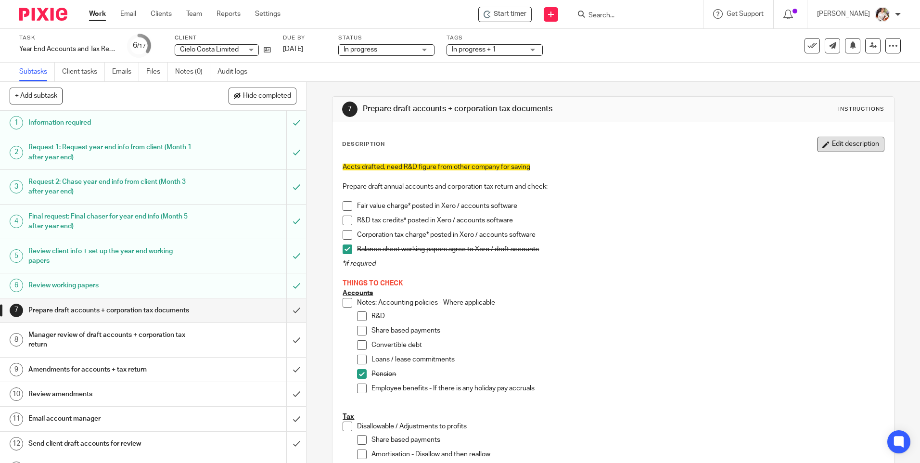
click at [823, 144] on icon "button" at bounding box center [826, 144] width 7 height 7
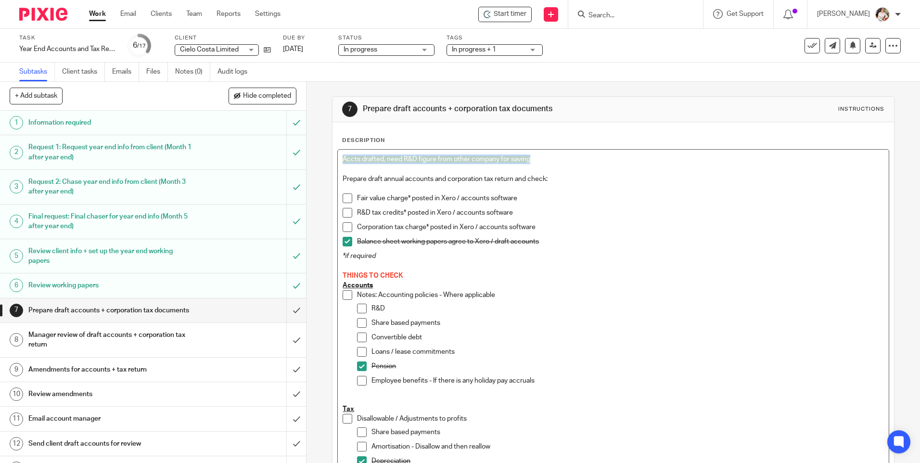
drag, startPoint x: 536, startPoint y: 159, endPoint x: 335, endPoint y: 160, distance: 200.7
click at [333, 161] on div "Description Accts drafted, need R&D figure from other company for saving Prepar…" at bounding box center [613, 444] width 561 height 645
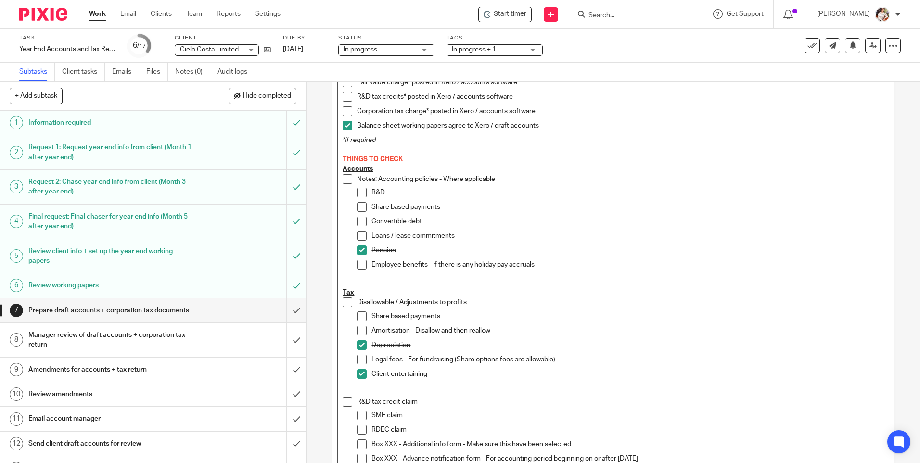
scroll to position [289, 0]
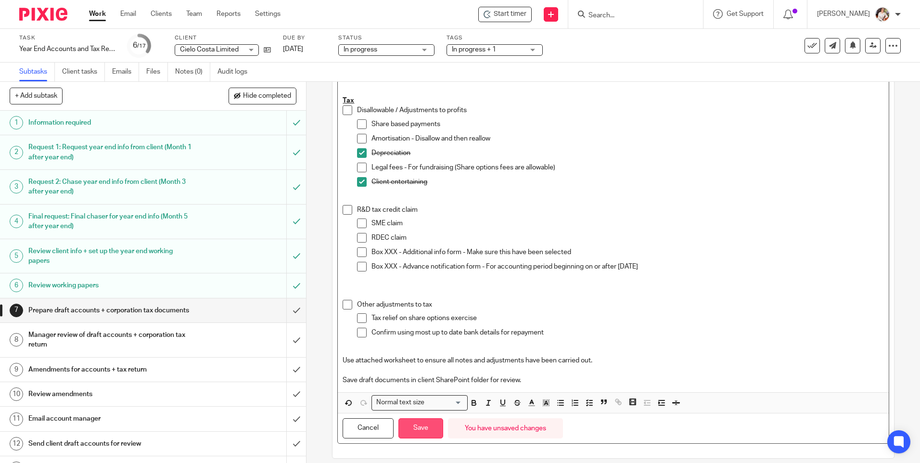
click at [423, 432] on button "Save" at bounding box center [421, 428] width 45 height 21
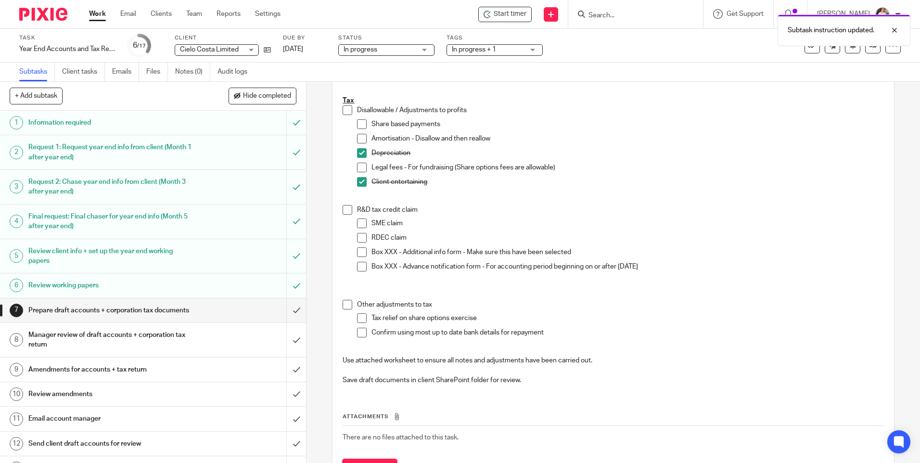
click at [512, 14] on div "Subtask instruction updated." at bounding box center [685, 28] width 451 height 37
click at [510, 15] on span "Start timer" at bounding box center [510, 14] width 33 height 10
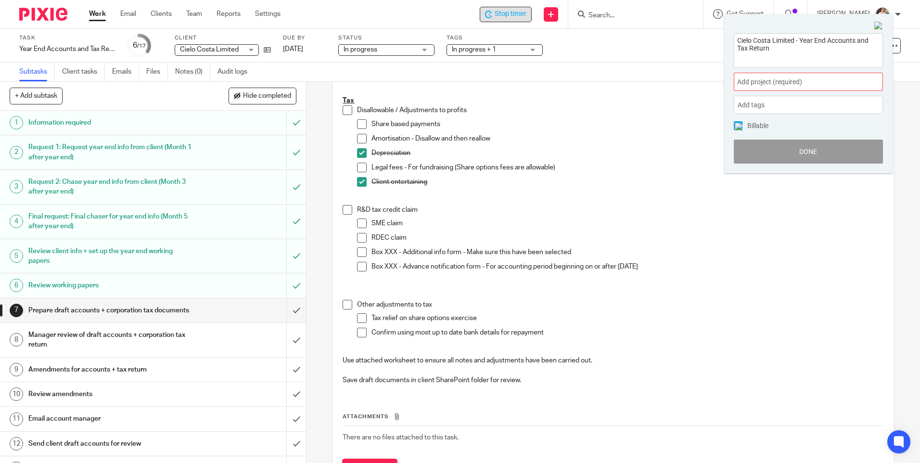
click at [822, 82] on span "Add project (required) :" at bounding box center [797, 82] width 121 height 10
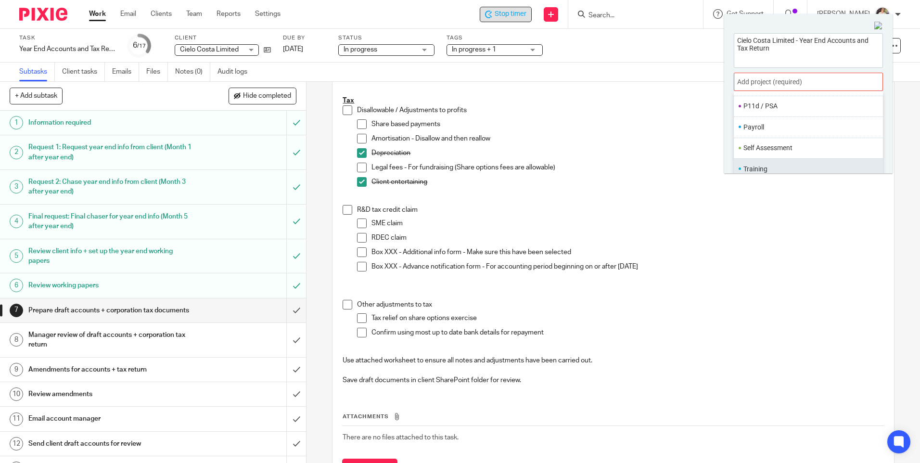
scroll to position [48, 0]
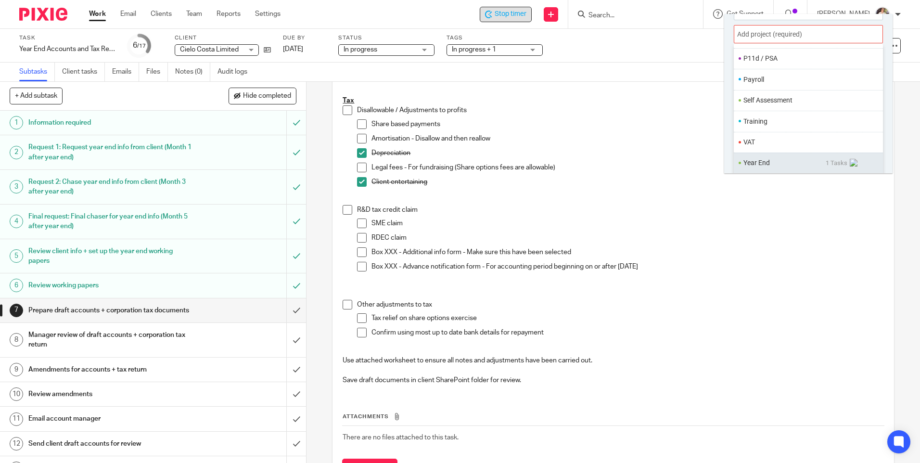
click at [755, 159] on li "Year End" at bounding box center [785, 163] width 82 height 10
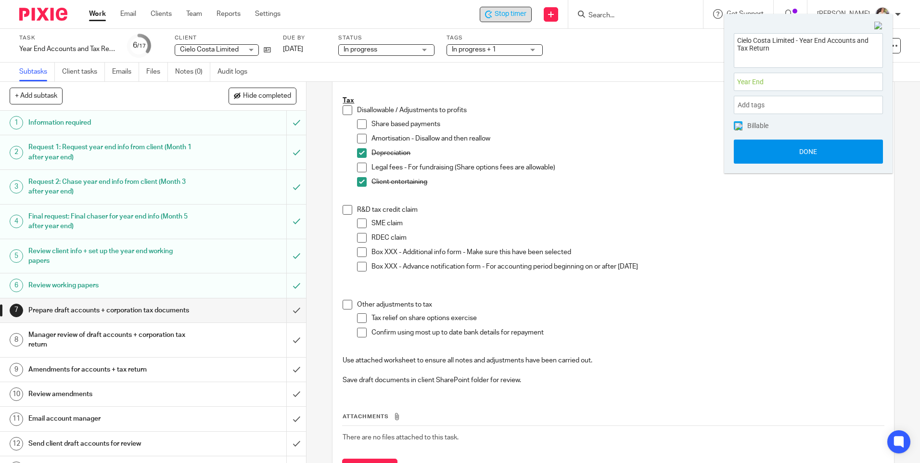
click at [755, 154] on button "Done" at bounding box center [808, 152] width 149 height 24
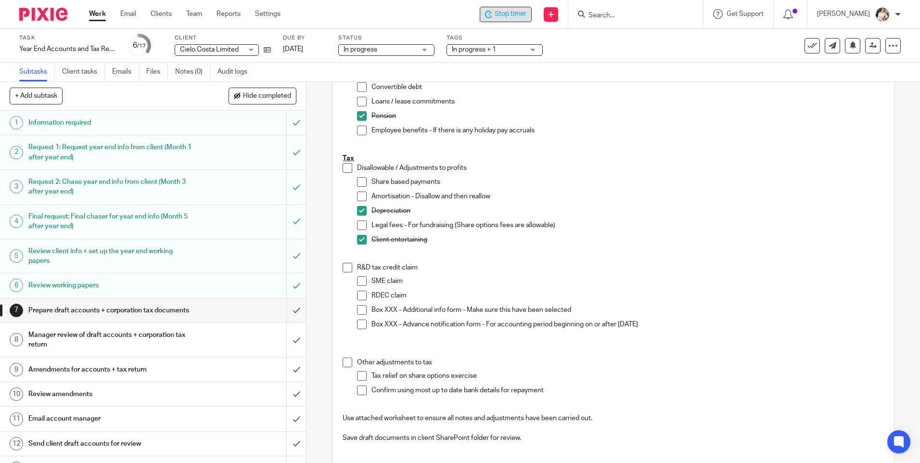
scroll to position [104, 0]
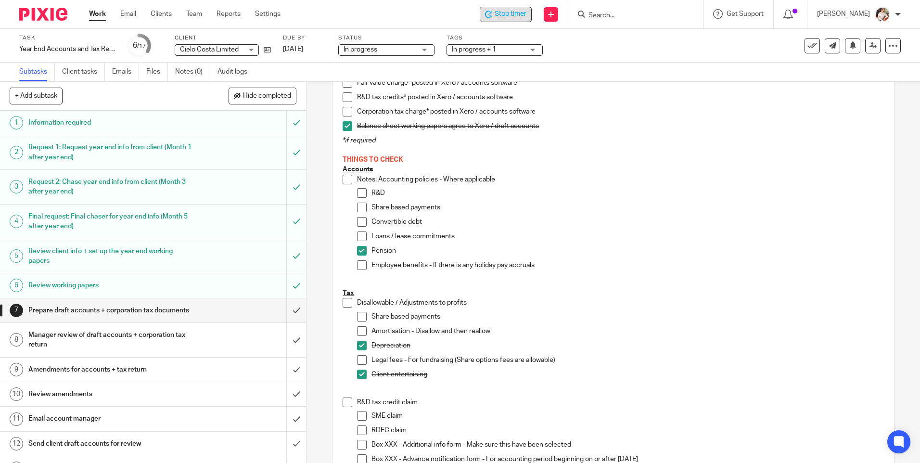
click at [361, 193] on span at bounding box center [362, 193] width 10 height 10
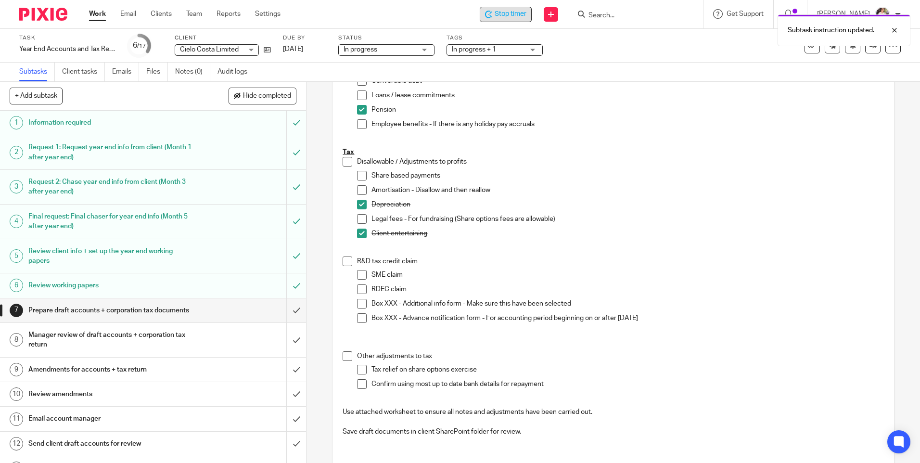
scroll to position [297, 0]
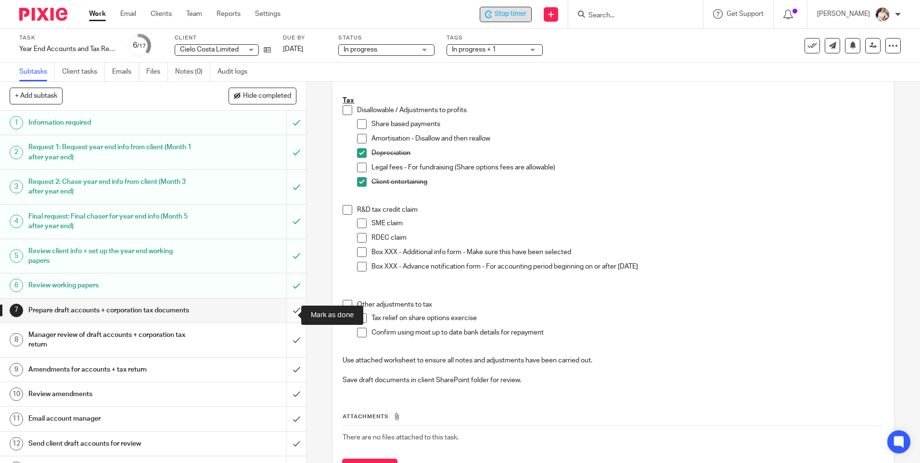
click at [290, 314] on input "submit" at bounding box center [153, 310] width 306 height 24
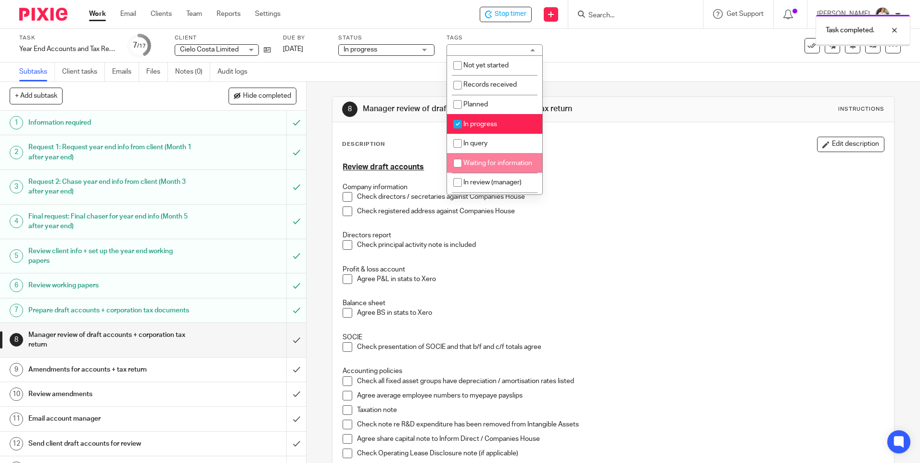
scroll to position [48, 0]
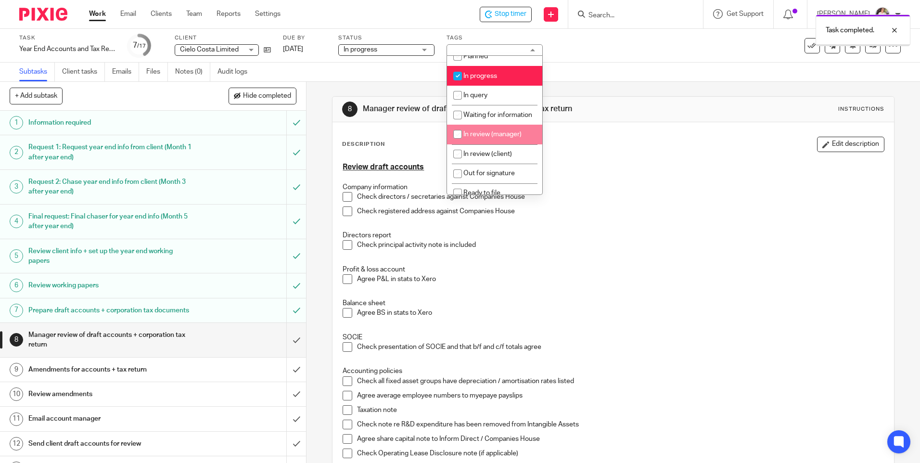
click at [507, 138] on span "In review (manager)" at bounding box center [493, 134] width 58 height 7
checkbox input "true"
click at [474, 68] on li "In progress" at bounding box center [494, 76] width 95 height 20
checkbox input "false"
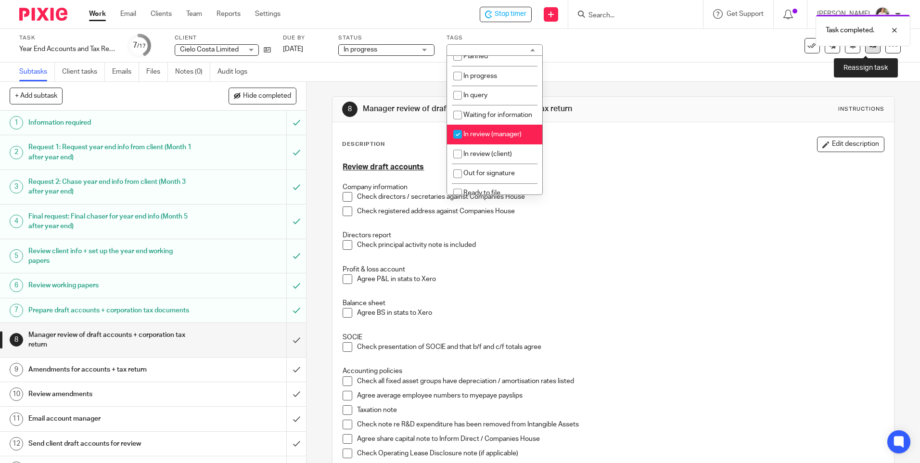
click at [866, 51] on link at bounding box center [873, 45] width 15 height 15
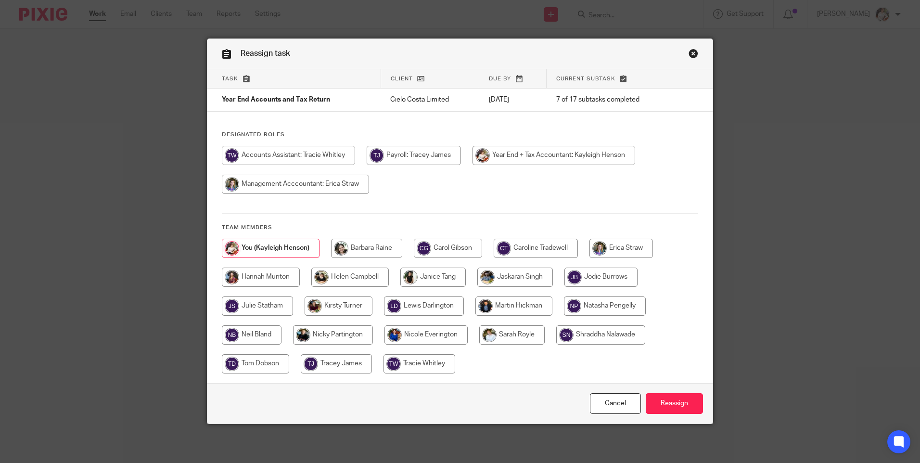
click at [527, 246] on input "radio" at bounding box center [536, 248] width 84 height 19
radio input "true"
click at [662, 403] on input "Reassign" at bounding box center [674, 403] width 57 height 21
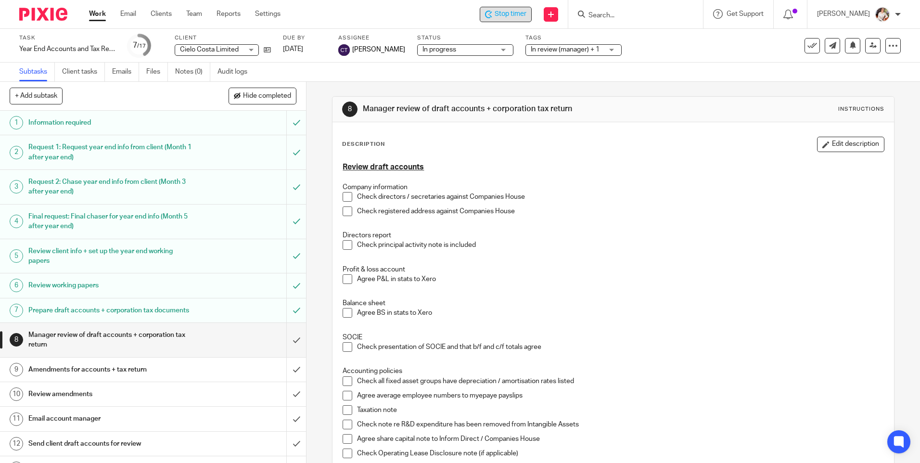
click at [514, 12] on span "Stop timer" at bounding box center [511, 14] width 32 height 10
click at [595, 47] on span "In review (manager) + 1" at bounding box center [565, 49] width 69 height 7
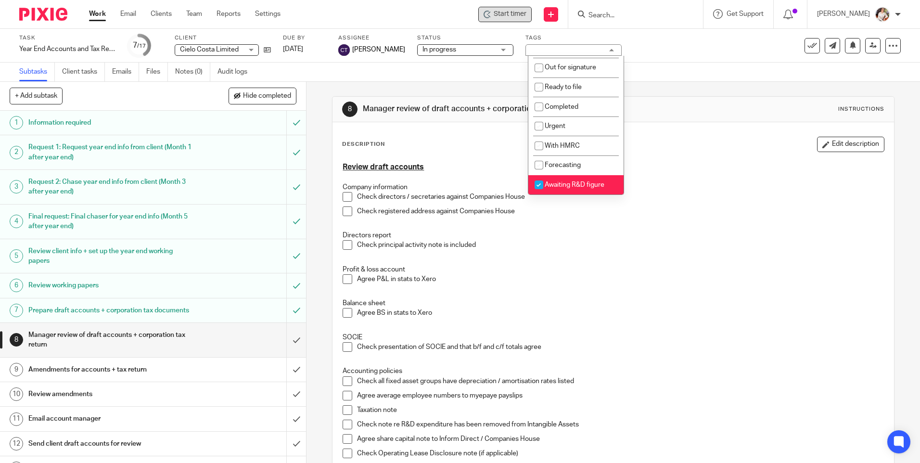
scroll to position [164, 0]
click at [582, 191] on li "Awaiting R&D figure" at bounding box center [576, 185] width 95 height 20
checkbox input "false"
click at [95, 16] on link "Work" at bounding box center [97, 14] width 17 height 10
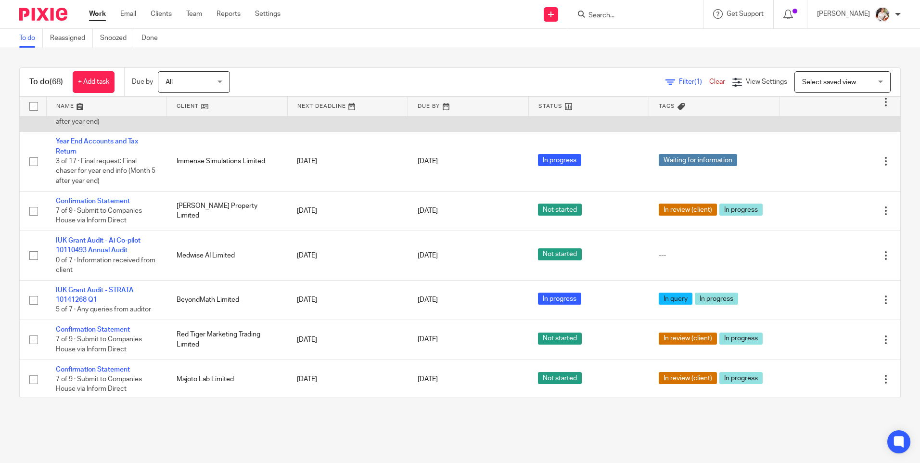
scroll to position [722, 0]
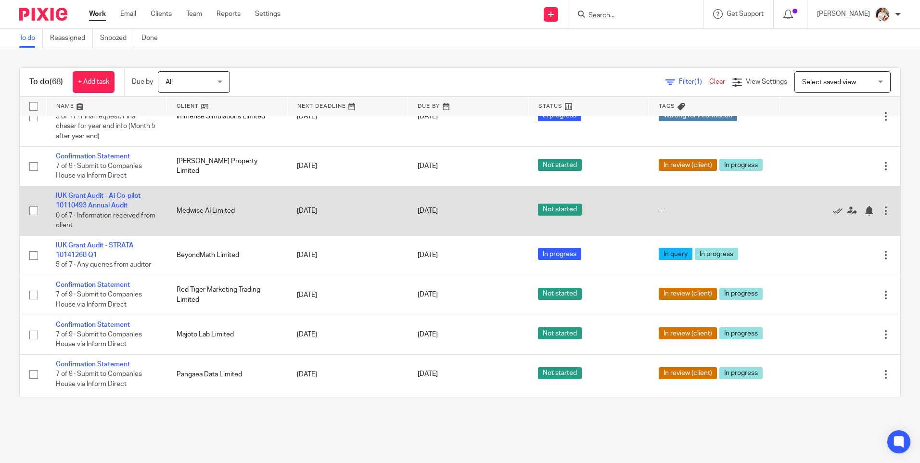
click at [103, 236] on td "IUK Grant Audit - Ai Co-pilot 10110493 Annual Audit 0 of 7 · Information receiv…" at bounding box center [106, 211] width 121 height 50
click at [103, 209] on link "IUK Grant Audit - Ai Co-pilot 10110493 Annual Audit" at bounding box center [98, 201] width 85 height 16
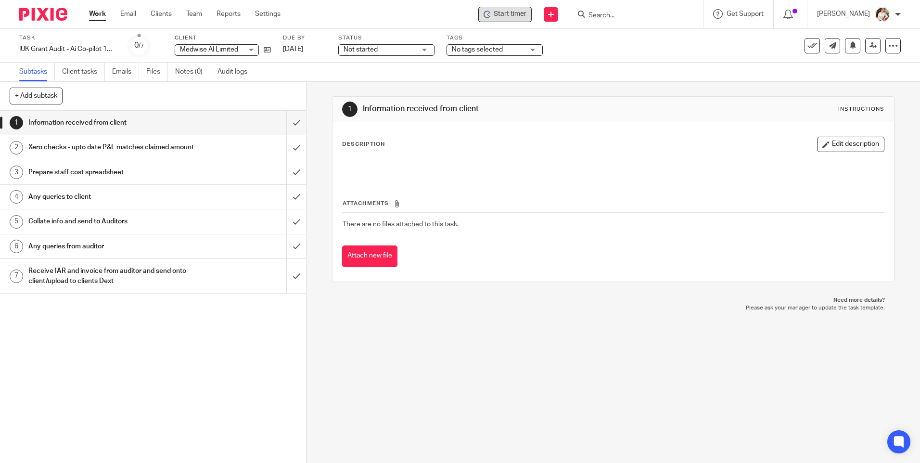
click at [503, 8] on div "Start timer" at bounding box center [505, 14] width 53 height 15
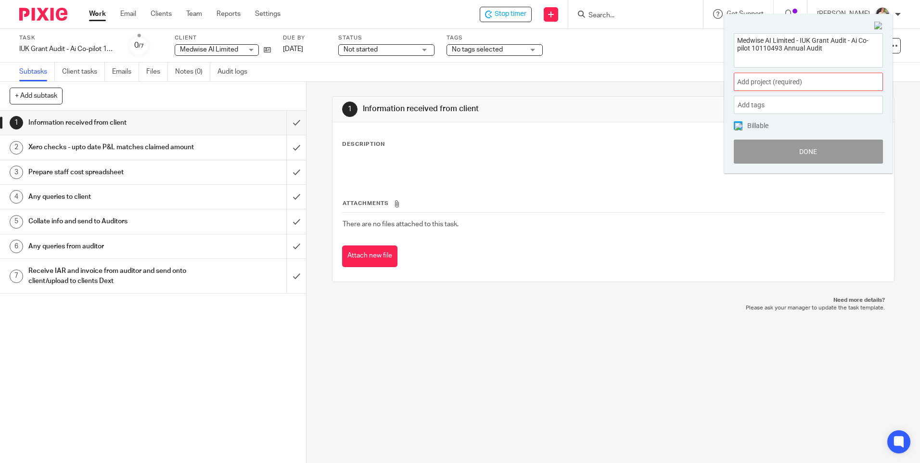
click at [774, 80] on span "Add project (required) :" at bounding box center [797, 82] width 121 height 10
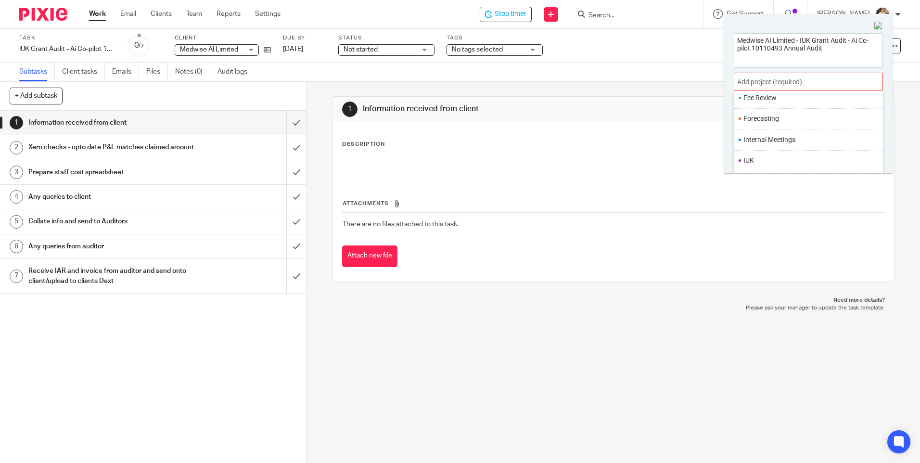
scroll to position [241, 0]
click at [766, 142] on li "IUK" at bounding box center [807, 142] width 126 height 10
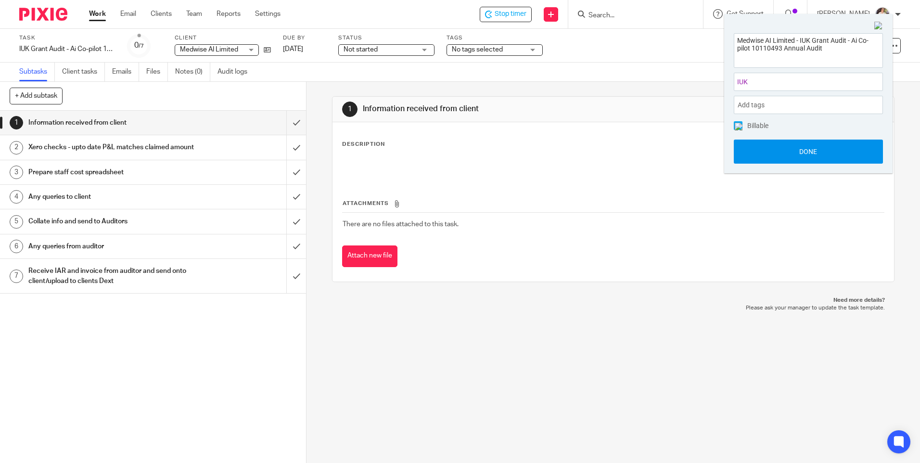
click at [765, 151] on button "Done" at bounding box center [808, 152] width 149 height 24
